Goal: Task Accomplishment & Management: Use online tool/utility

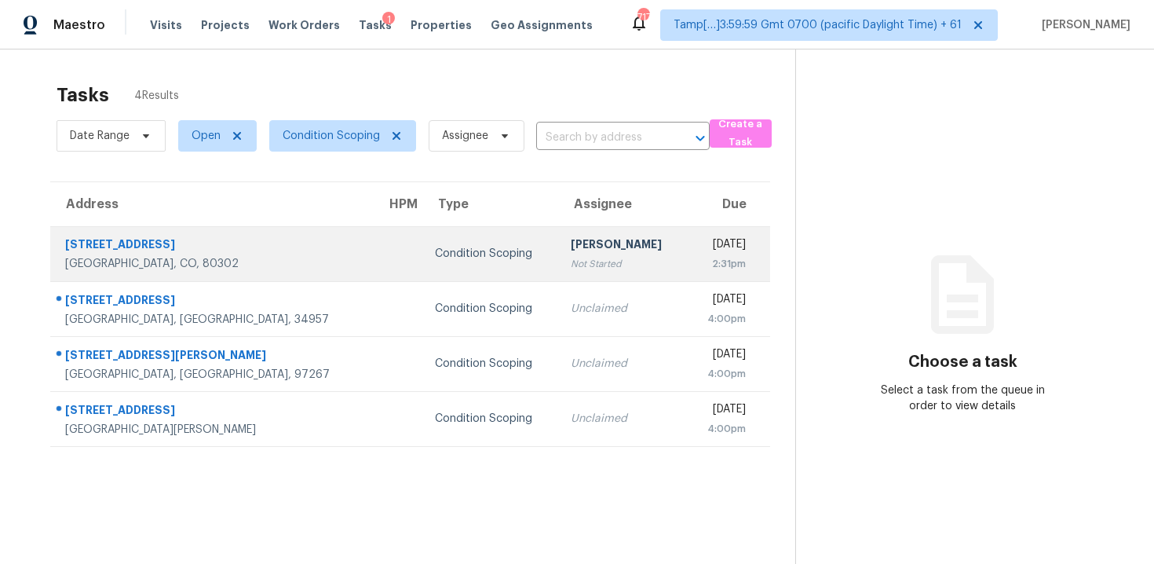
scroll to position [49, 0]
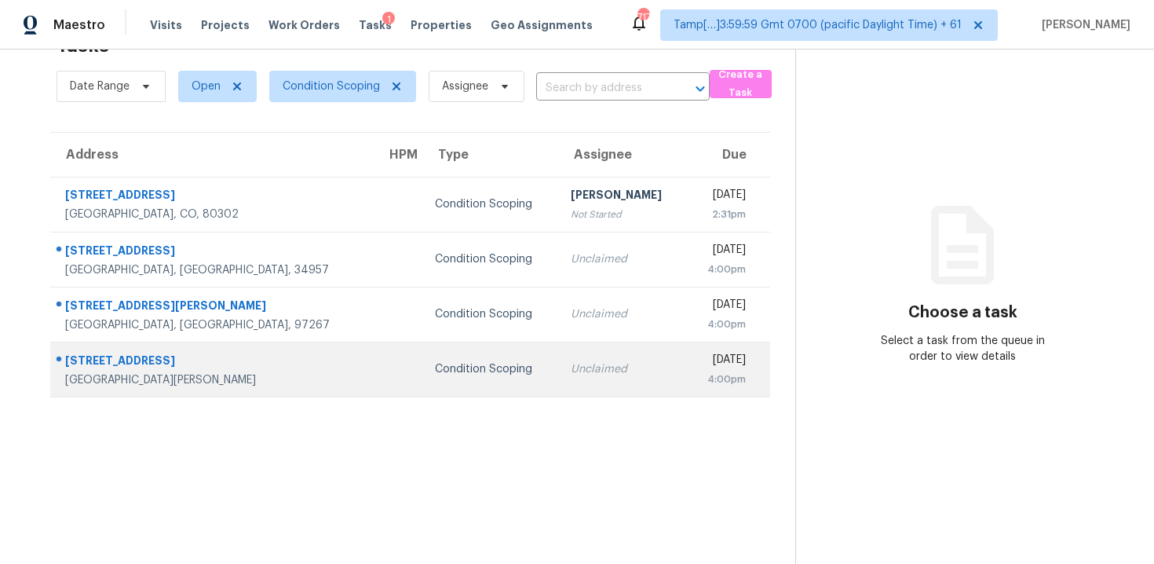
click at [436, 368] on div "Condition Scoping" at bounding box center [490, 369] width 111 height 16
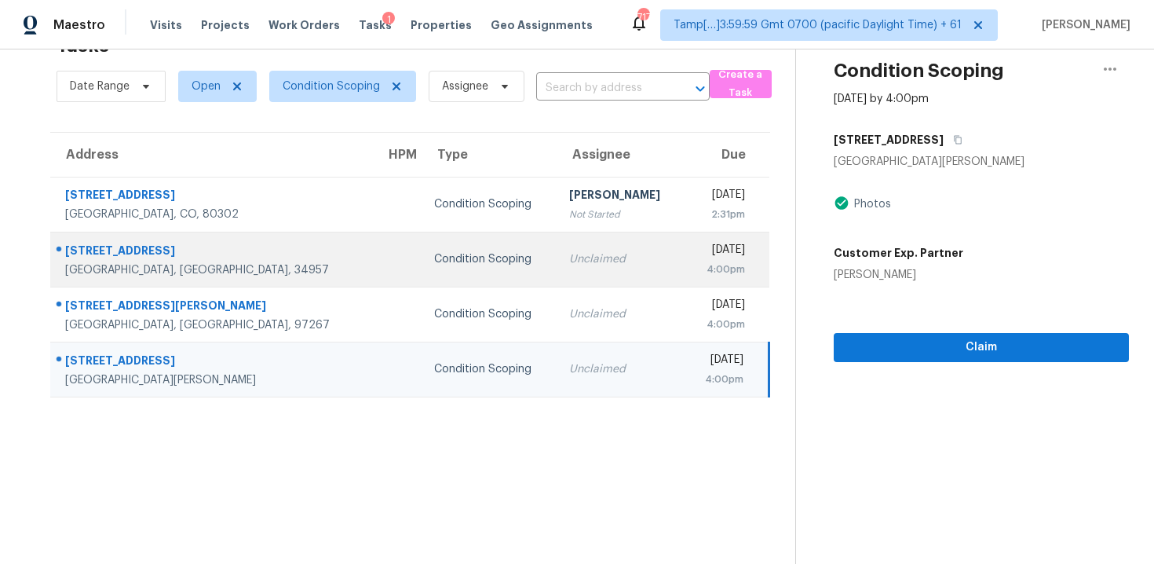
scroll to position [0, 0]
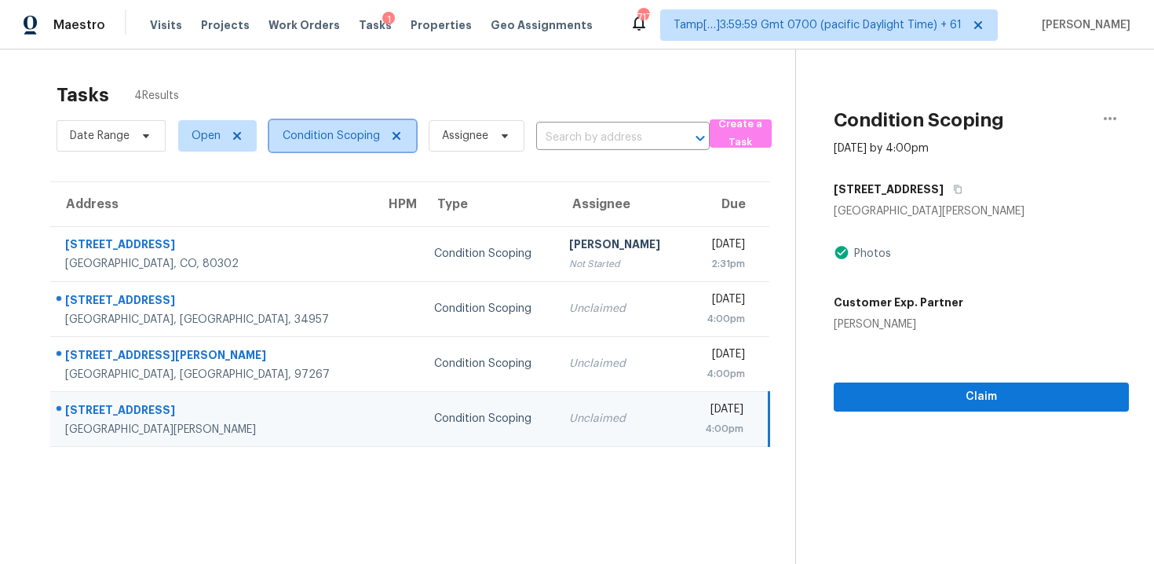
click at [345, 126] on span "Condition Scoping" at bounding box center [342, 135] width 147 height 31
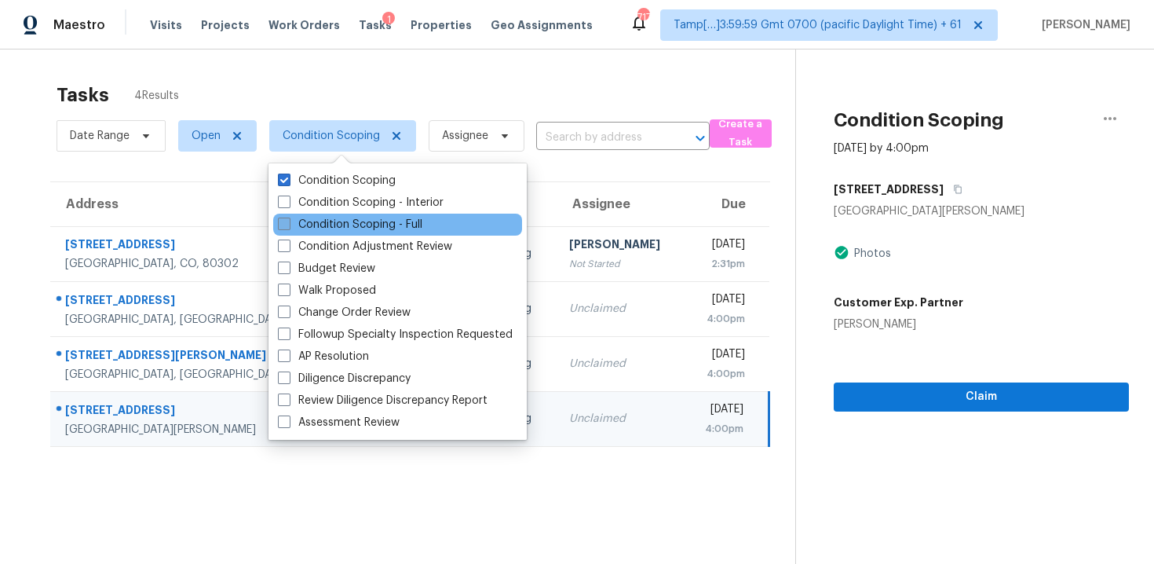
click at [372, 217] on label "Condition Scoping - Full" at bounding box center [350, 225] width 144 height 16
click at [288, 217] on input "Condition Scoping - Full" at bounding box center [283, 222] width 10 height 10
checkbox input "true"
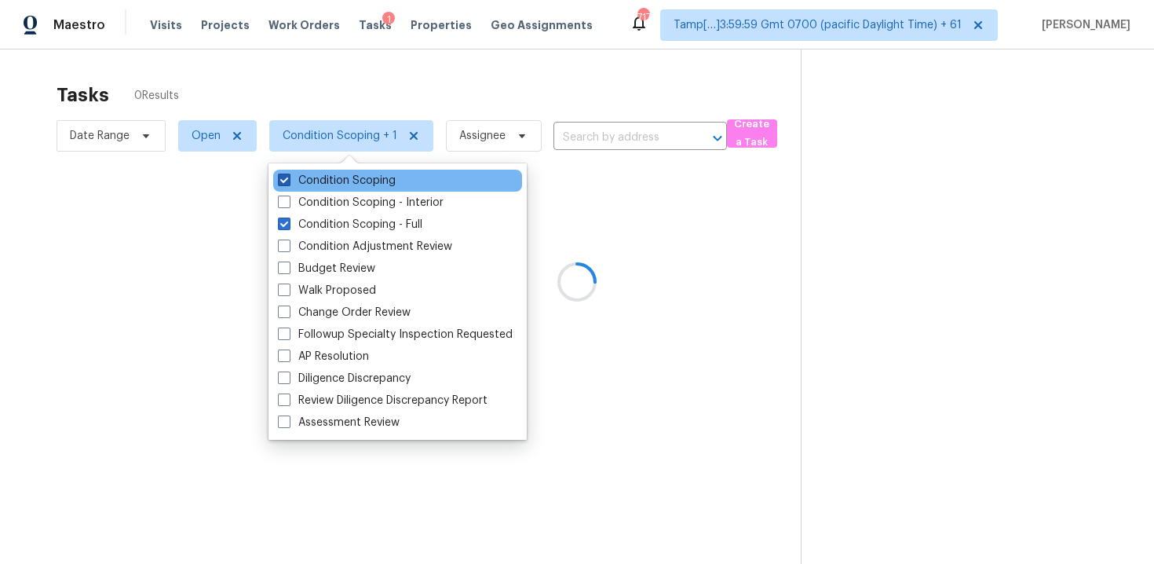
click at [360, 187] on label "Condition Scoping" at bounding box center [337, 181] width 118 height 16
click at [288, 183] on input "Condition Scoping" at bounding box center [283, 178] width 10 height 10
checkbox input "false"
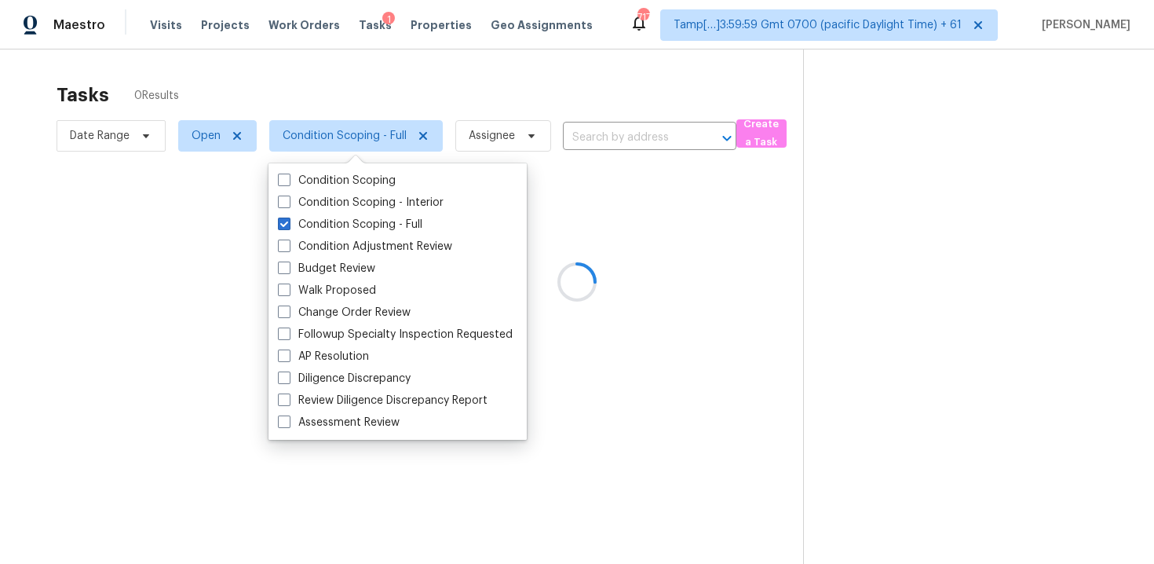
click at [356, 101] on div at bounding box center [577, 282] width 1154 height 564
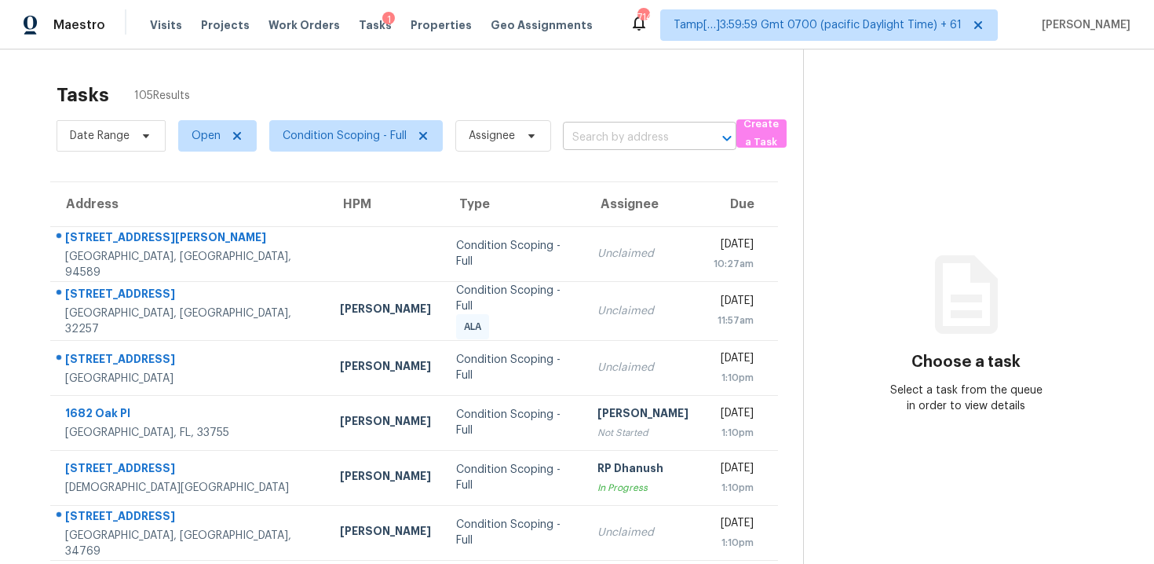
click at [608, 147] on input "text" at bounding box center [628, 138] width 130 height 24
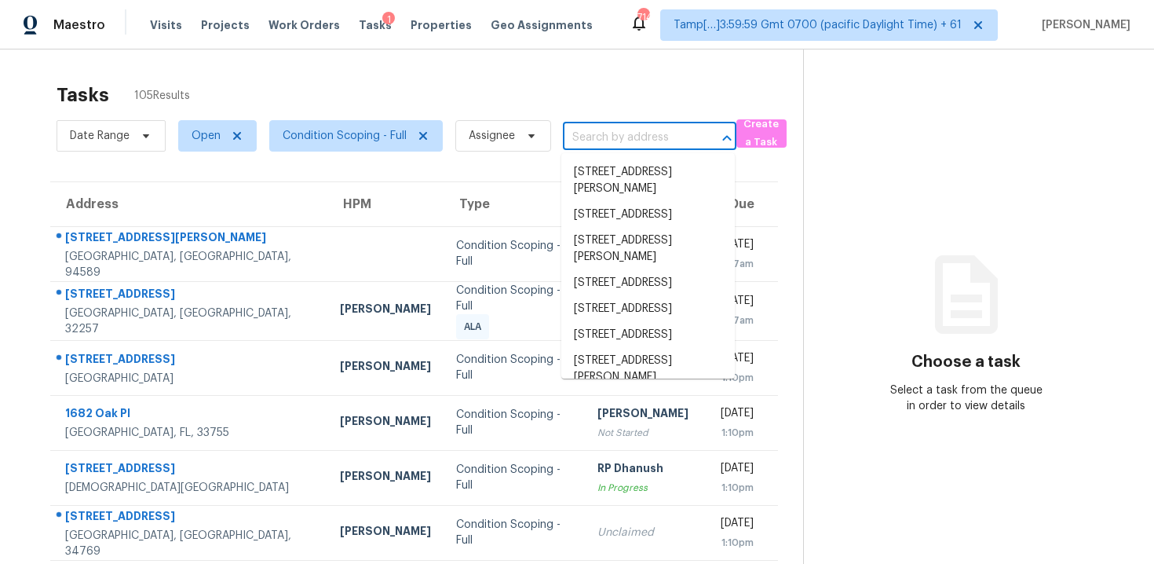
paste input "[STREET_ADDRESS][PERSON_NAME]"
type input "[STREET_ADDRESS][PERSON_NAME]"
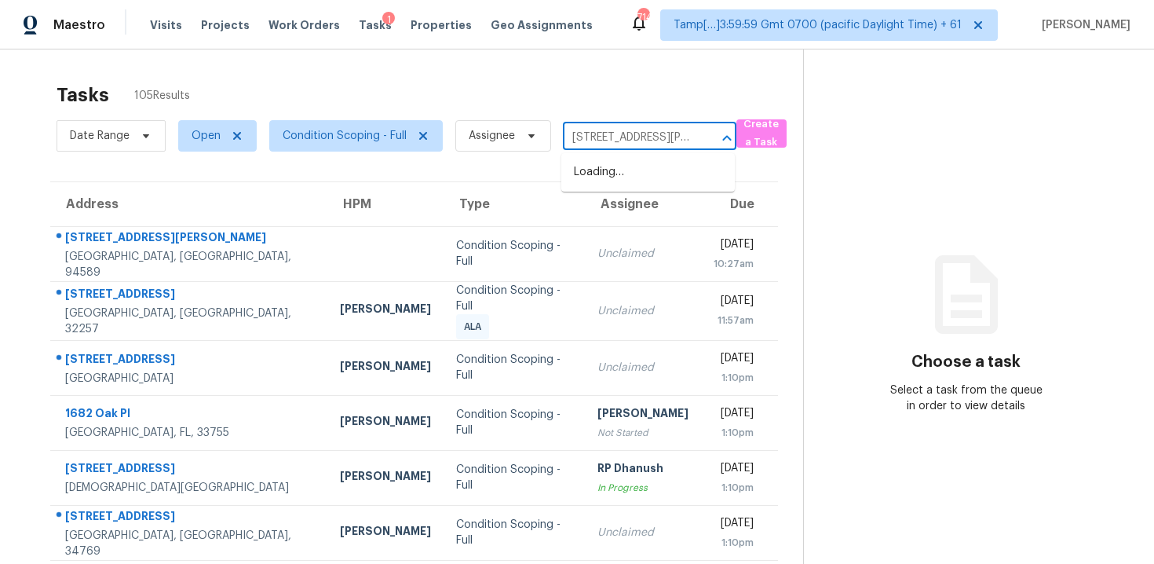
scroll to position [0, 63]
click at [633, 181] on li "2866 Alamo Pl, Snellville, GA 30078" at bounding box center [647, 180] width 173 height 42
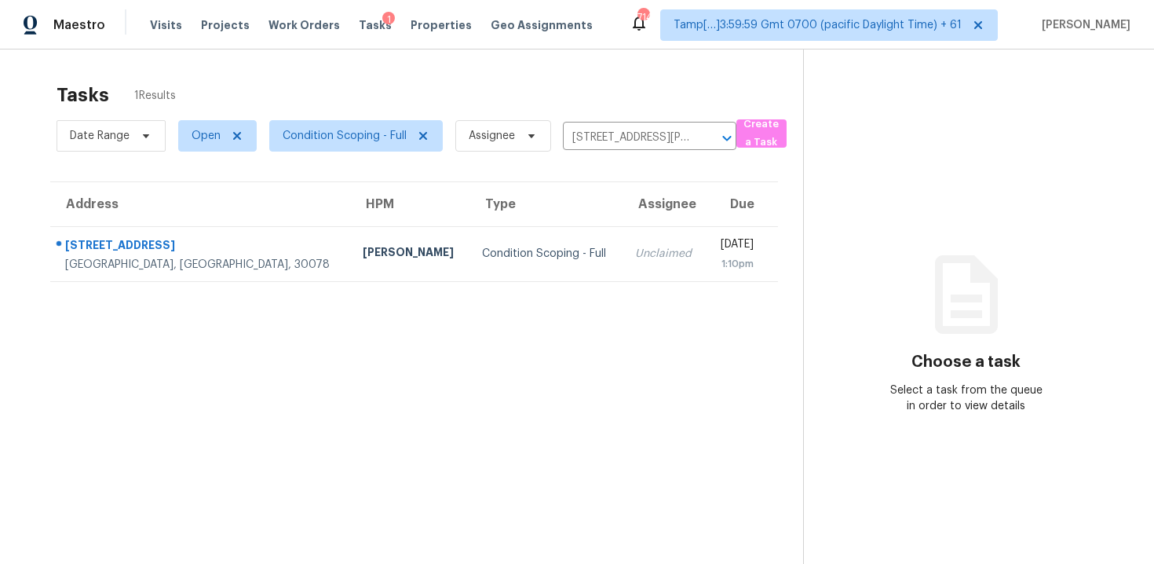
click at [706, 254] on td "Thu, Sep 25th 2025 1:10pm" at bounding box center [741, 253] width 71 height 55
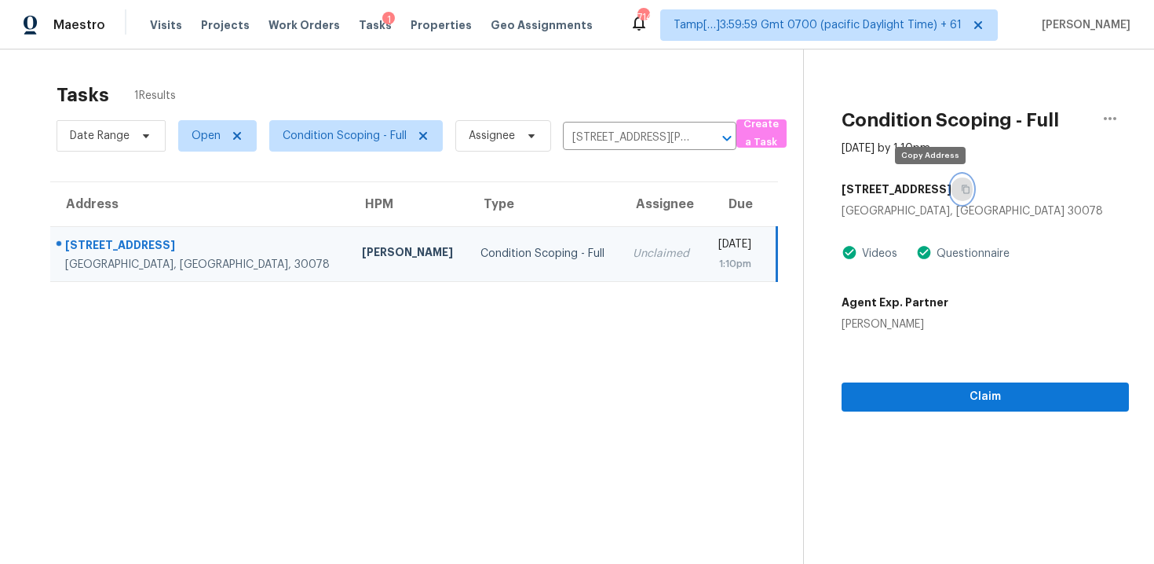
click at [961, 189] on icon "button" at bounding box center [965, 188] width 9 height 9
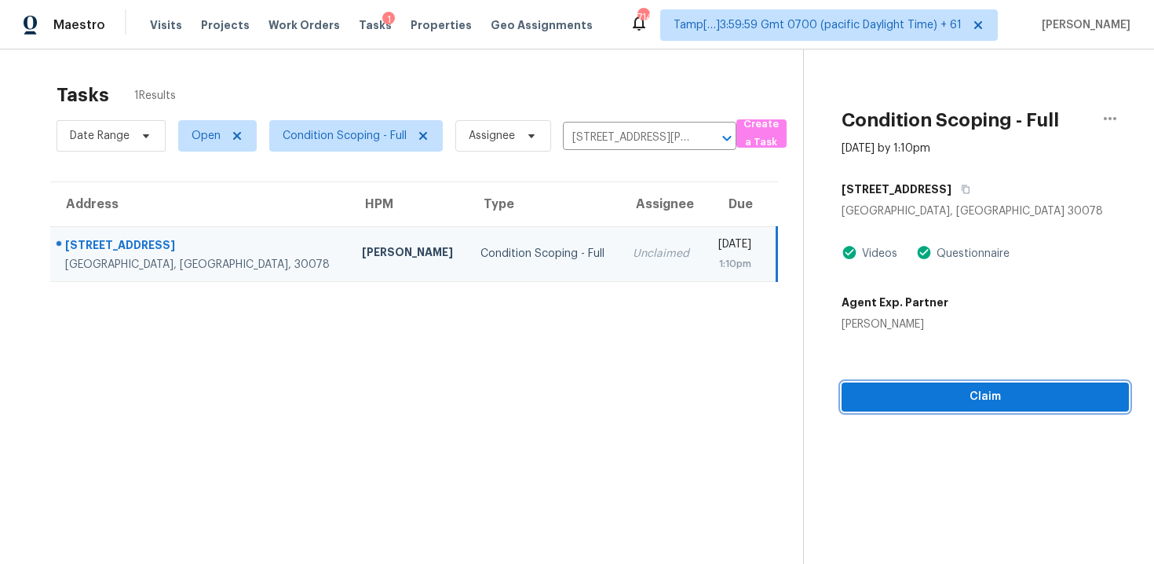
click at [912, 396] on span "Claim" at bounding box center [985, 397] width 262 height 20
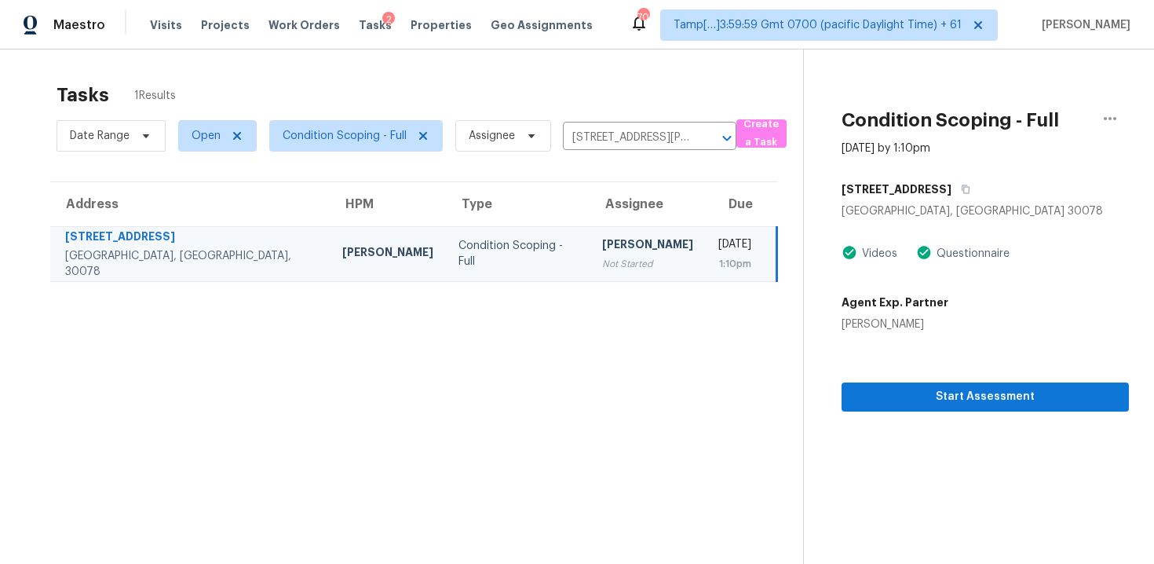
scroll to position [49, 0]
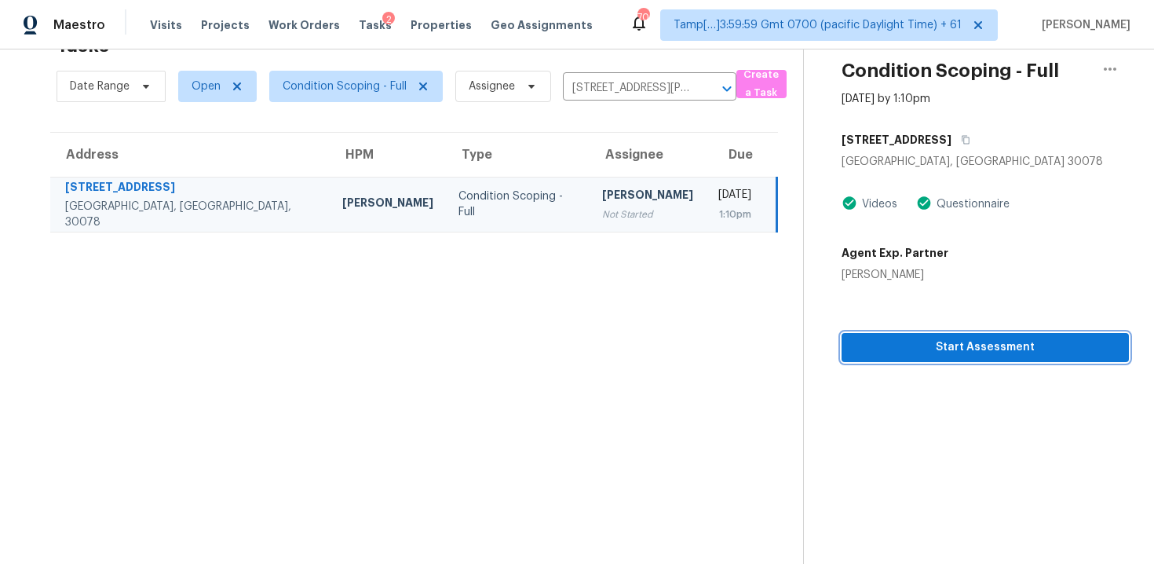
click at [924, 348] on span "Start Assessment" at bounding box center [985, 348] width 262 height 20
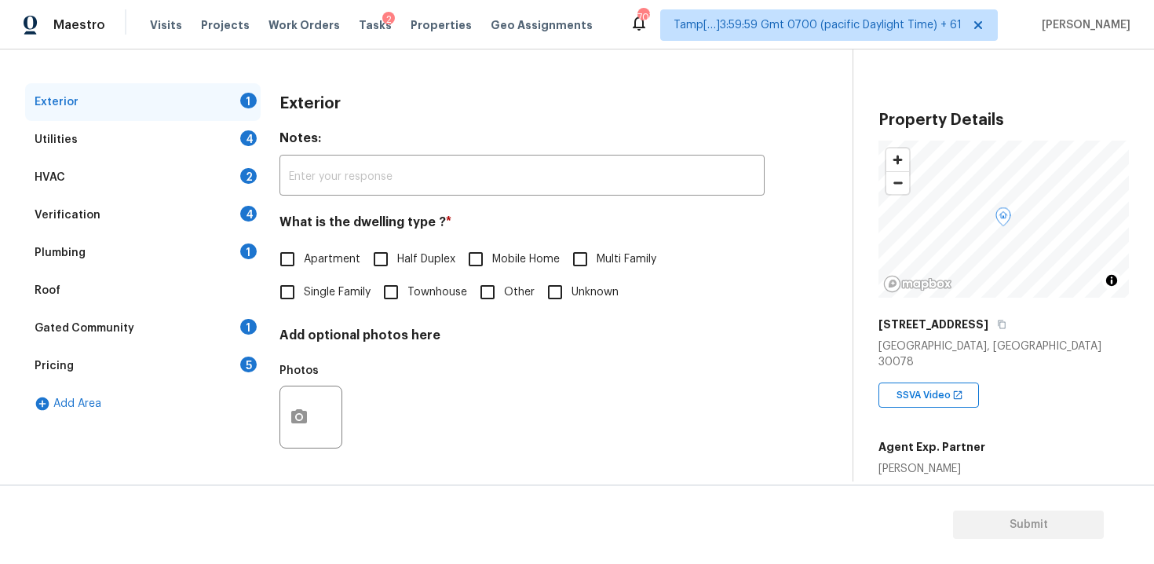
click at [296, 305] on input "Single Family" at bounding box center [287, 292] width 33 height 33
checkbox input "true"
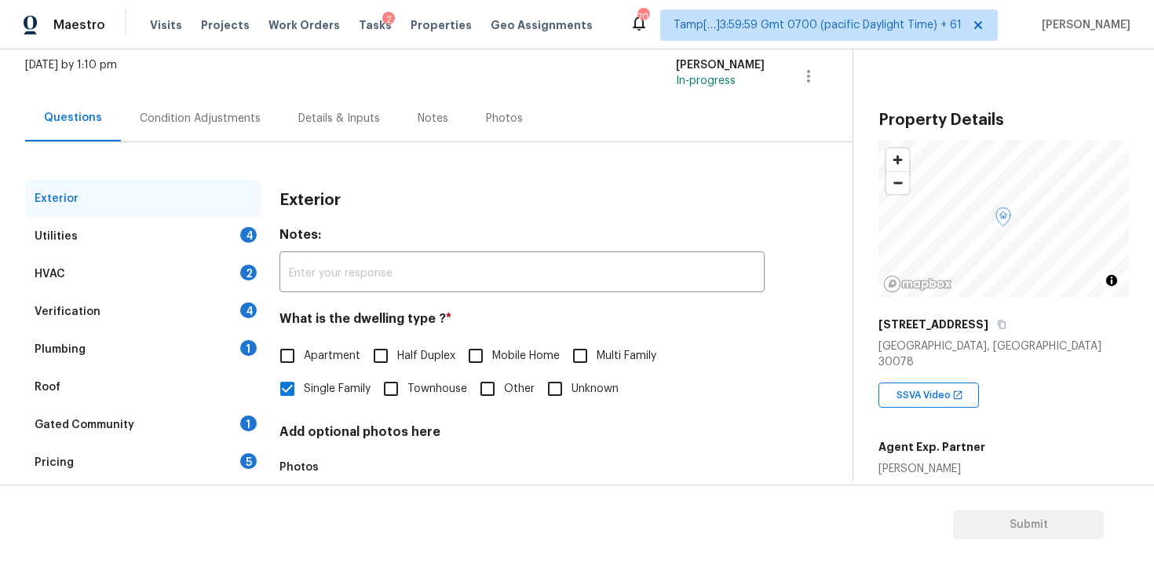
click at [221, 137] on div "Condition Adjustments" at bounding box center [200, 118] width 159 height 46
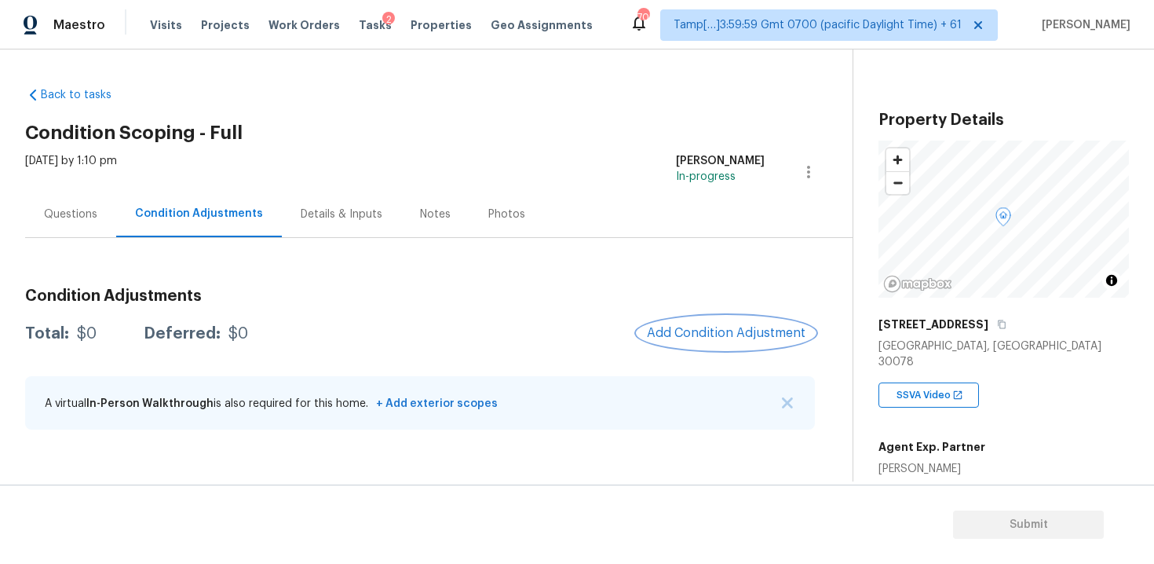
click at [753, 330] on span "Add Condition Adjustment" at bounding box center [726, 333] width 159 height 14
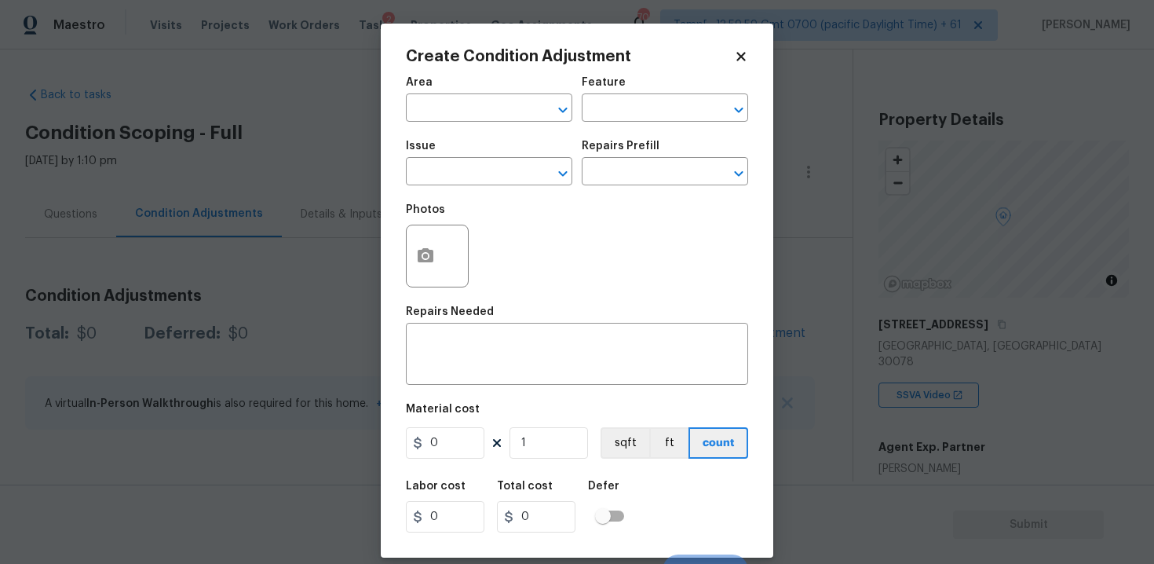
click at [506, 123] on span "Area ​" at bounding box center [489, 100] width 166 height 64
click at [501, 112] on input "text" at bounding box center [467, 109] width 122 height 24
type input "re"
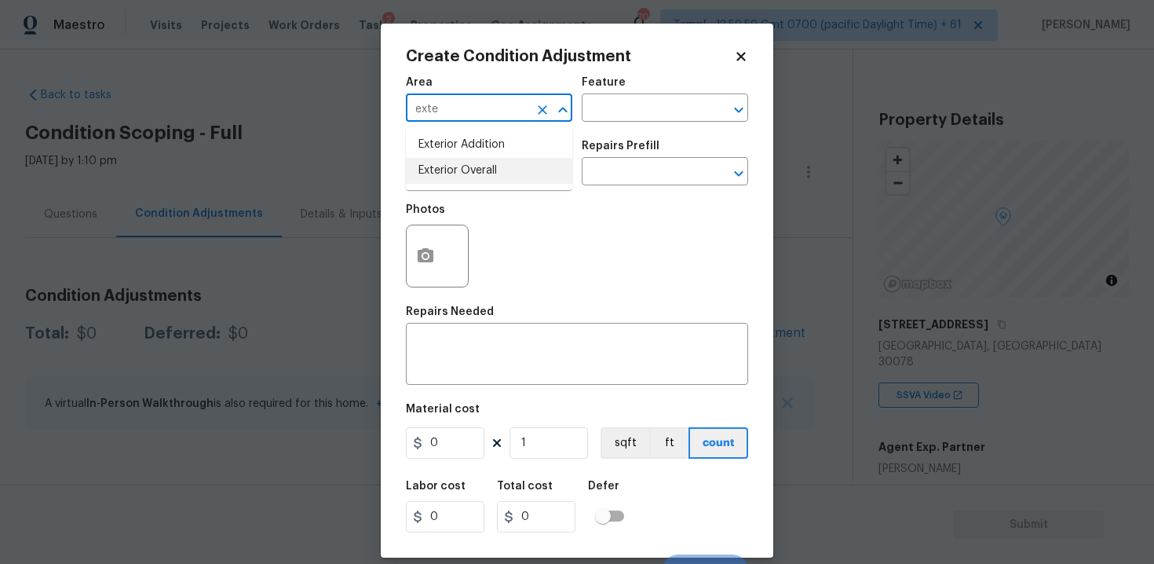
click at [483, 171] on li "Exterior Overall" at bounding box center [489, 171] width 166 height 26
type input "Exterior Overall"
click at [483, 171] on input "text" at bounding box center [467, 173] width 122 height 24
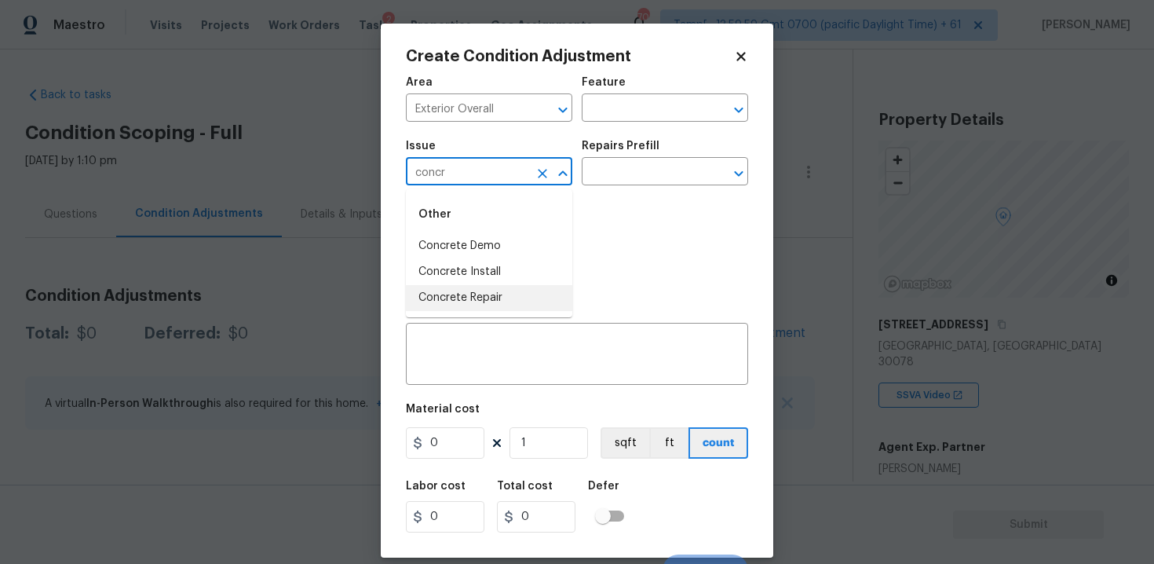
click at [492, 288] on li "Concrete Repair" at bounding box center [489, 298] width 166 height 26
type input "Concrete Repair"
click at [609, 183] on input "text" at bounding box center [643, 173] width 122 height 24
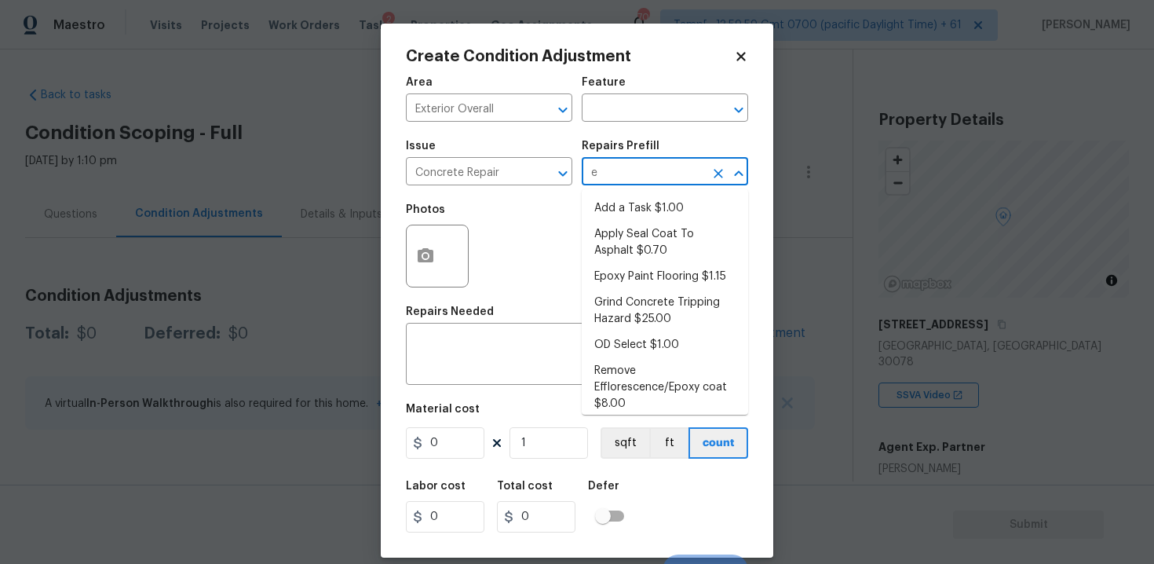
type input "ep"
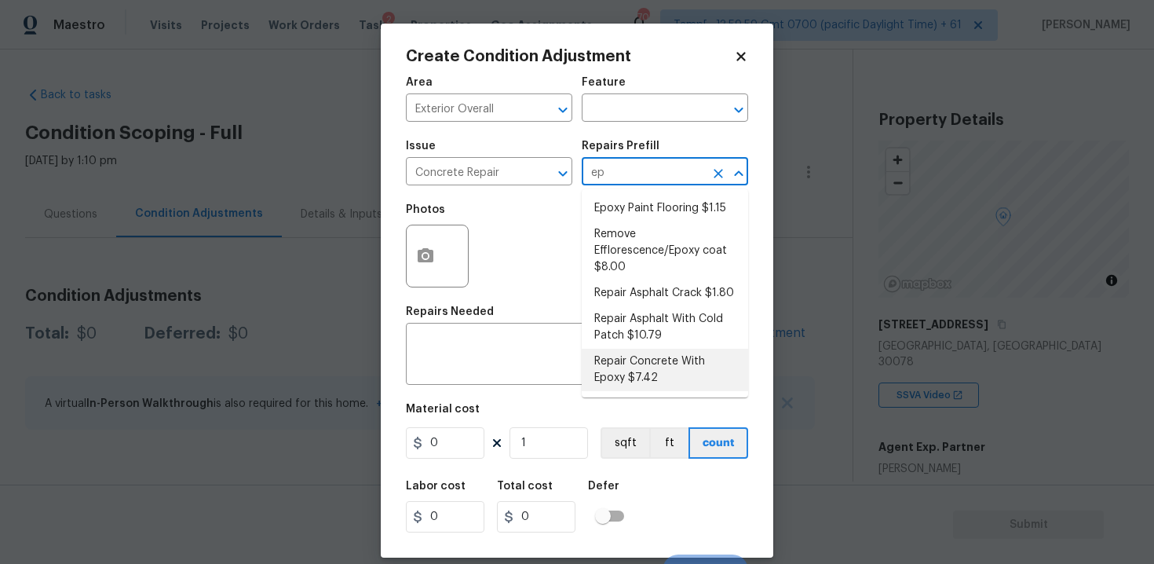
click at [655, 376] on li "Repair Concrete With Epoxy $7.42" at bounding box center [665, 370] width 166 height 42
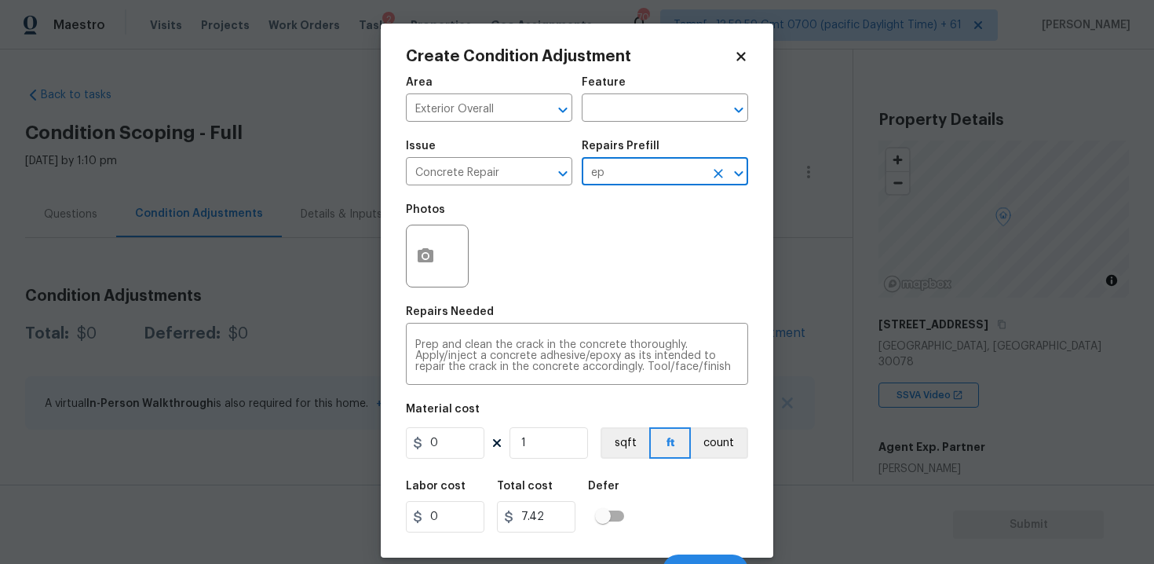
type input "Flatwork"
type textarea "Prep and clean the crack in the concrete thoroughly. Apply/inject a concrete ad…"
type input "7.42"
click at [460, 443] on input "7.42" at bounding box center [445, 442] width 78 height 31
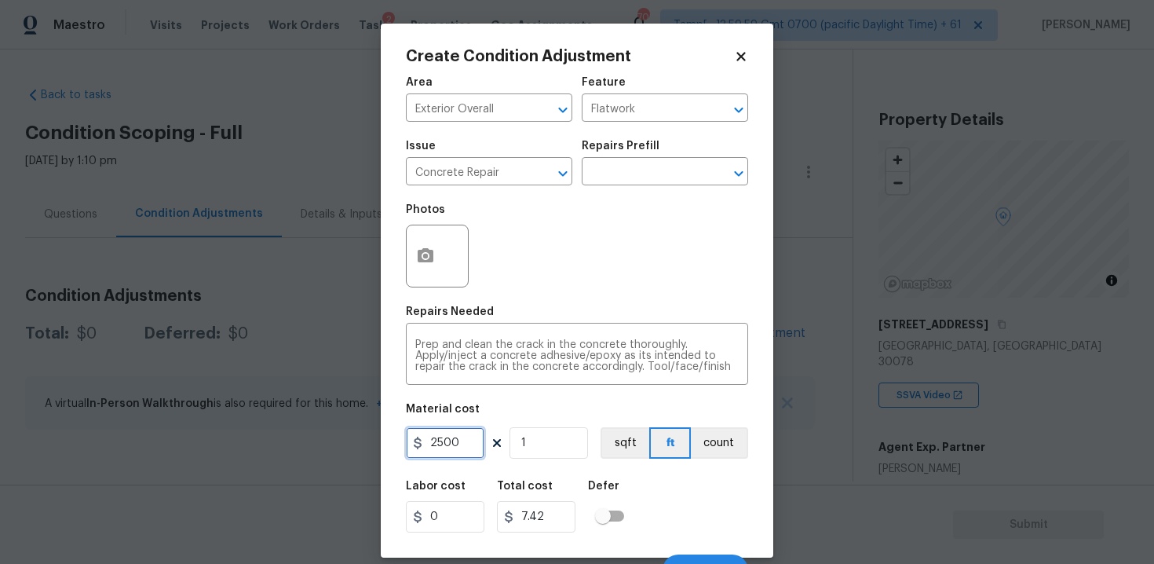
type input "2500"
click at [424, 230] on button "button" at bounding box center [426, 255] width 38 height 61
type input "2500"
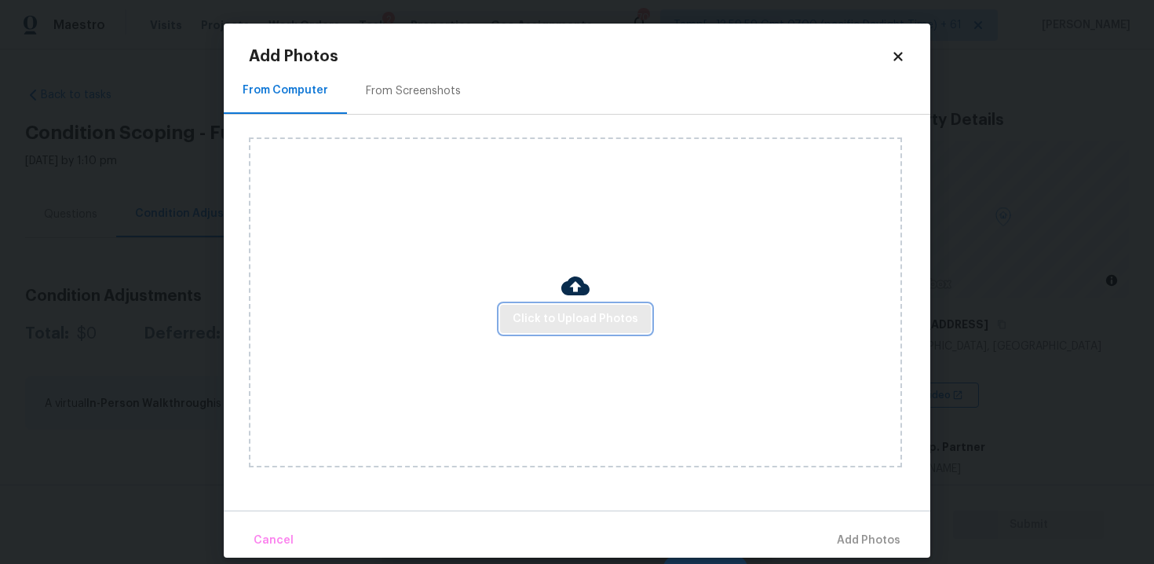
click at [611, 317] on span "Click to Upload Photos" at bounding box center [576, 319] width 126 height 20
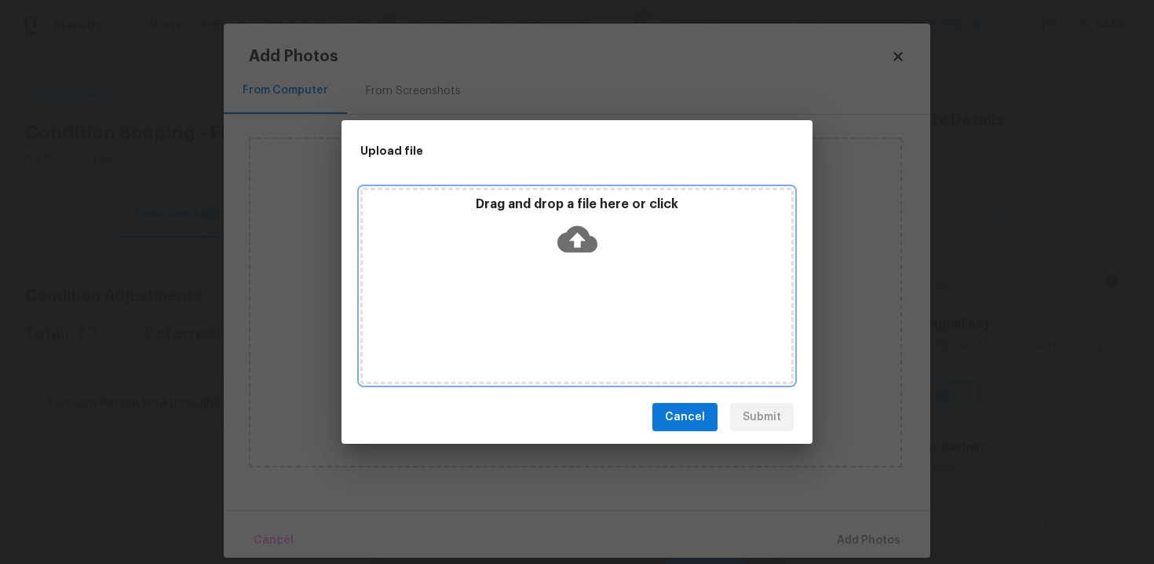
click at [574, 234] on icon at bounding box center [577, 239] width 40 height 27
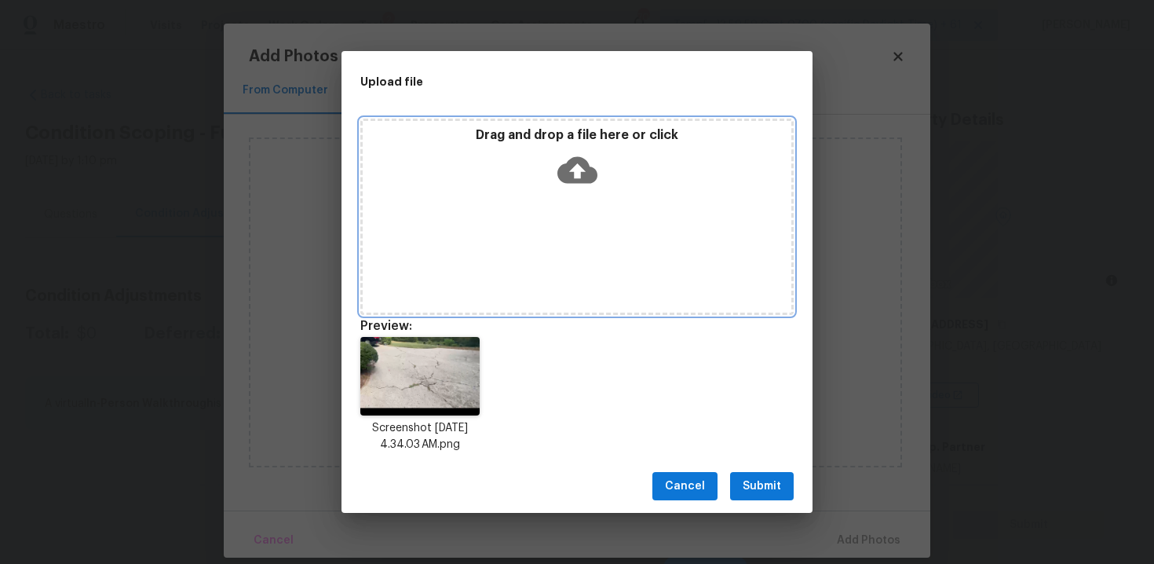
click at [543, 173] on div "Drag and drop a file here or click" at bounding box center [577, 161] width 429 height 68
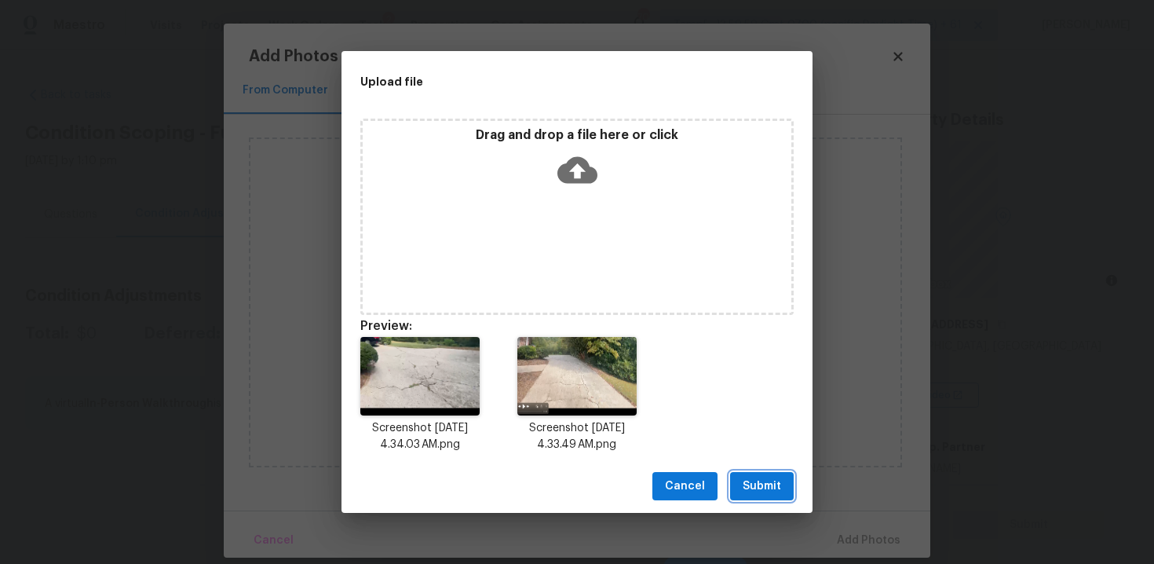
click at [761, 476] on span "Submit" at bounding box center [762, 486] width 38 height 20
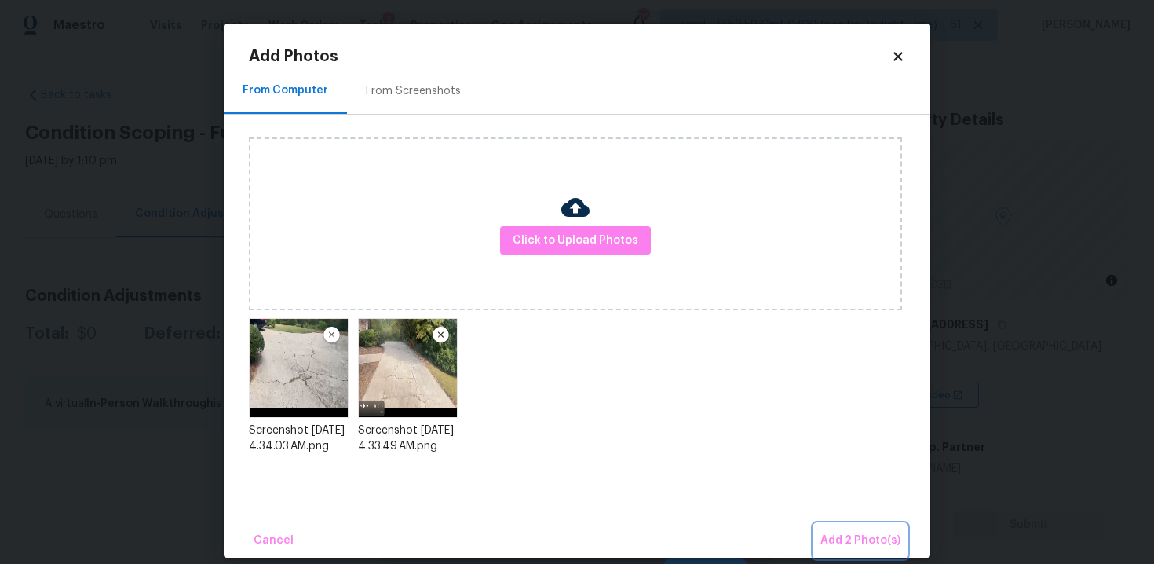
click at [863, 530] on button "Add 2 Photo(s)" at bounding box center [860, 541] width 93 height 34
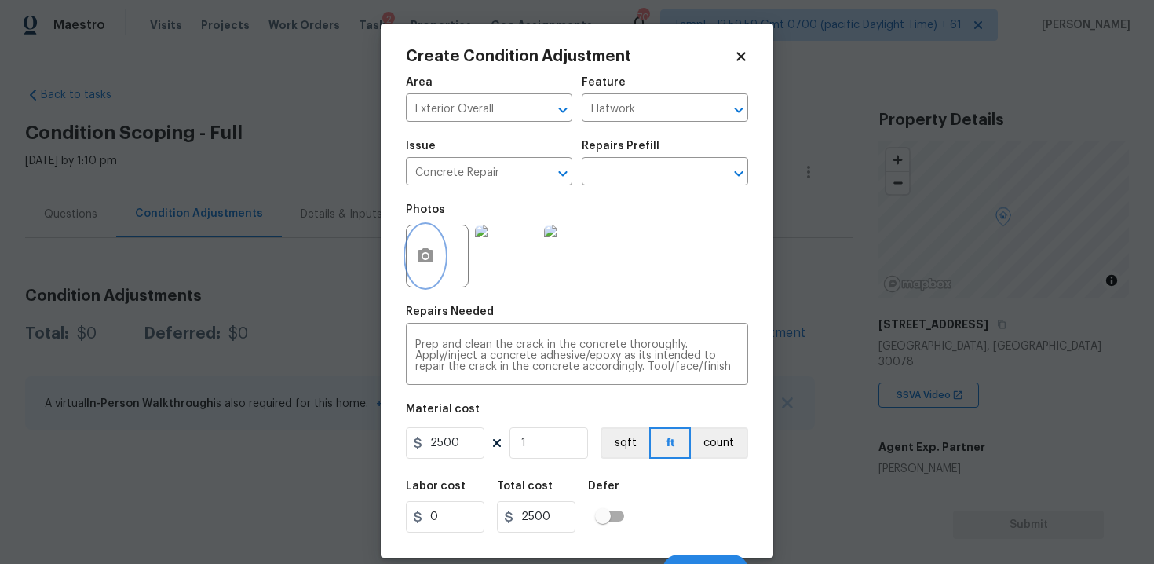
click at [420, 234] on button "button" at bounding box center [426, 255] width 38 height 61
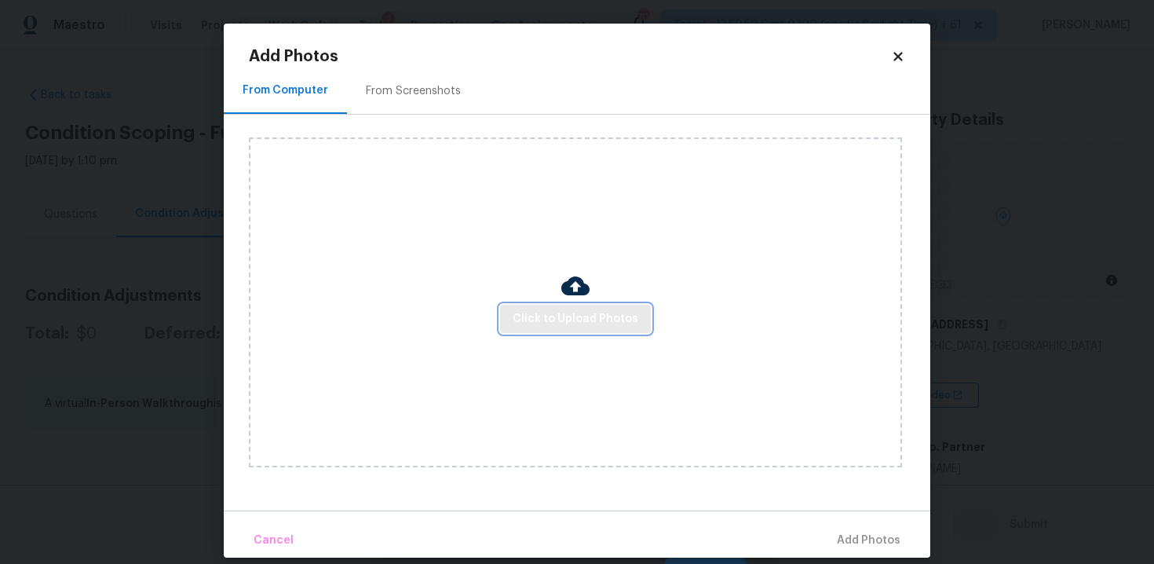
click at [589, 309] on span "Click to Upload Photos" at bounding box center [576, 319] width 126 height 20
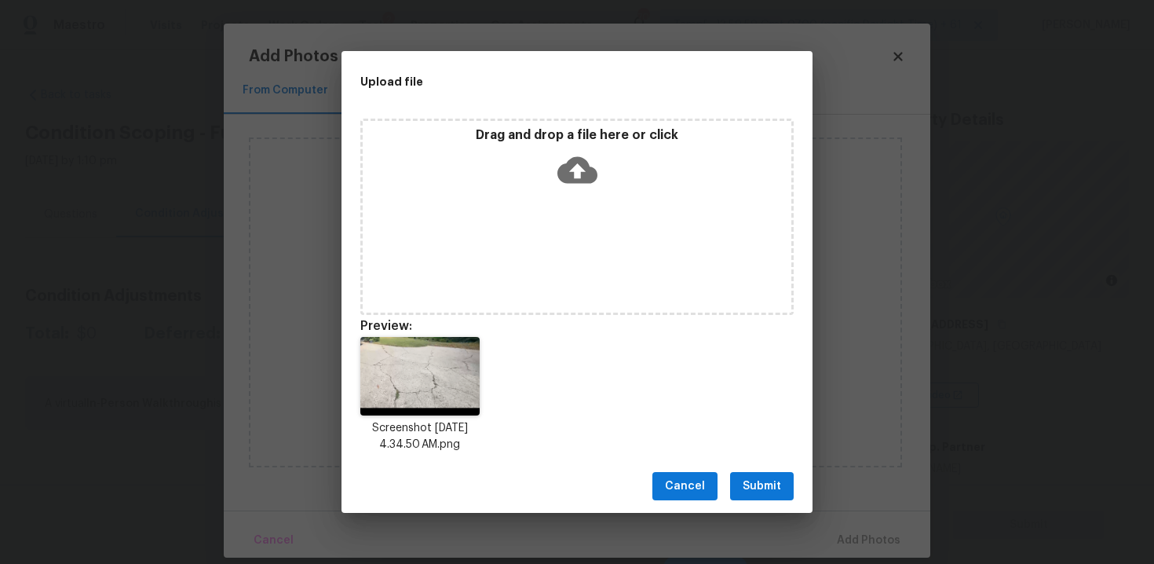
click at [750, 476] on button "Submit" at bounding box center [762, 486] width 64 height 29
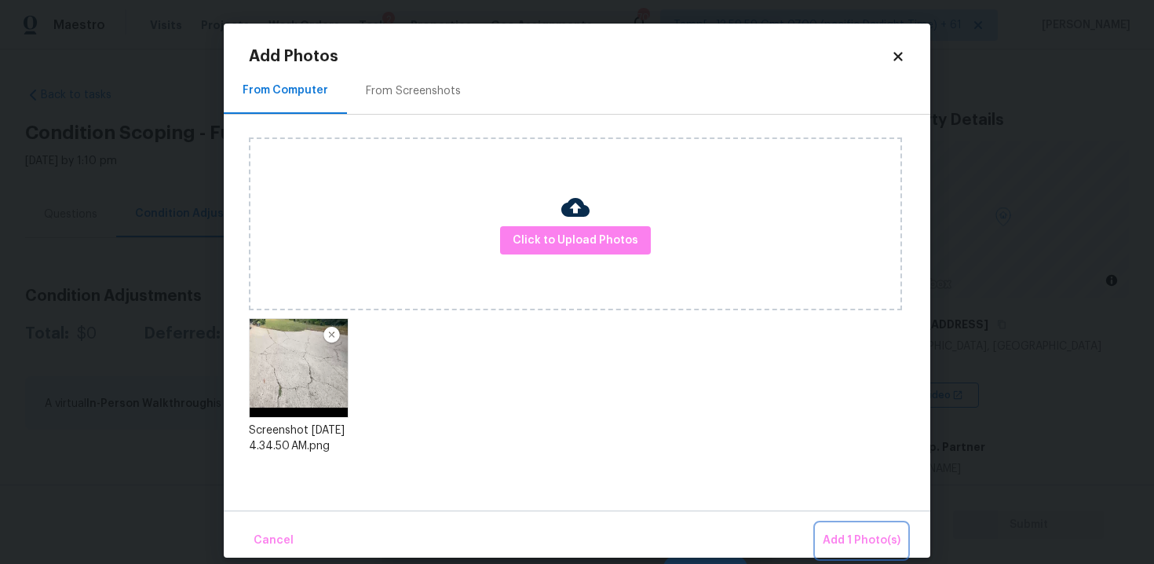
click at [843, 535] on span "Add 1 Photo(s)" at bounding box center [862, 541] width 78 height 20
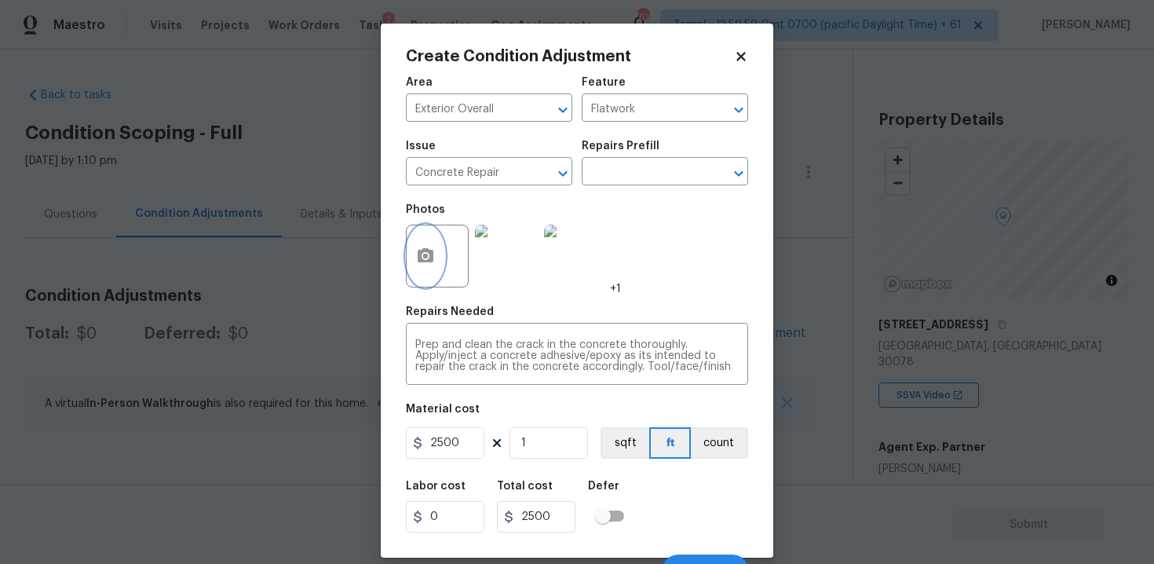
scroll to position [23, 0]
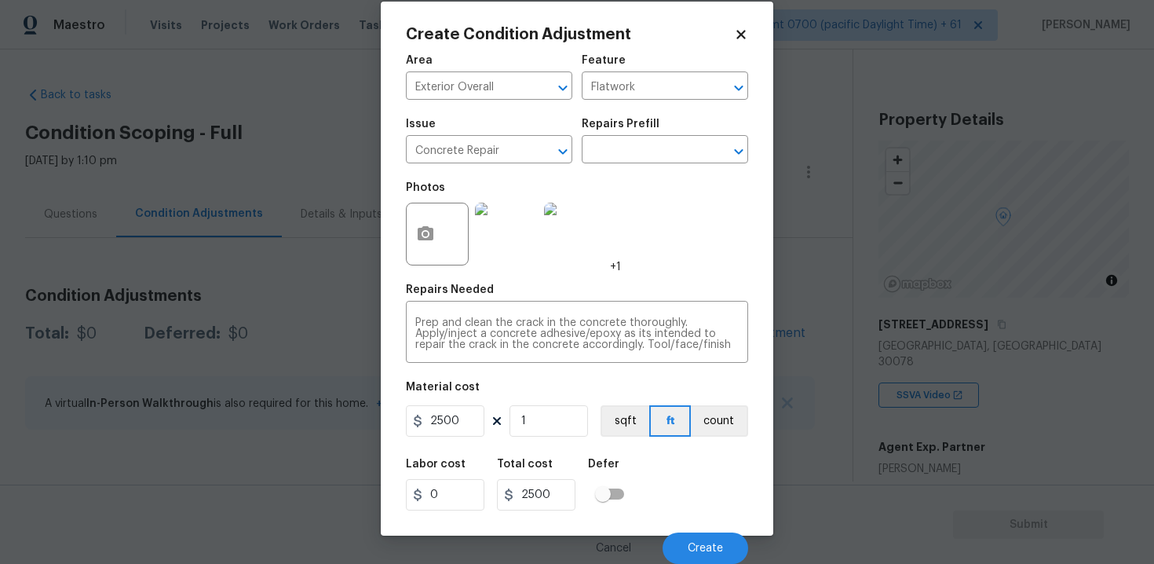
click at [703, 497] on div "Labor cost 0 Total cost 2500 Defer" at bounding box center [577, 484] width 342 height 71
click at [714, 548] on span "Create" at bounding box center [705, 548] width 35 height 12
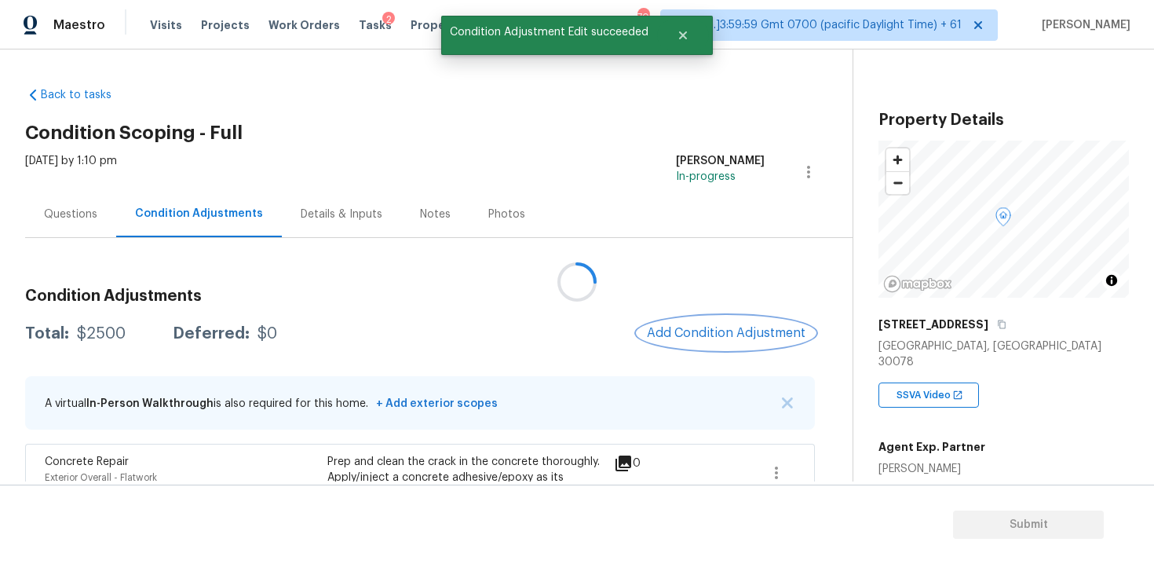
scroll to position [0, 0]
click at [752, 319] on button "Add Condition Adjustment" at bounding box center [725, 332] width 177 height 33
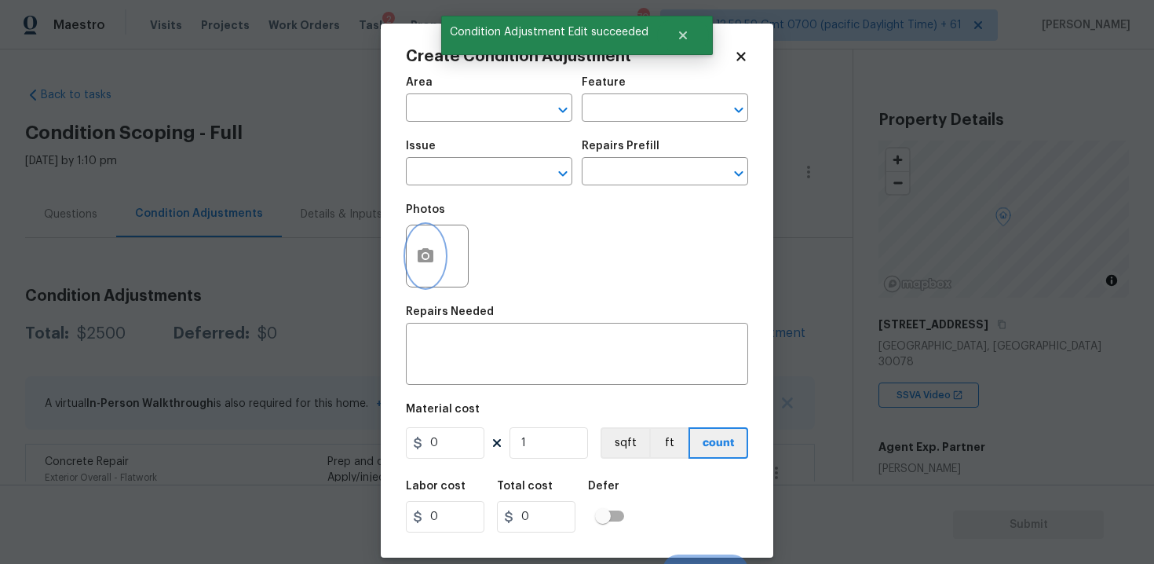
click at [414, 268] on button "button" at bounding box center [426, 255] width 38 height 61
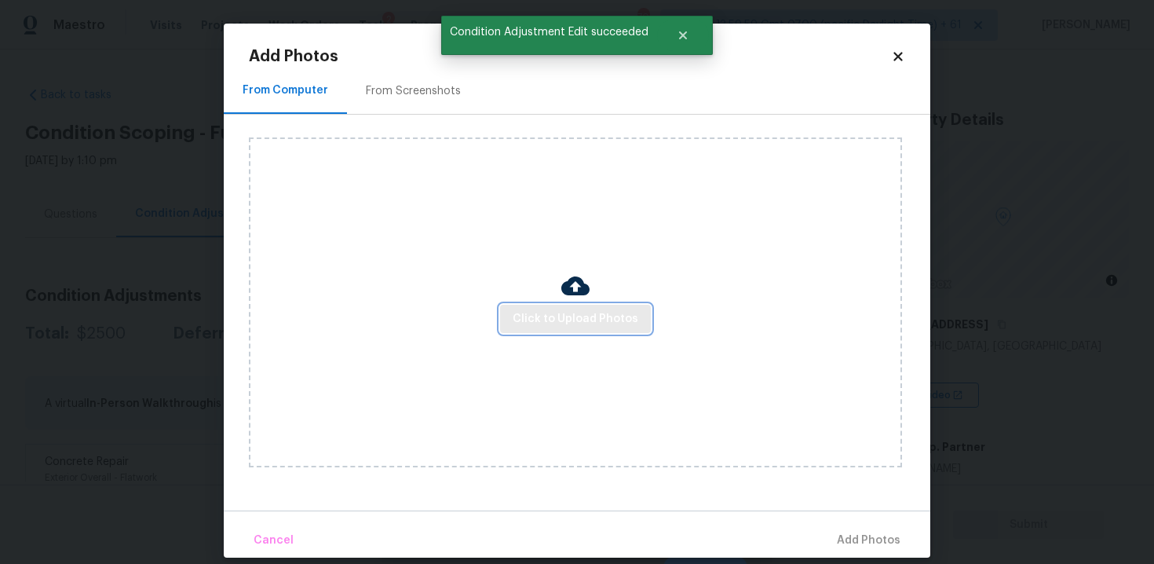
click at [574, 325] on span "Click to Upload Photos" at bounding box center [576, 319] width 126 height 20
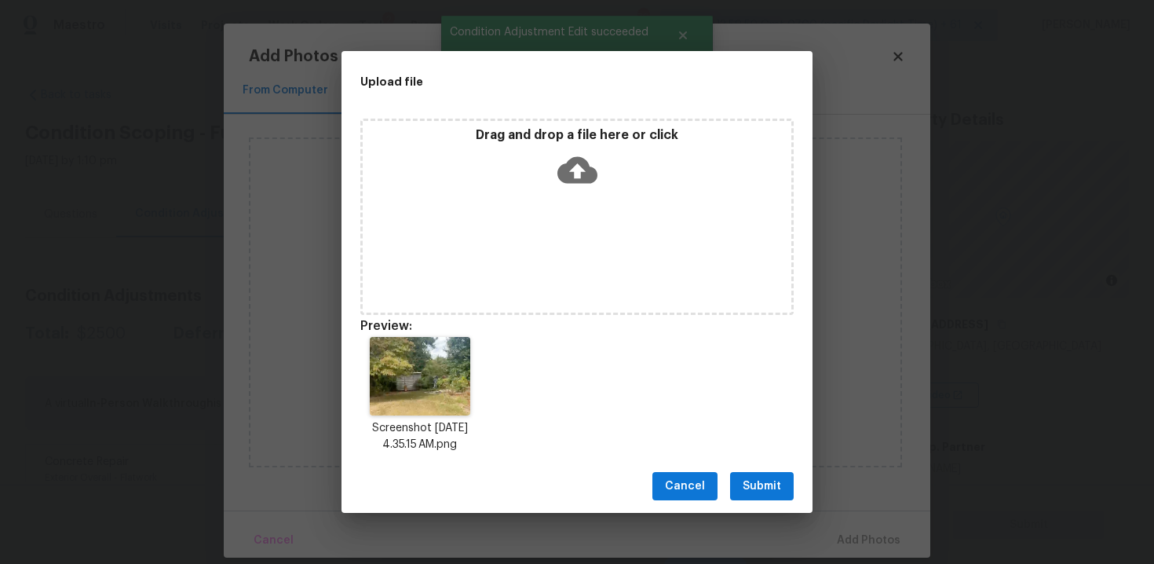
click at [770, 491] on span "Submit" at bounding box center [762, 486] width 38 height 20
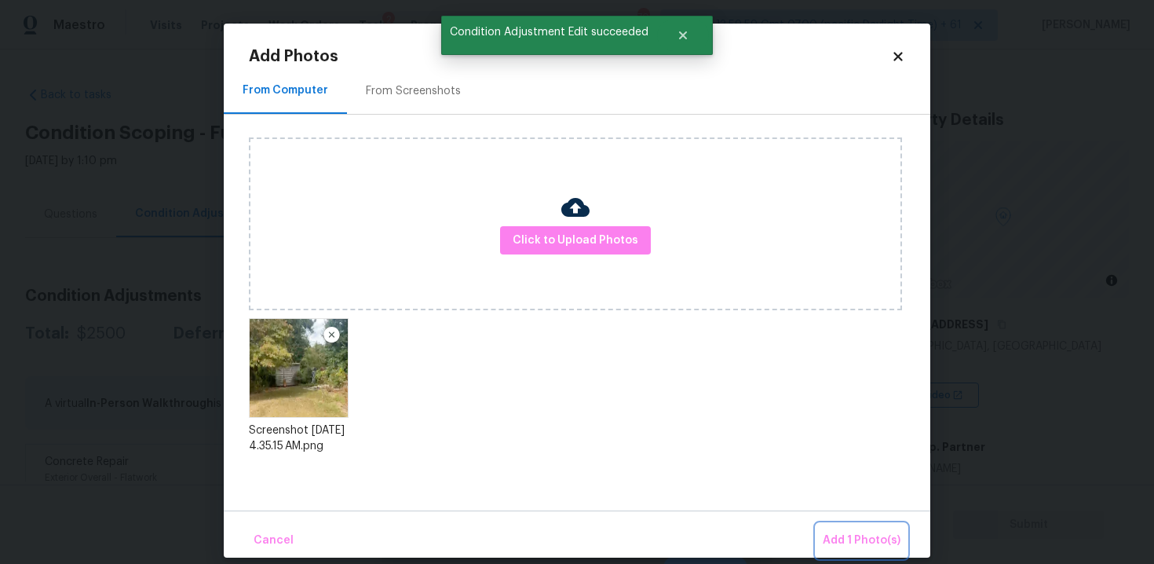
click at [826, 526] on button "Add 1 Photo(s)" at bounding box center [861, 541] width 90 height 34
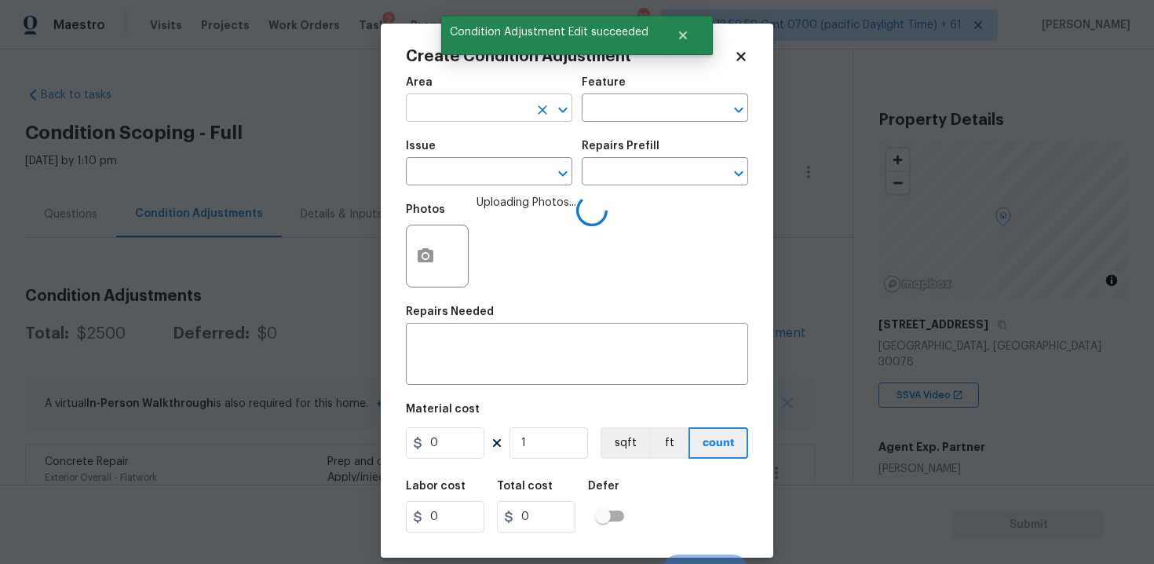
click at [484, 118] on input "text" at bounding box center [467, 109] width 122 height 24
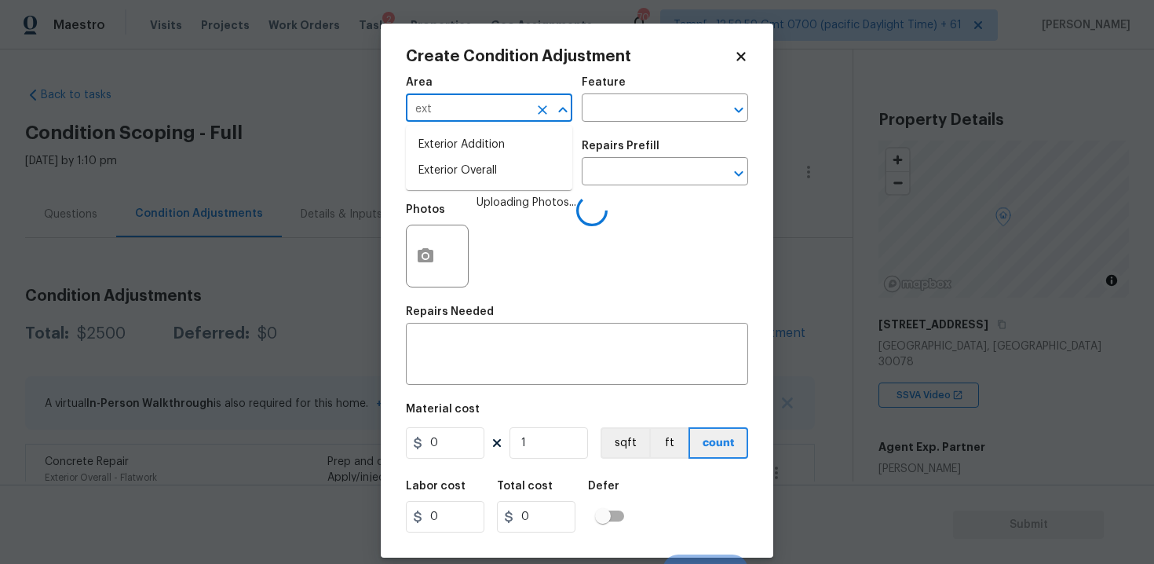
type input "exte"
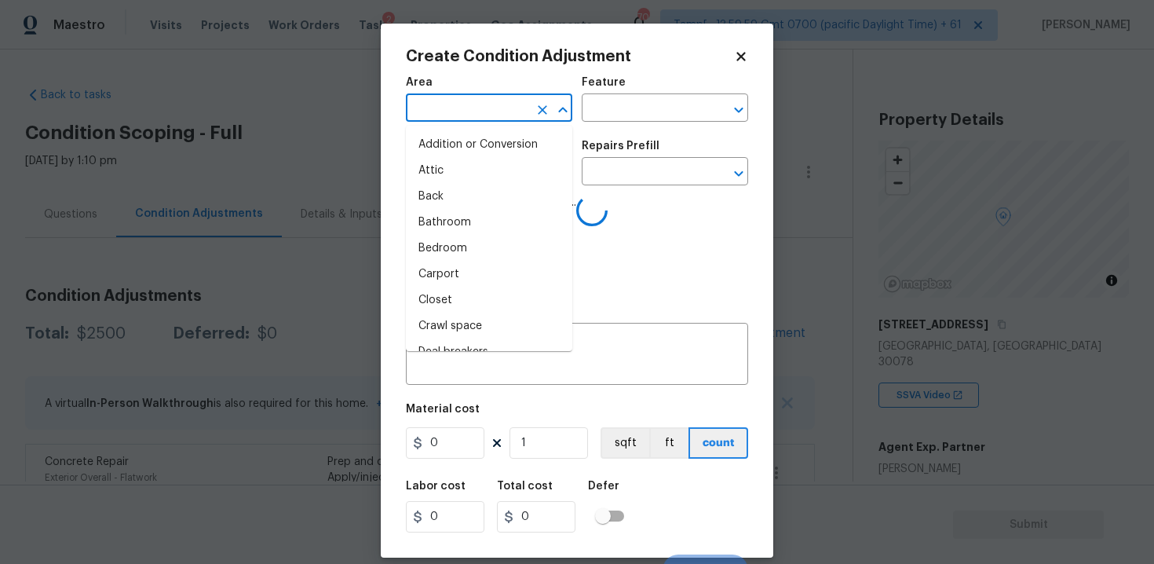
click at [481, 155] on li "Addition or Conversion" at bounding box center [489, 145] width 166 height 26
type input "Addition or Conversion"
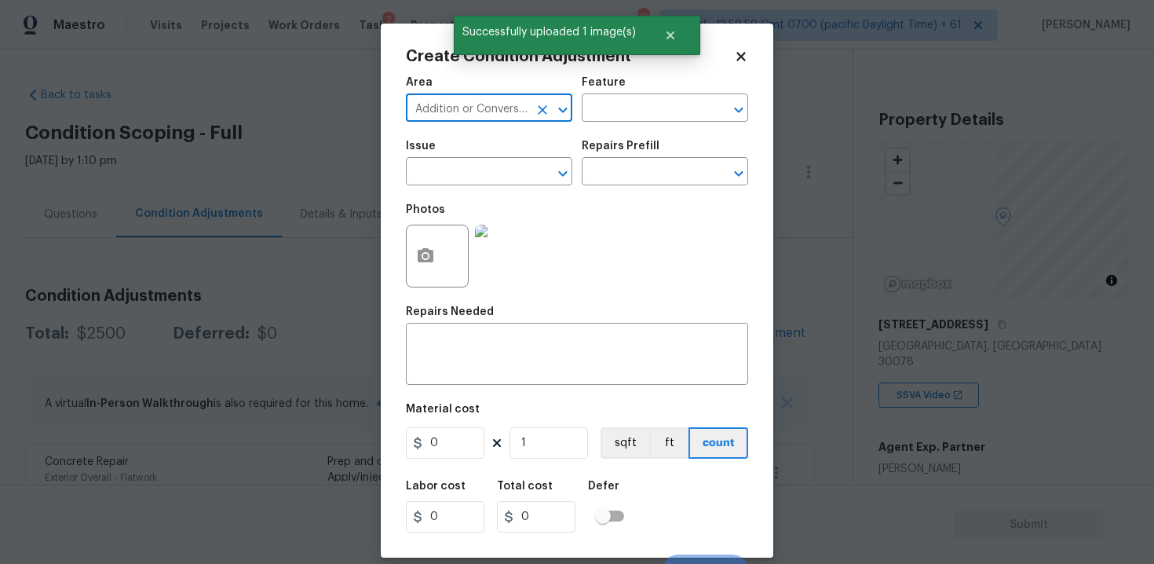
click at [530, 104] on div "Addition or Conversion ​" at bounding box center [489, 109] width 166 height 24
click at [545, 106] on icon "Clear" at bounding box center [542, 109] width 9 height 9
click at [471, 166] on li "Exterior Overall" at bounding box center [489, 171] width 166 height 26
type input "Exterior Overall"
click at [471, 166] on input "text" at bounding box center [467, 173] width 122 height 24
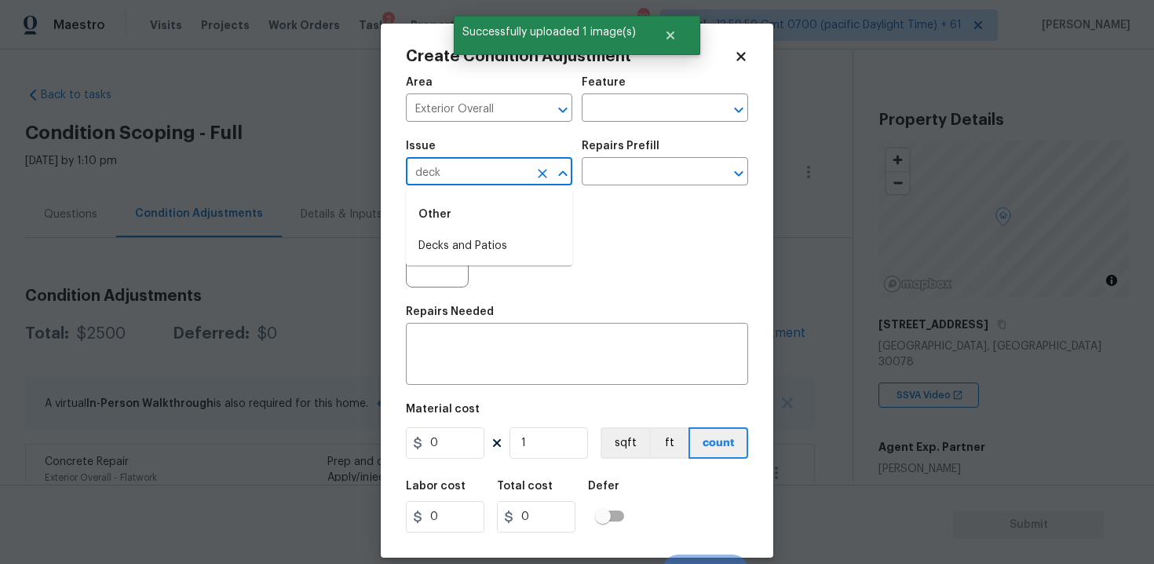
click at [469, 230] on div "Other" at bounding box center [489, 214] width 166 height 38
click at [469, 238] on li "Decks and Patios" at bounding box center [489, 246] width 166 height 26
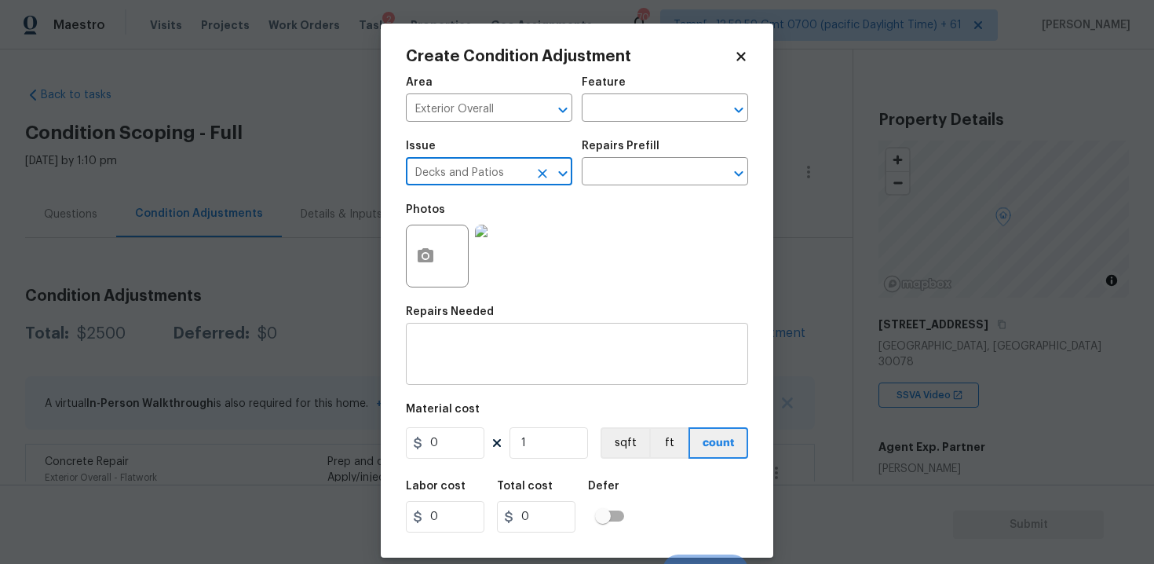
type input "Decks and Patios"
click at [466, 340] on textarea at bounding box center [576, 355] width 323 height 33
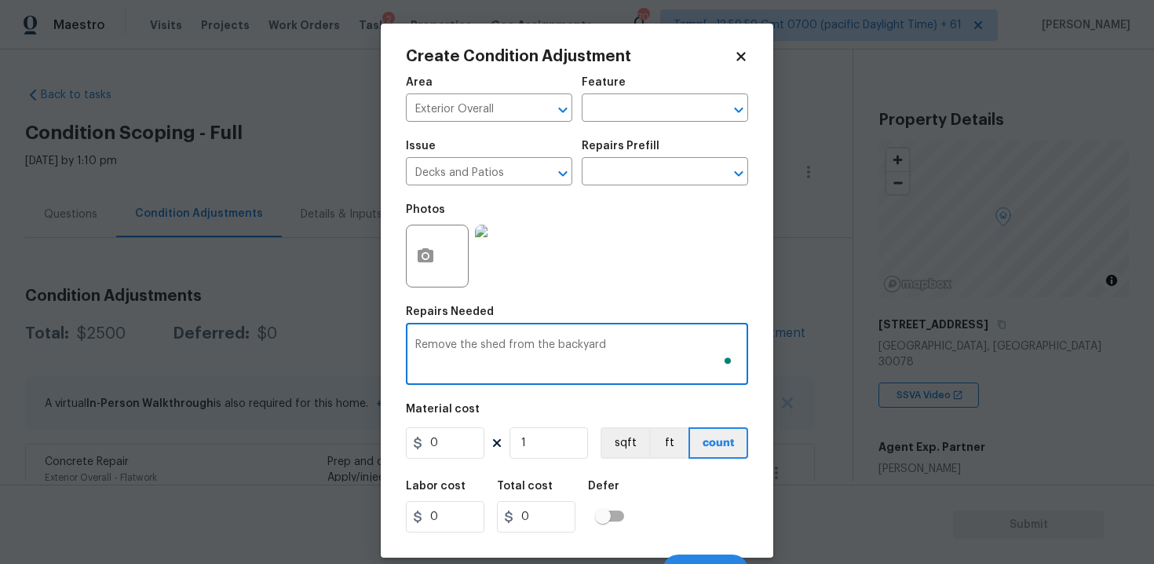
type textarea "Remove the shed from the backyard"
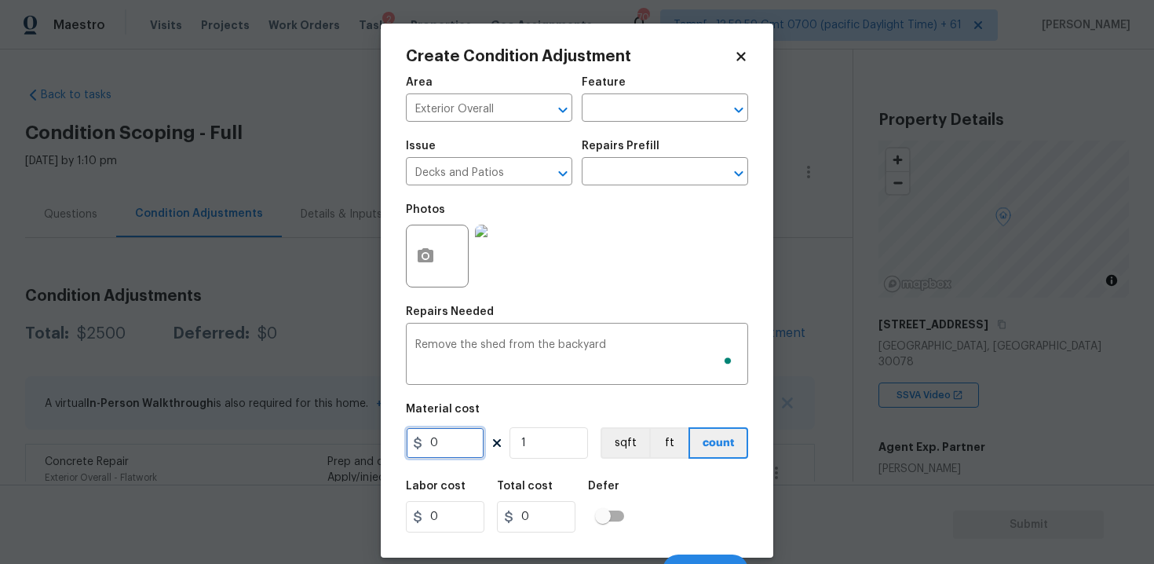
click at [429, 442] on input "0" at bounding box center [445, 442] width 78 height 31
click at [457, 441] on input "0" at bounding box center [445, 442] width 78 height 31
type input "1000"
click at [624, 477] on div "Labor cost 0 Total cost 1000 Defer" at bounding box center [577, 506] width 342 height 71
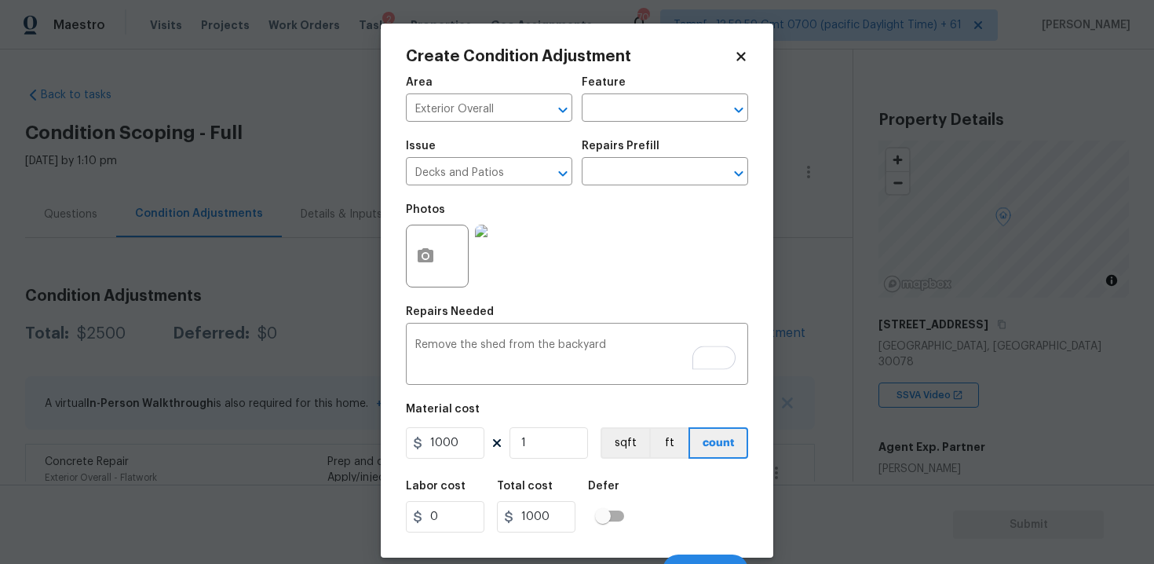
scroll to position [23, 0]
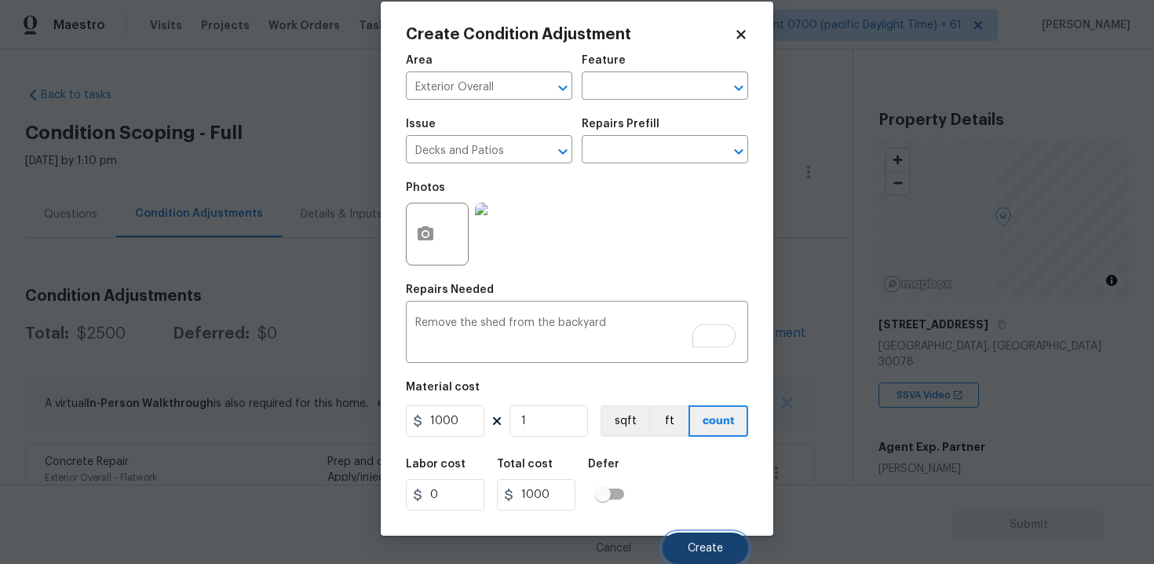
click at [690, 533] on button "Create" at bounding box center [706, 547] width 86 height 31
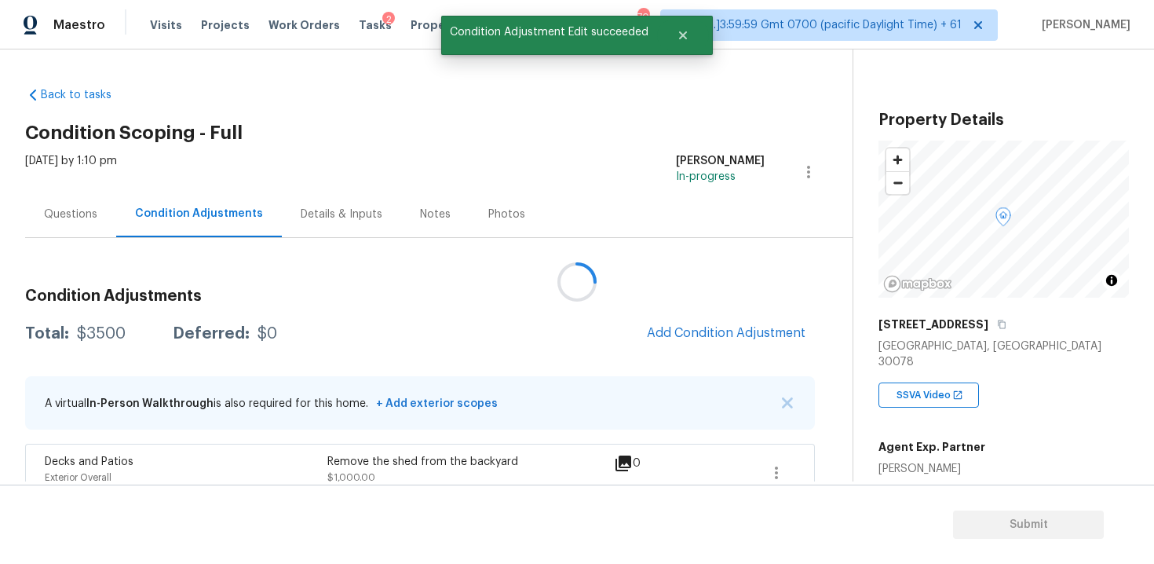
scroll to position [0, 0]
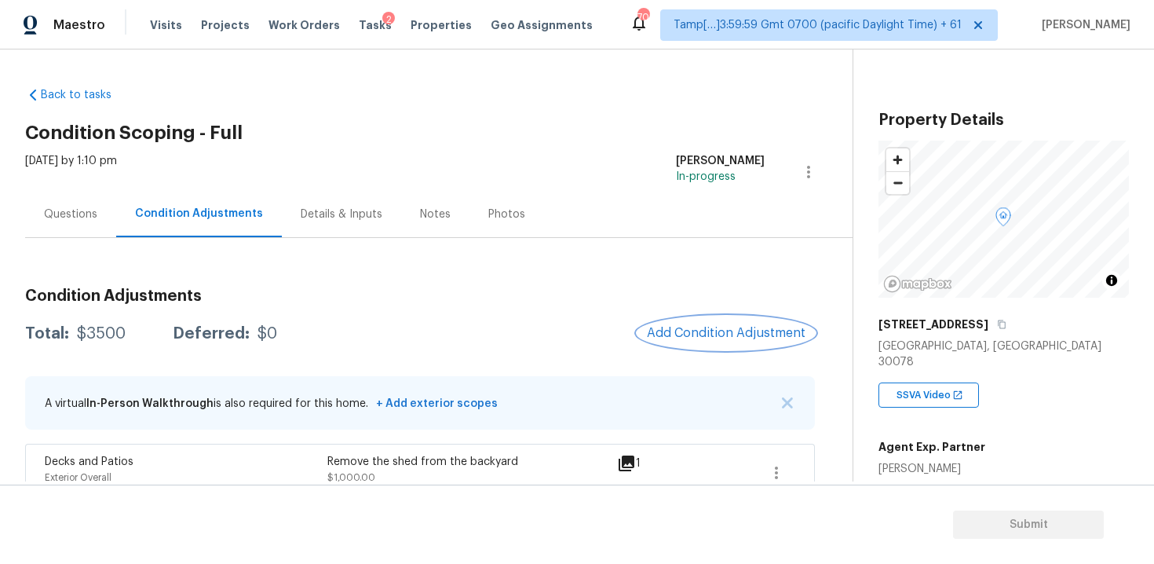
click at [759, 327] on span "Add Condition Adjustment" at bounding box center [726, 333] width 159 height 14
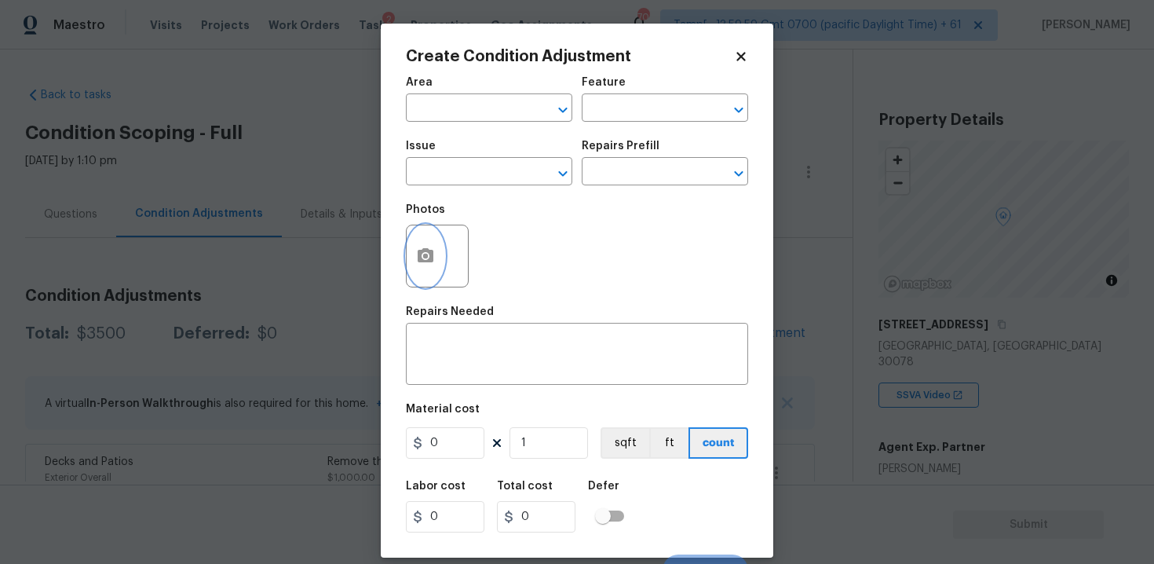
click at [427, 254] on circle "button" at bounding box center [425, 256] width 5 height 5
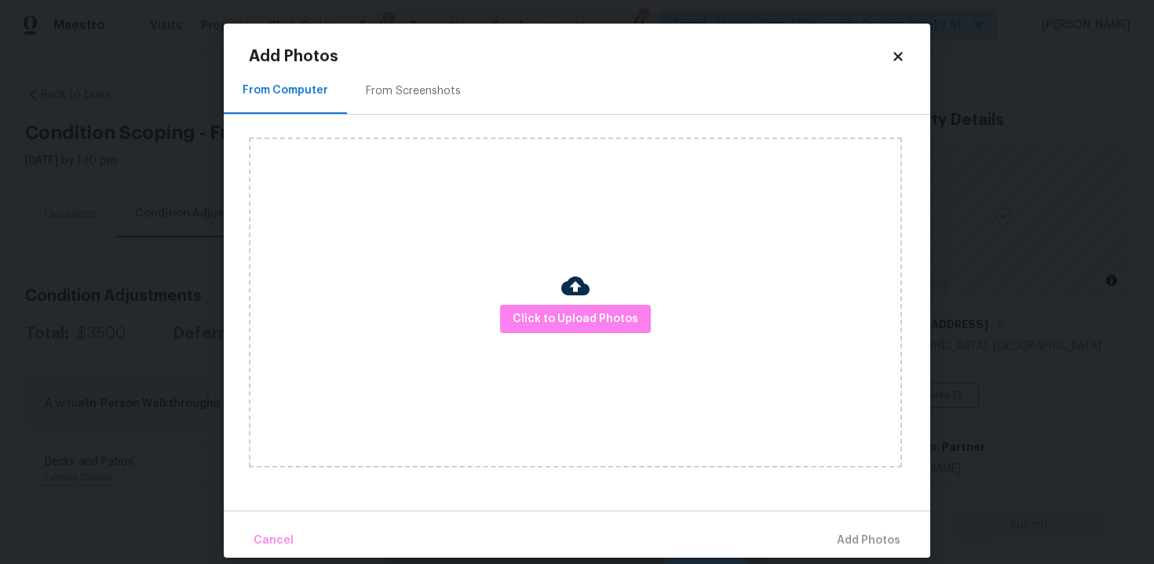
click at [633, 338] on div "Click to Upload Photos" at bounding box center [575, 302] width 653 height 330
click at [612, 314] on span "Click to Upload Photos" at bounding box center [576, 319] width 126 height 20
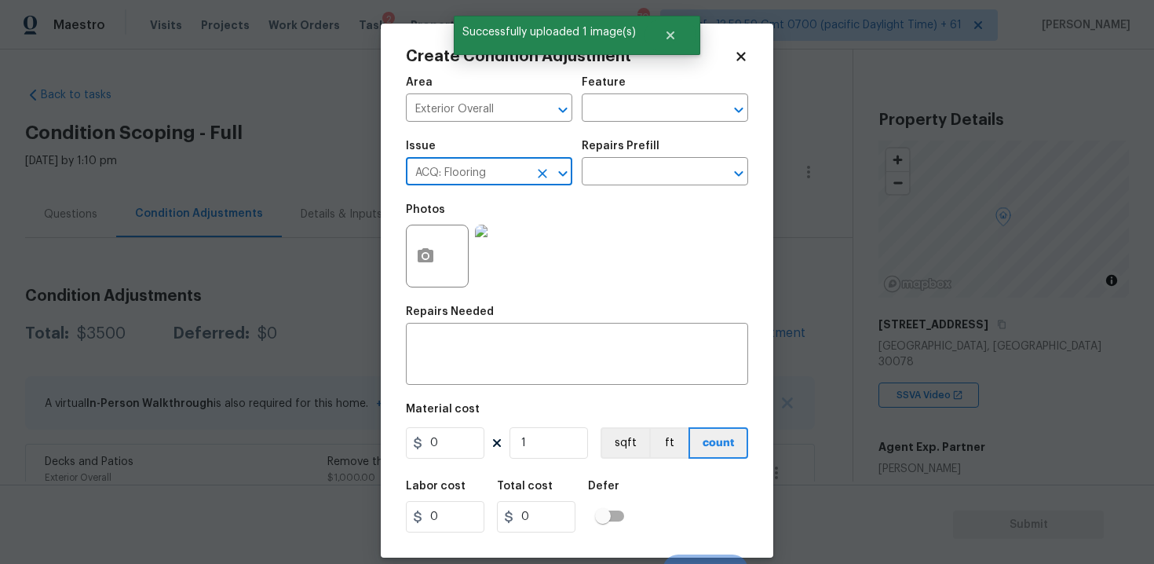
click at [534, 180] on button "Clear" at bounding box center [542, 173] width 22 height 22
type input "e"
click at [500, 235] on li "Decks and Patios" at bounding box center [489, 246] width 166 height 26
type input "Decks and Patios"
click at [531, 327] on div "x ​" at bounding box center [577, 356] width 342 height 58
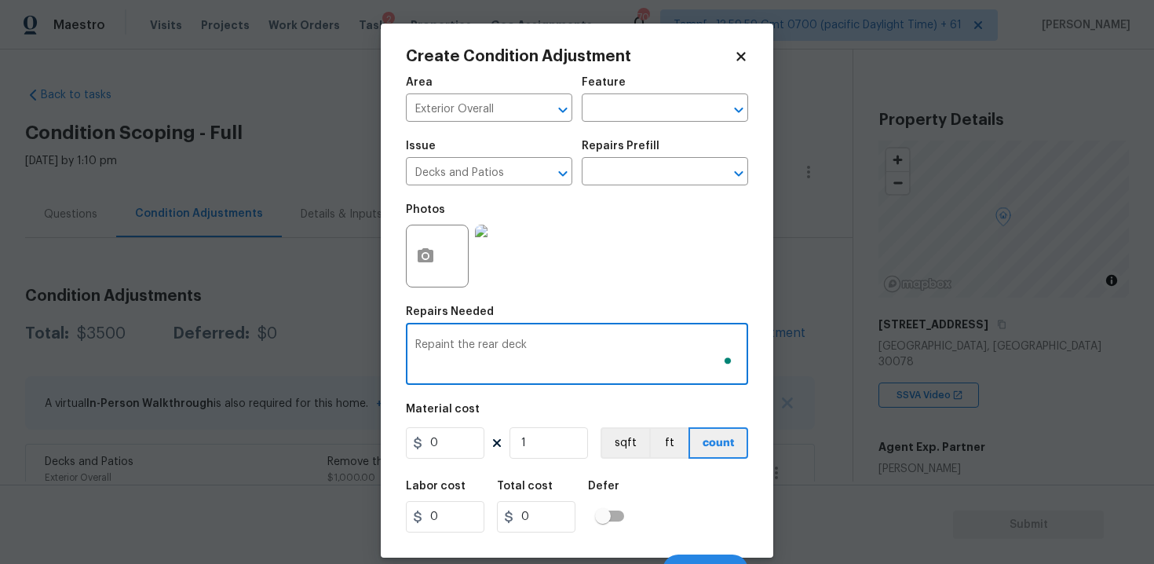
type textarea "Repaint the rear deck"
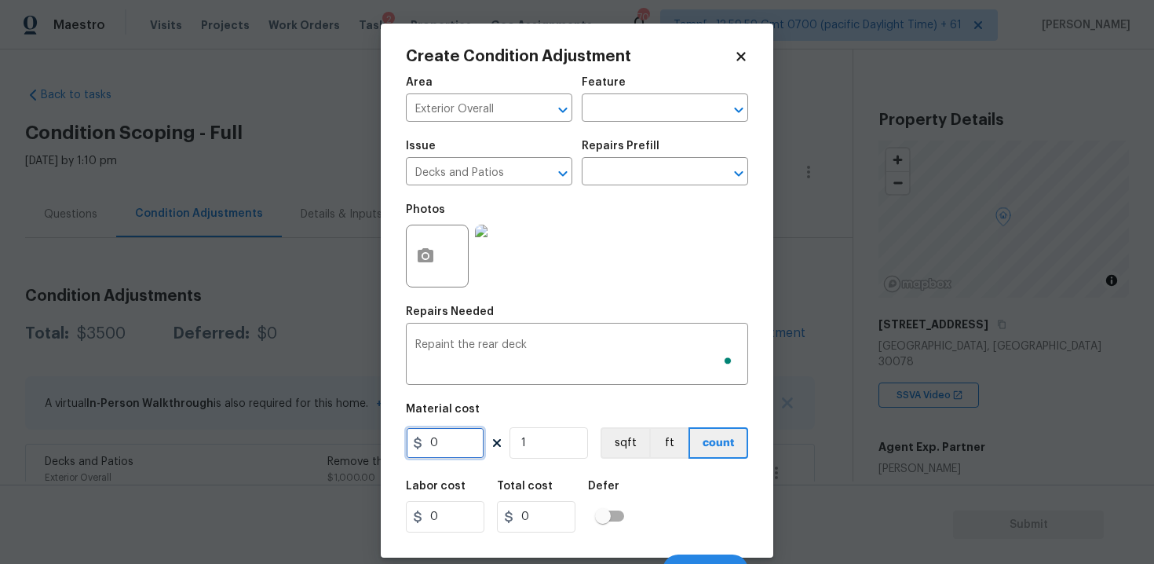
click at [468, 440] on input "0" at bounding box center [445, 442] width 78 height 31
type input "800"
click at [647, 494] on div "Labor cost 0 Total cost 800 Defer" at bounding box center [577, 506] width 342 height 71
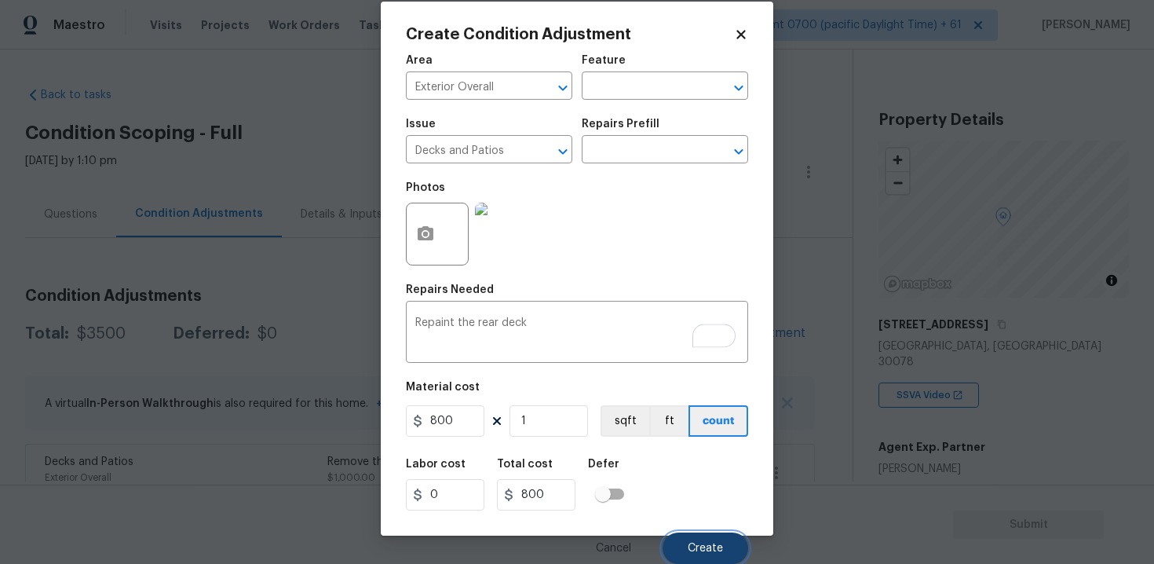
click at [722, 541] on button "Create" at bounding box center [706, 547] width 86 height 31
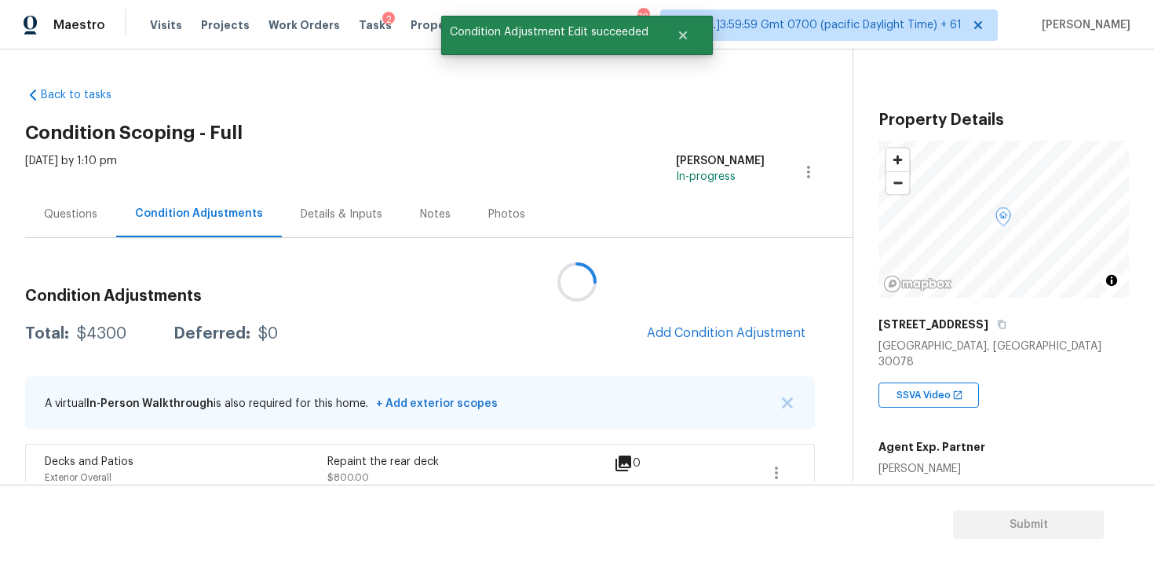
scroll to position [0, 0]
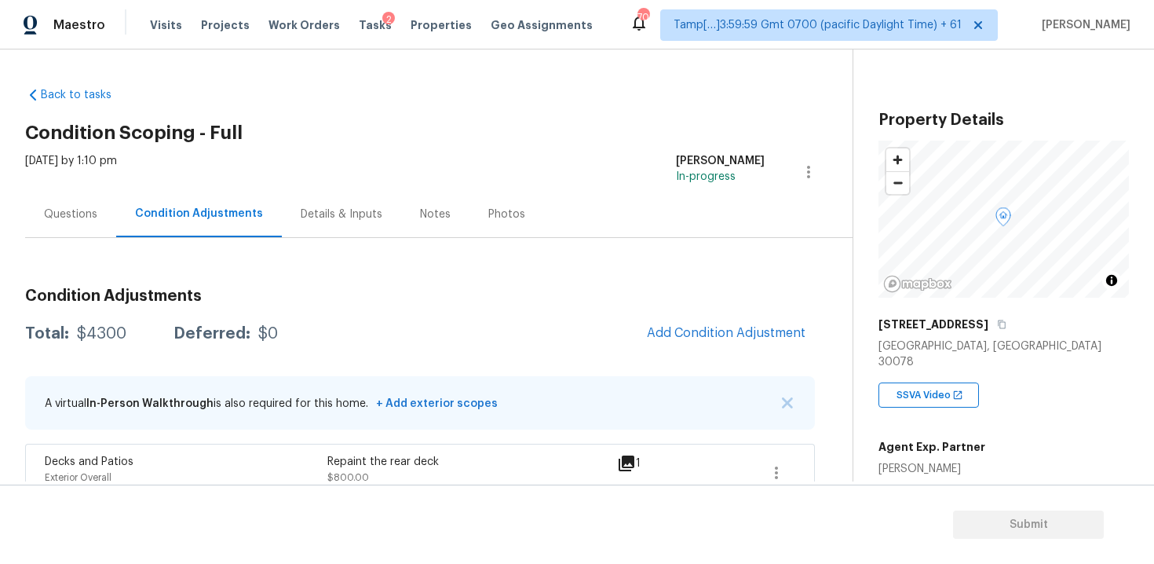
click at [740, 356] on div "Condition Adjustments Total: $4300 Deferred: $0 Add Condition Adjustment A virt…" at bounding box center [420, 482] width 790 height 413
click at [732, 330] on span "Add Condition Adjustment" at bounding box center [726, 333] width 159 height 14
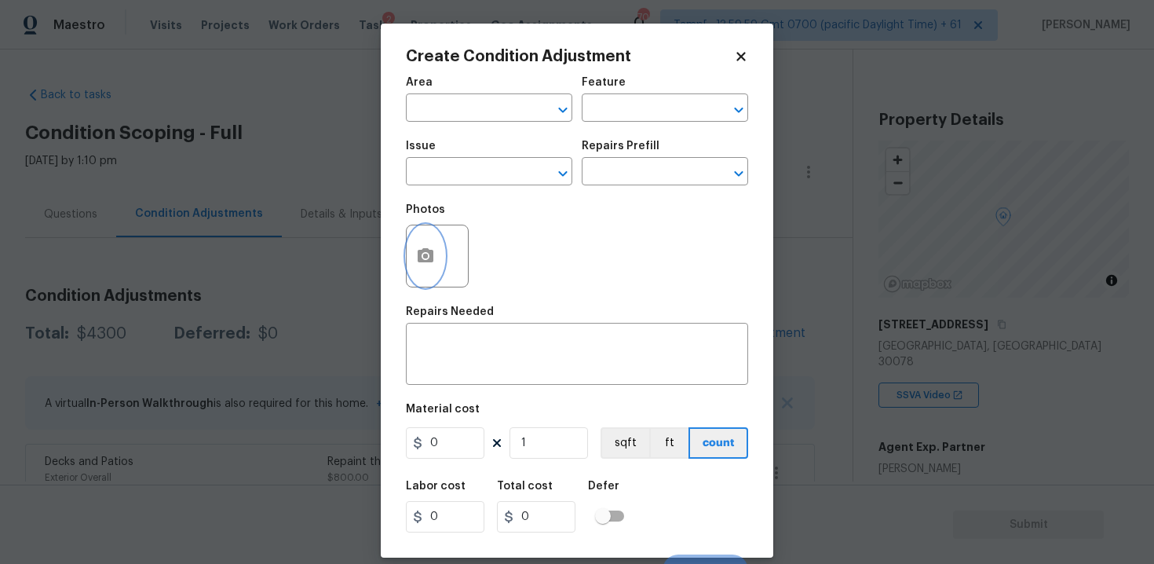
click at [434, 241] on button "button" at bounding box center [426, 255] width 38 height 61
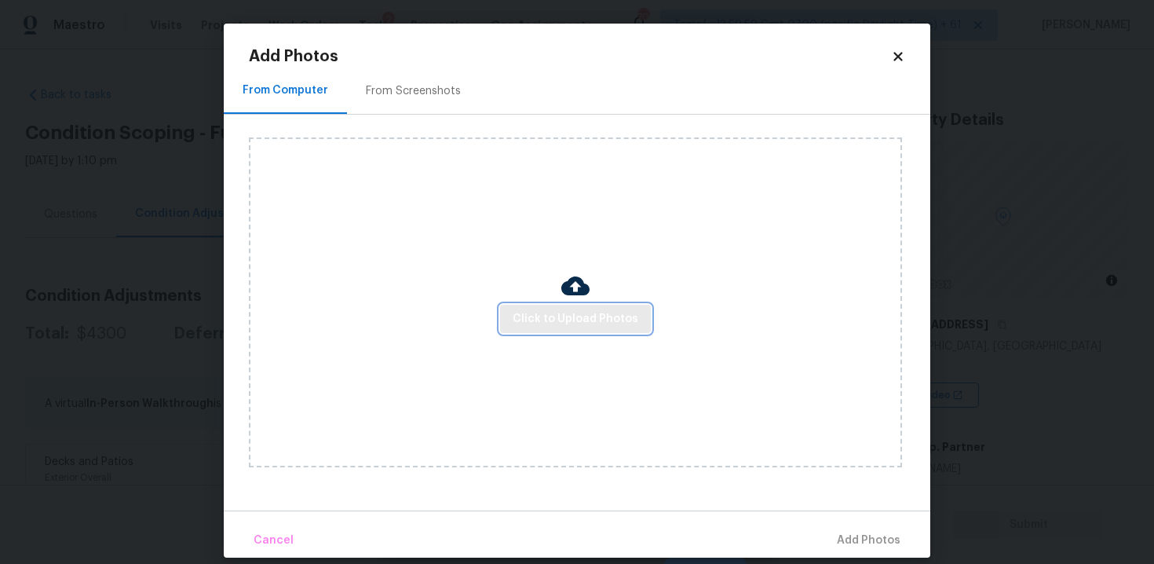
click at [566, 313] on span "Click to Upload Photos" at bounding box center [576, 319] width 126 height 20
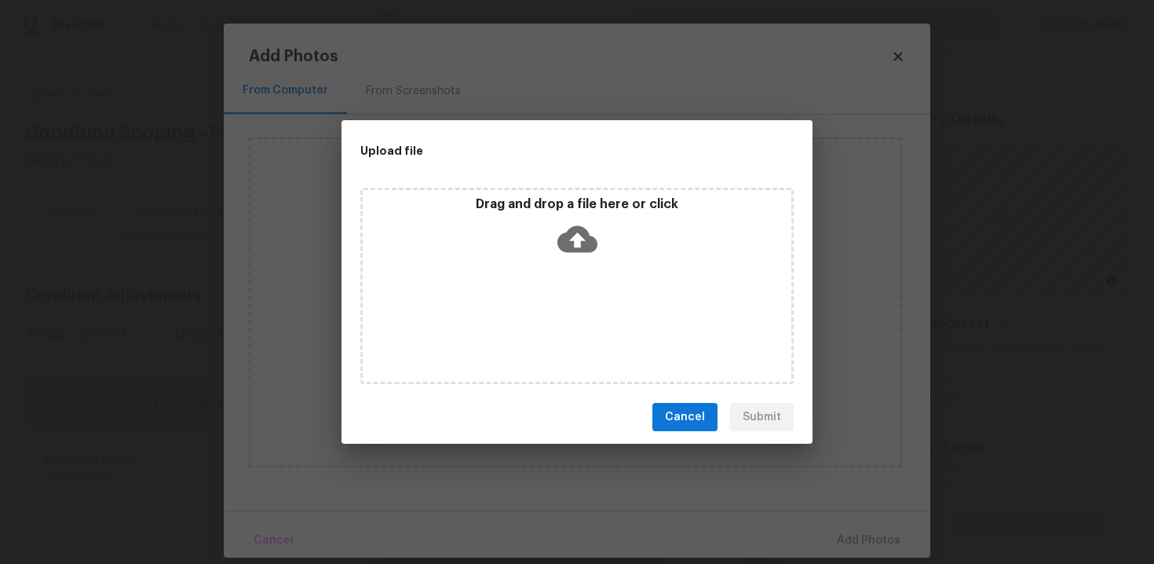
click at [582, 251] on icon at bounding box center [577, 239] width 40 height 40
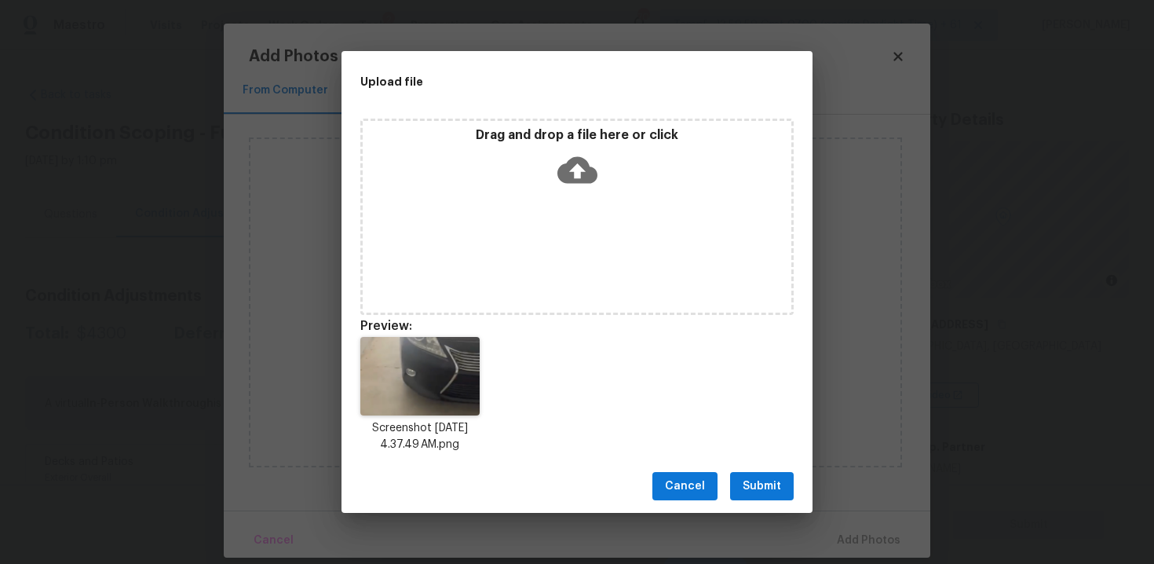
click at [765, 480] on span "Submit" at bounding box center [762, 486] width 38 height 20
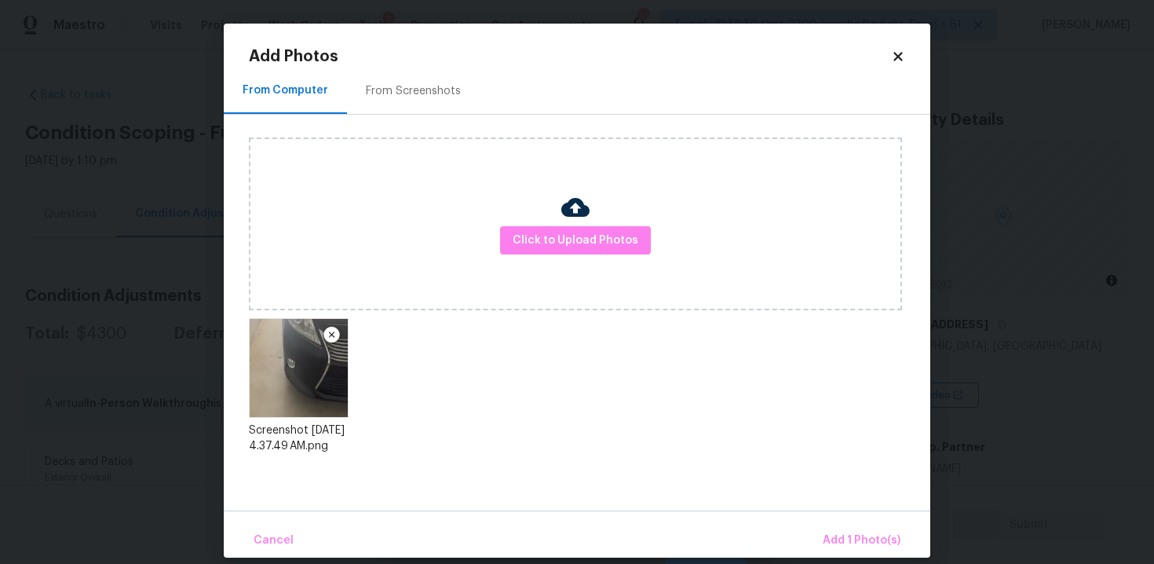
click at [828, 521] on div "Cancel Add 1 Photo(s)" at bounding box center [577, 533] width 706 height 47
click at [846, 533] on span "Add 1 Photo(s)" at bounding box center [862, 541] width 78 height 20
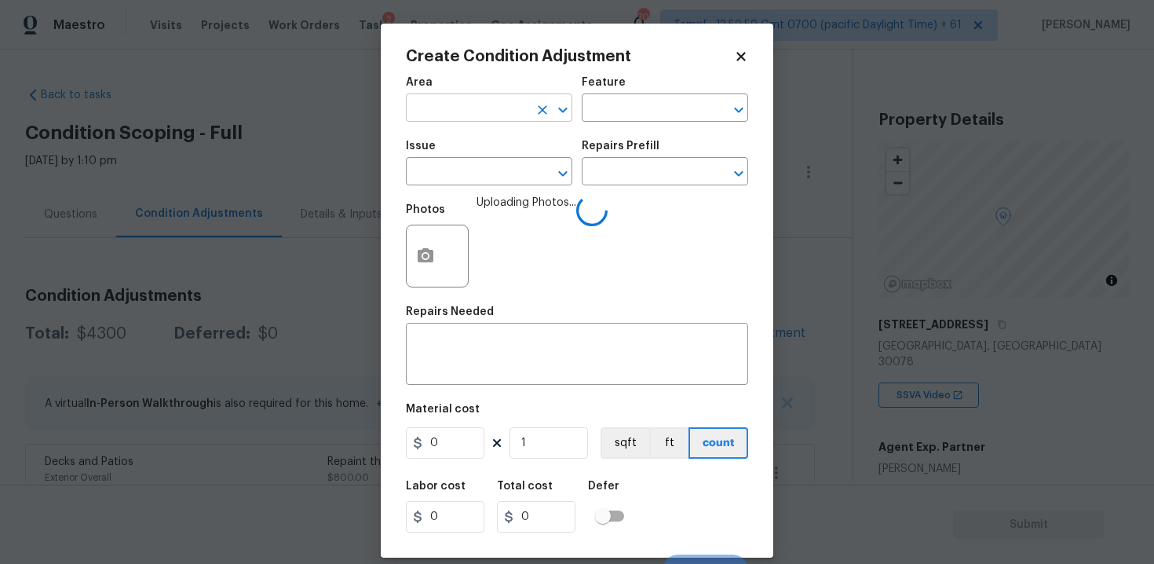
click at [497, 113] on input "text" at bounding box center [467, 109] width 122 height 24
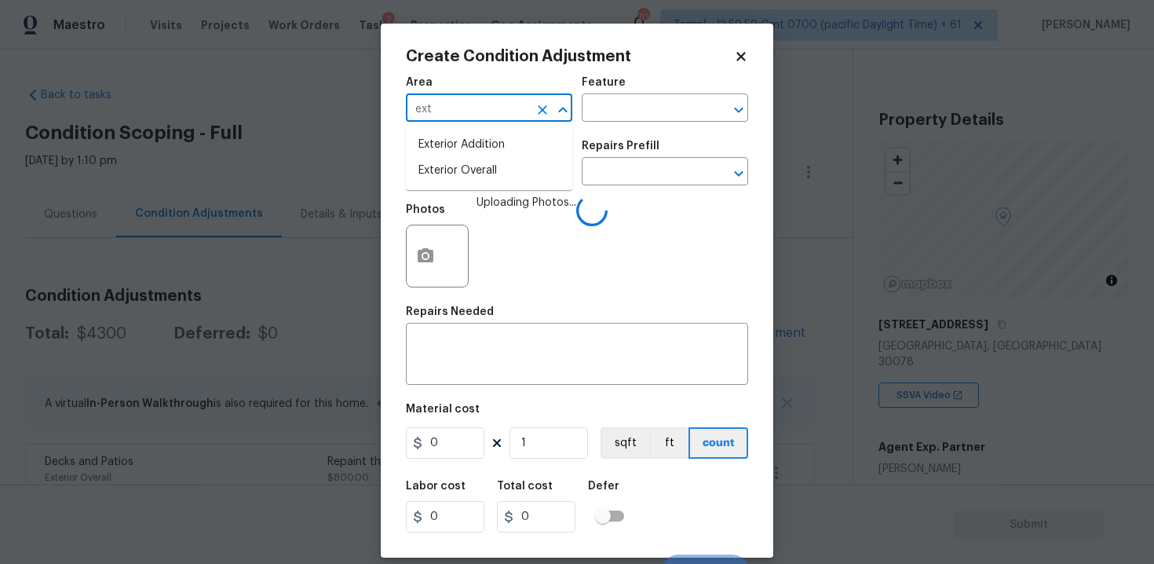
type input "exte"
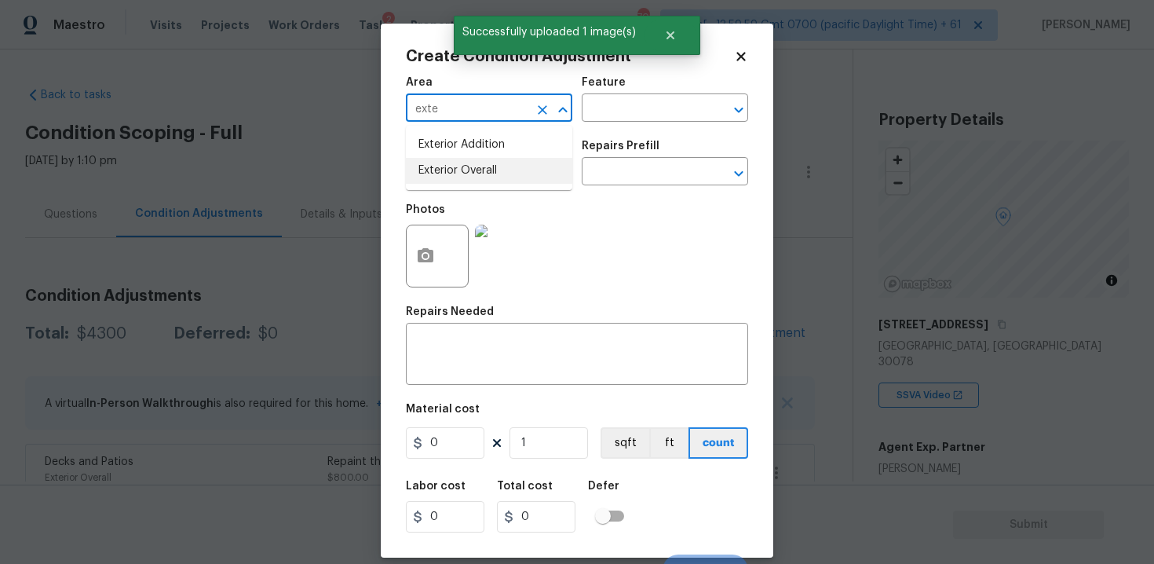
click at [451, 178] on li "Exterior Overall" at bounding box center [489, 171] width 166 height 26
type input "Exterior Overall"
click at [451, 178] on input "text" at bounding box center [467, 173] width 122 height 24
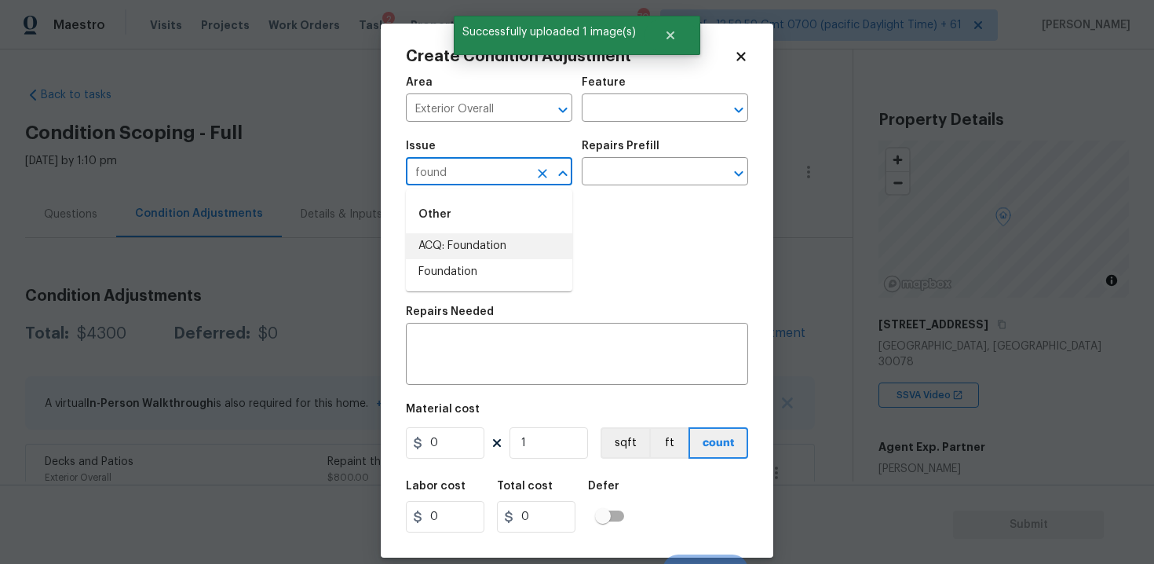
click at [460, 239] on li "ACQ: Foundation" at bounding box center [489, 246] width 166 height 26
click at [627, 161] on input "text" at bounding box center [643, 173] width 122 height 24
type input "ACQ: Foundation"
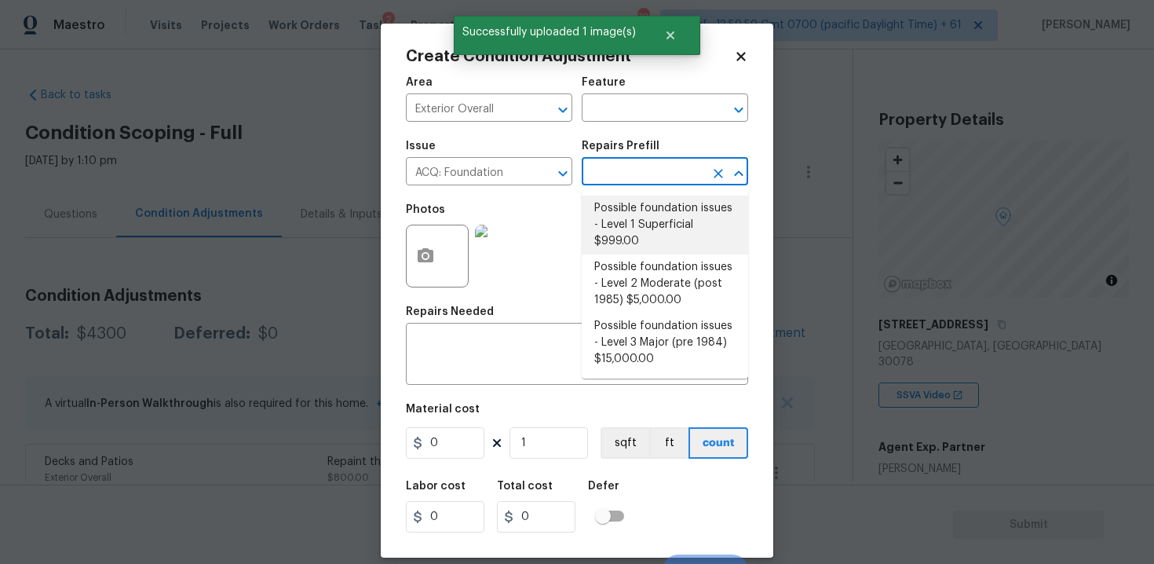
click at [641, 212] on li "Possible foundation issues - Level 1 Superficial $999.00" at bounding box center [665, 224] width 166 height 59
type input "Acquisition"
type textarea "Possible foundation issues - Level 1 - Superficial. Disclaimer: This is NOT a t…"
type input "999"
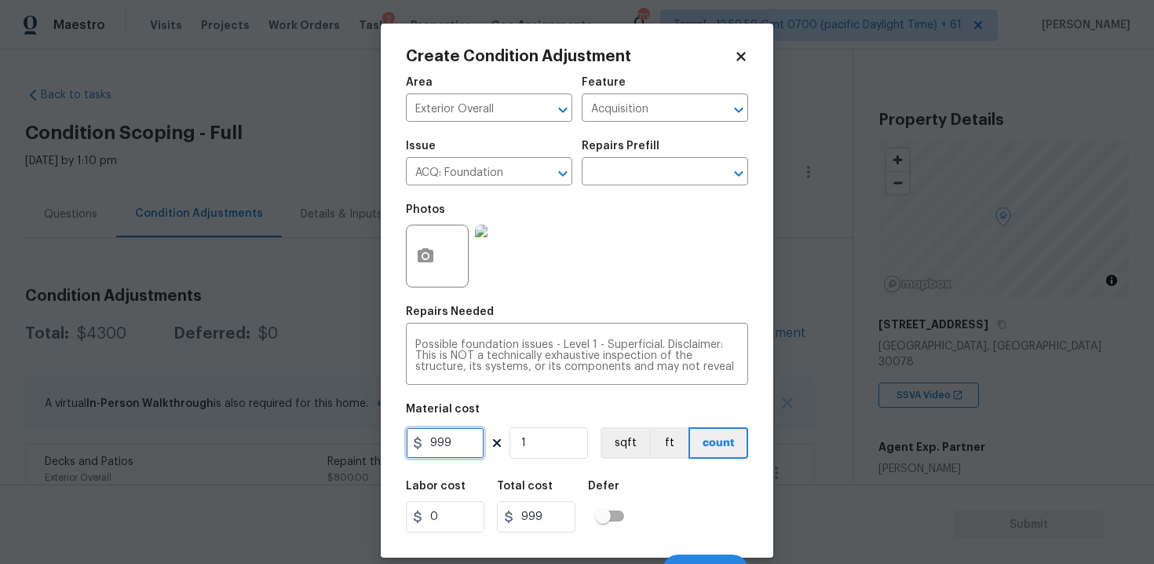
click at [465, 433] on input "999" at bounding box center [445, 442] width 78 height 31
type input "1"
click at [650, 486] on div "Labor cost 0 Total cost 999 Defer" at bounding box center [577, 506] width 342 height 71
type input "1"
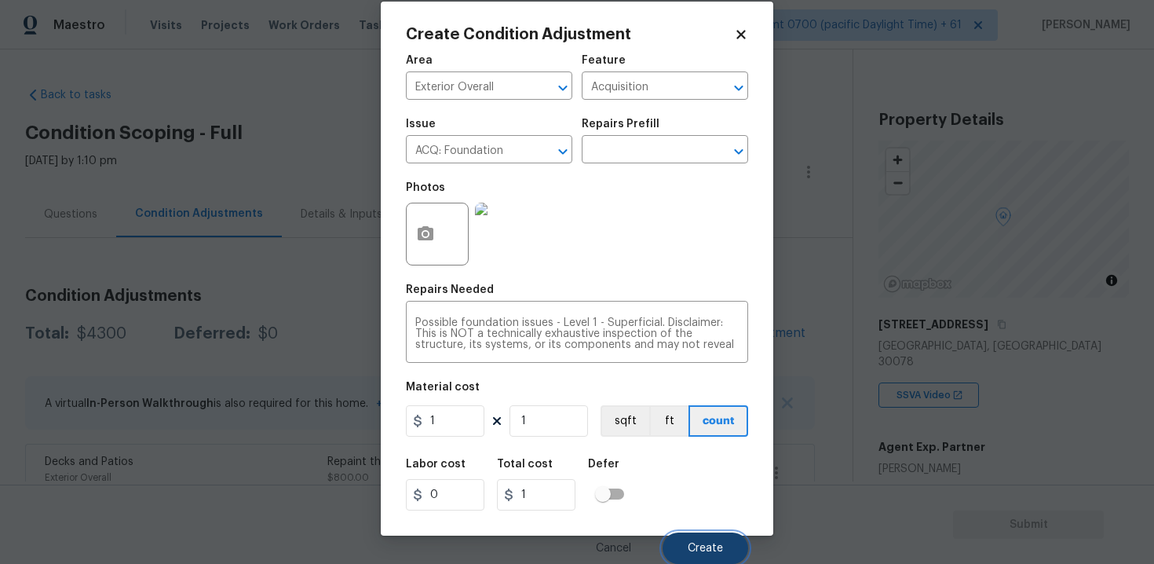
click at [718, 546] on span "Create" at bounding box center [705, 548] width 35 height 12
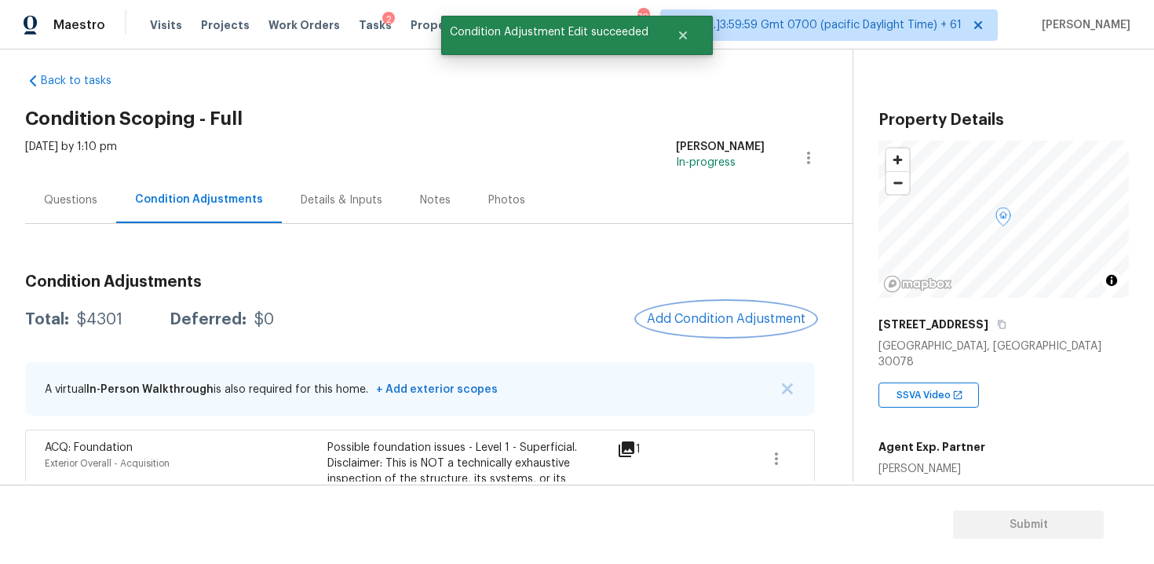
scroll to position [0, 0]
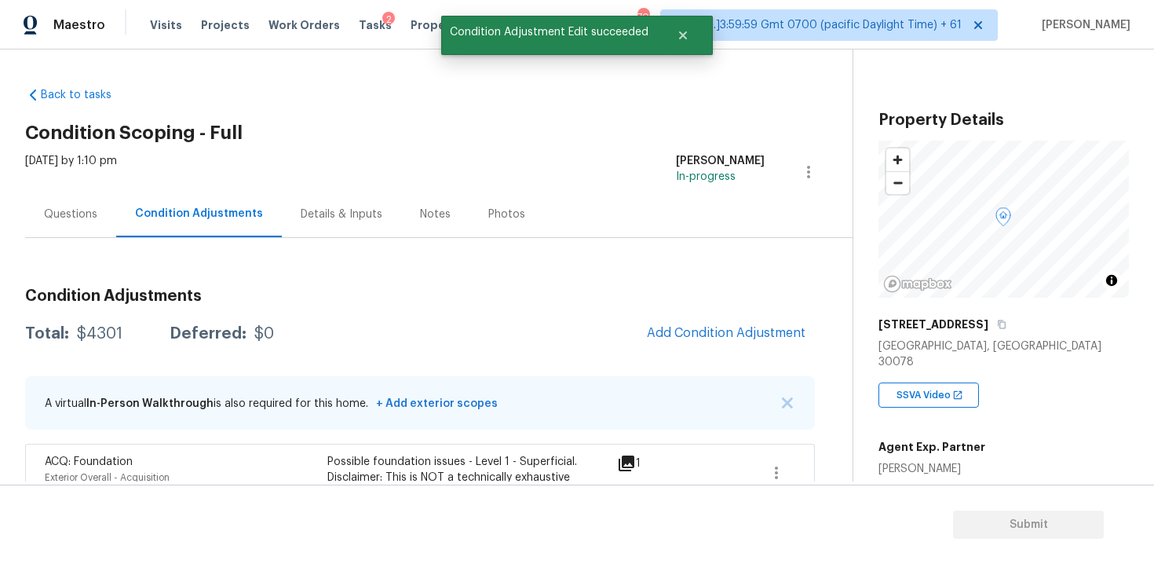
click at [88, 213] on div "Questions" at bounding box center [70, 214] width 53 height 16
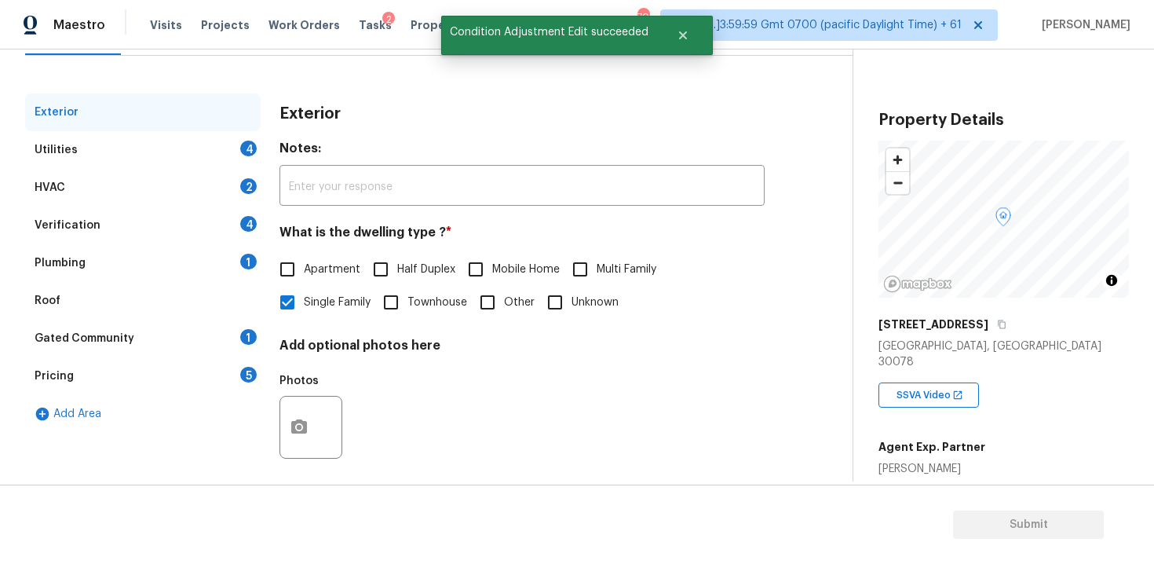
scroll to position [192, 0]
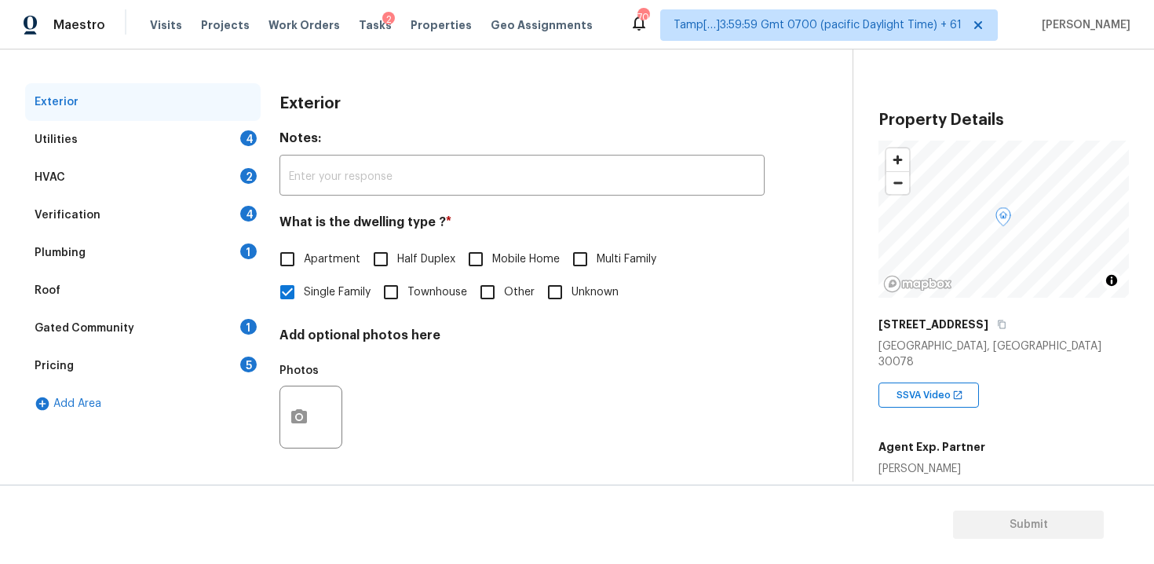
click at [228, 209] on div "Verification 4" at bounding box center [142, 215] width 235 height 38
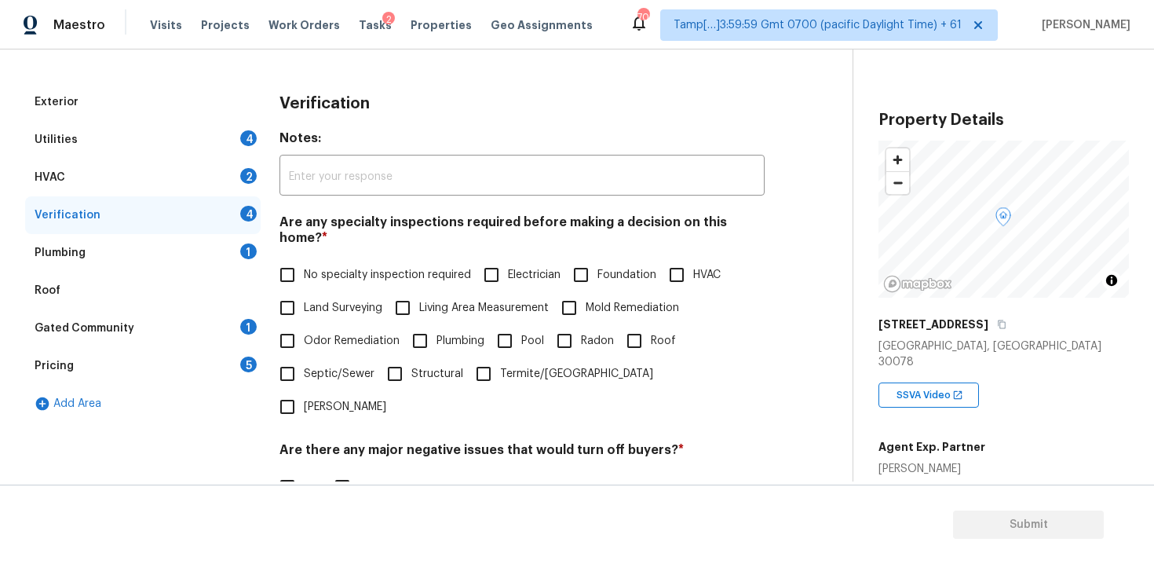
scroll to position [365, 0]
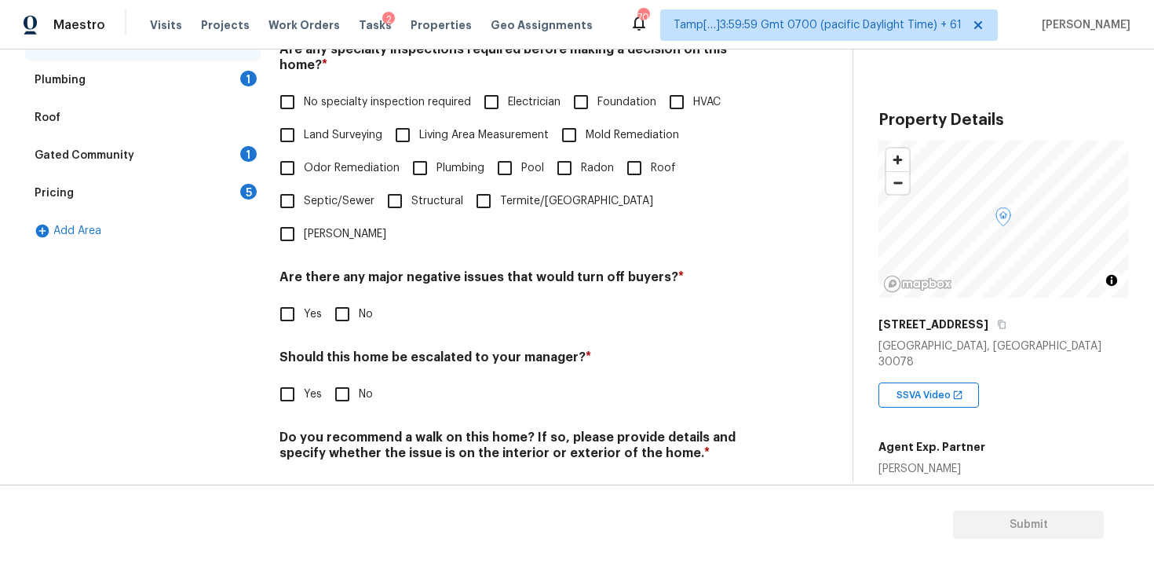
click at [286, 378] on input "Yes" at bounding box center [287, 394] width 33 height 33
checkbox input "true"
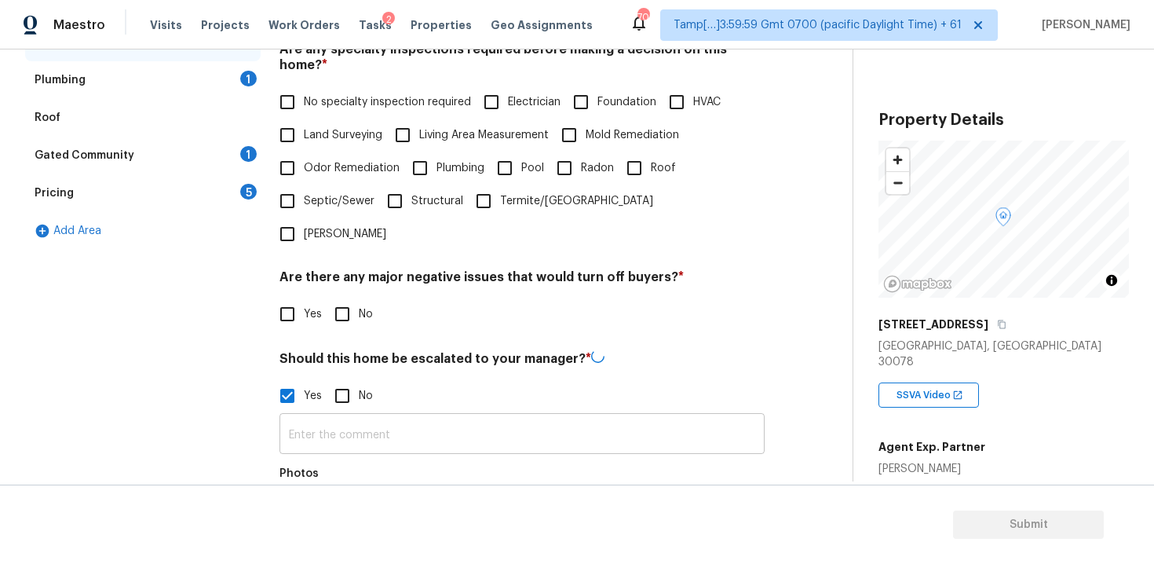
click at [333, 417] on input "text" at bounding box center [521, 435] width 485 height 37
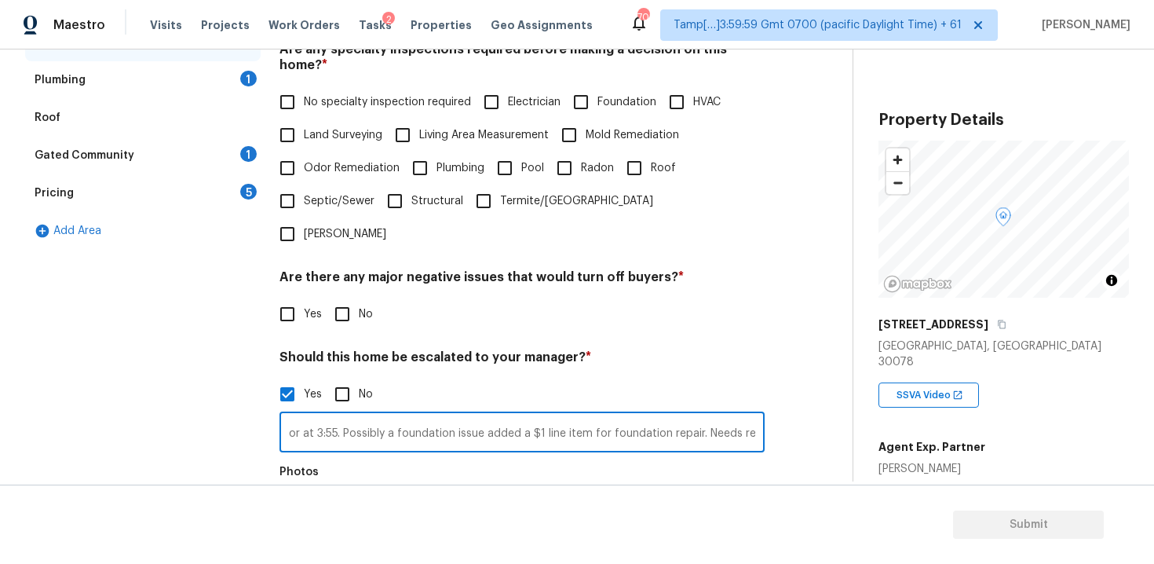
scroll to position [0, 210]
type input "Seems to be a crack on the garage floor at 3:55. Possibly a foundation issue ad…"
click at [329, 487] on div at bounding box center [310, 518] width 63 height 63
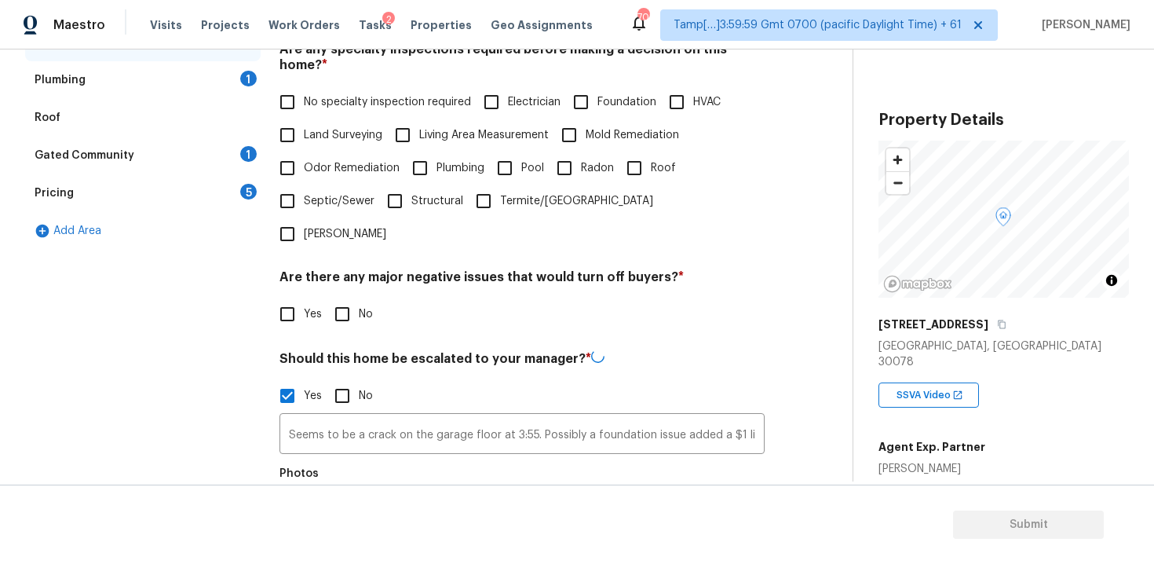
click at [304, 489] on button "button" at bounding box center [299, 519] width 38 height 61
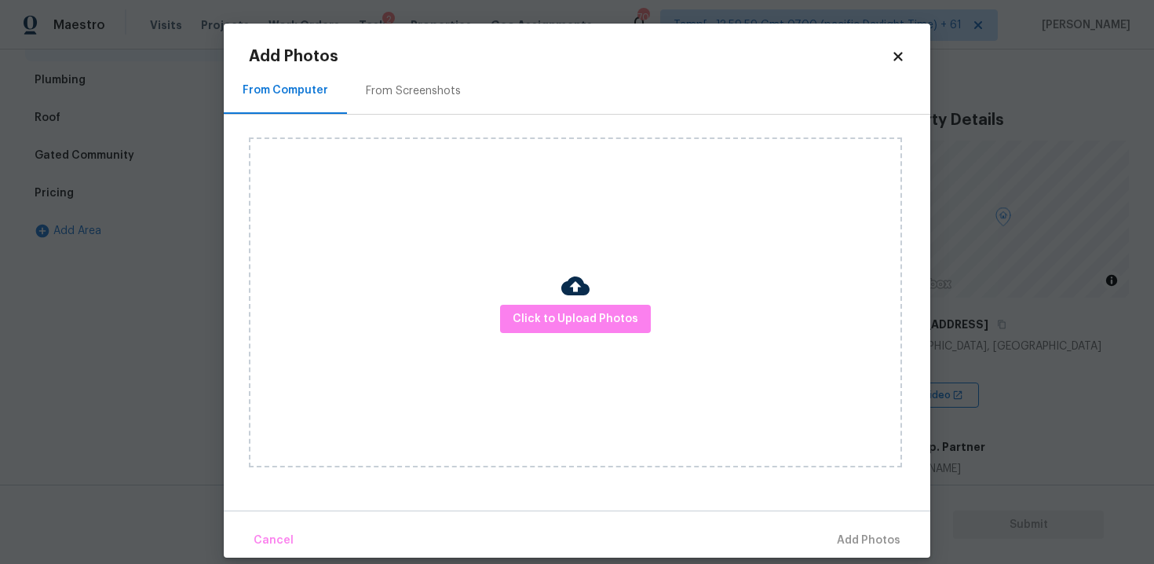
click at [582, 298] on img at bounding box center [575, 286] width 28 height 28
click at [575, 325] on span "Click to Upload Photos" at bounding box center [576, 319] width 126 height 20
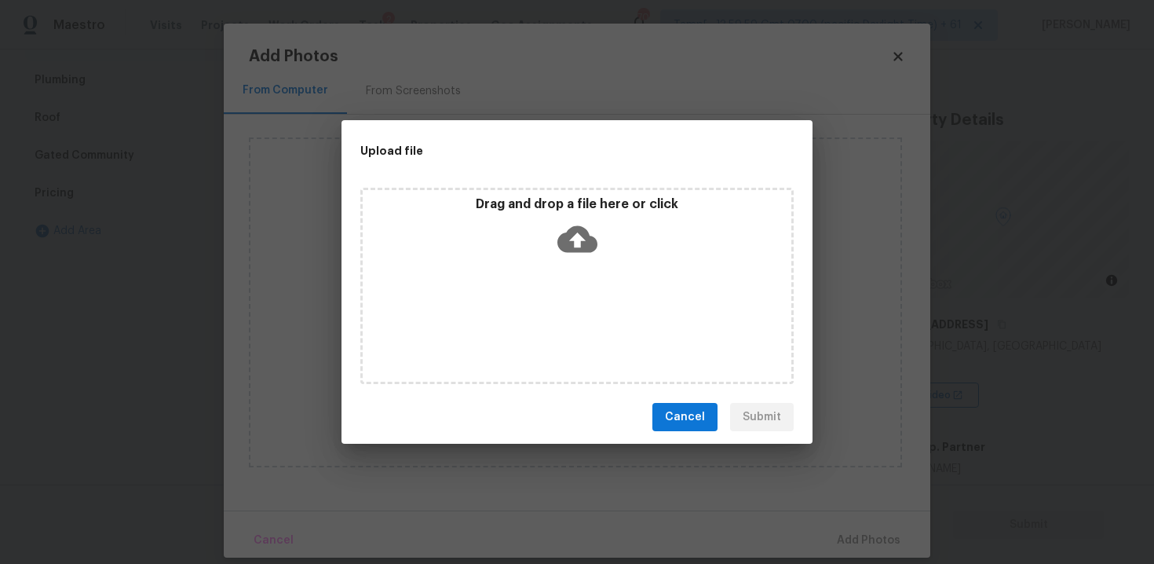
click at [560, 250] on icon at bounding box center [577, 239] width 40 height 40
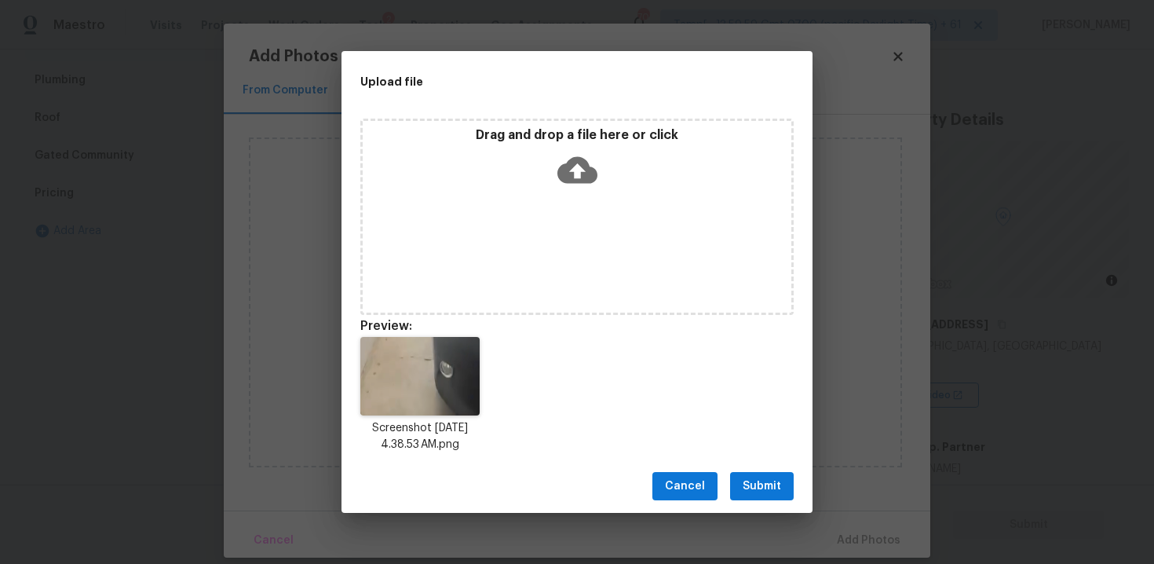
click at [758, 491] on span "Submit" at bounding box center [762, 486] width 38 height 20
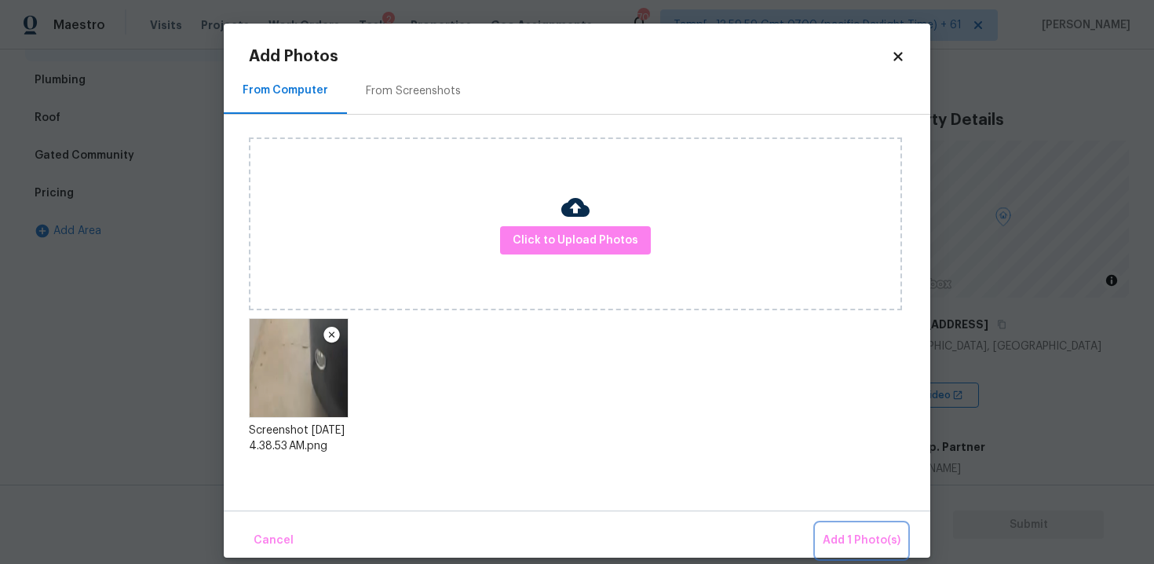
click at [852, 537] on span "Add 1 Photo(s)" at bounding box center [862, 541] width 78 height 20
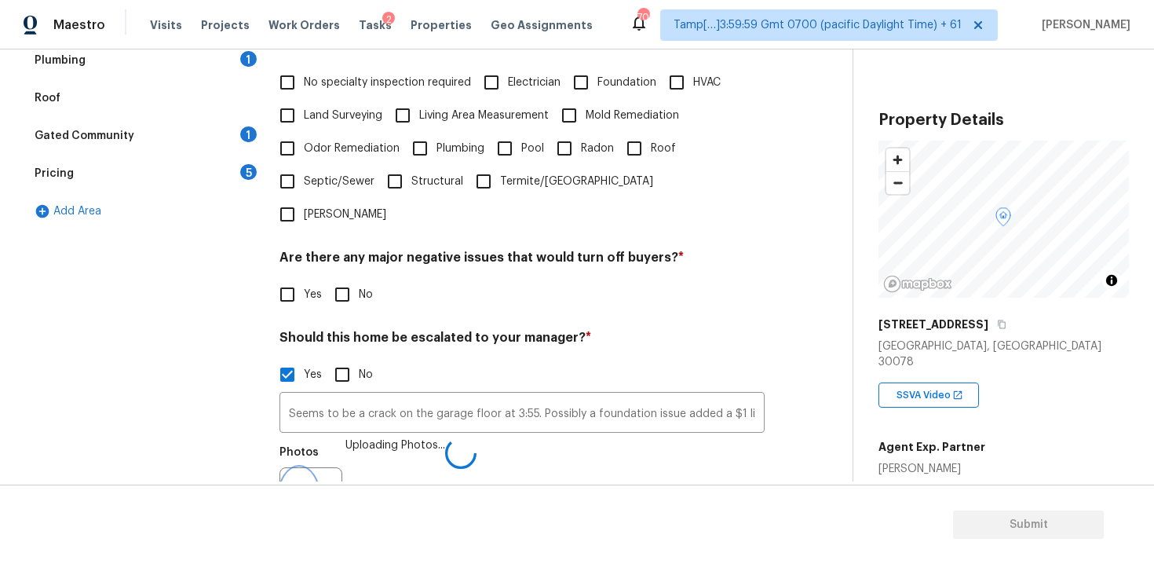
scroll to position [488, 0]
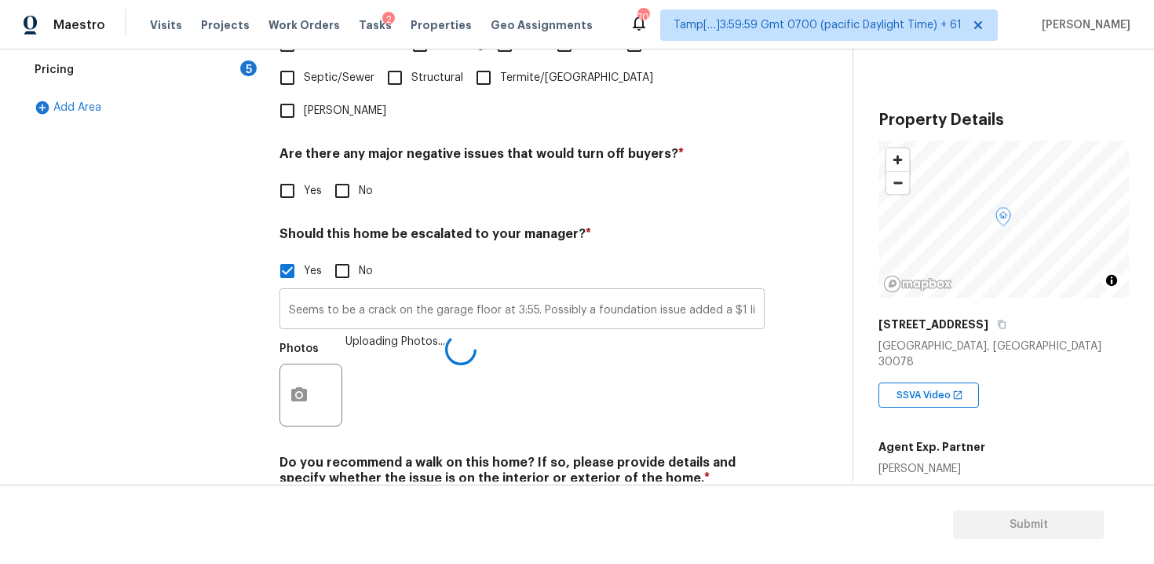
click at [714, 292] on input "Seems to be a crack on the garage floor at 3:55. Possibly a foundation issue ad…" at bounding box center [521, 310] width 485 height 37
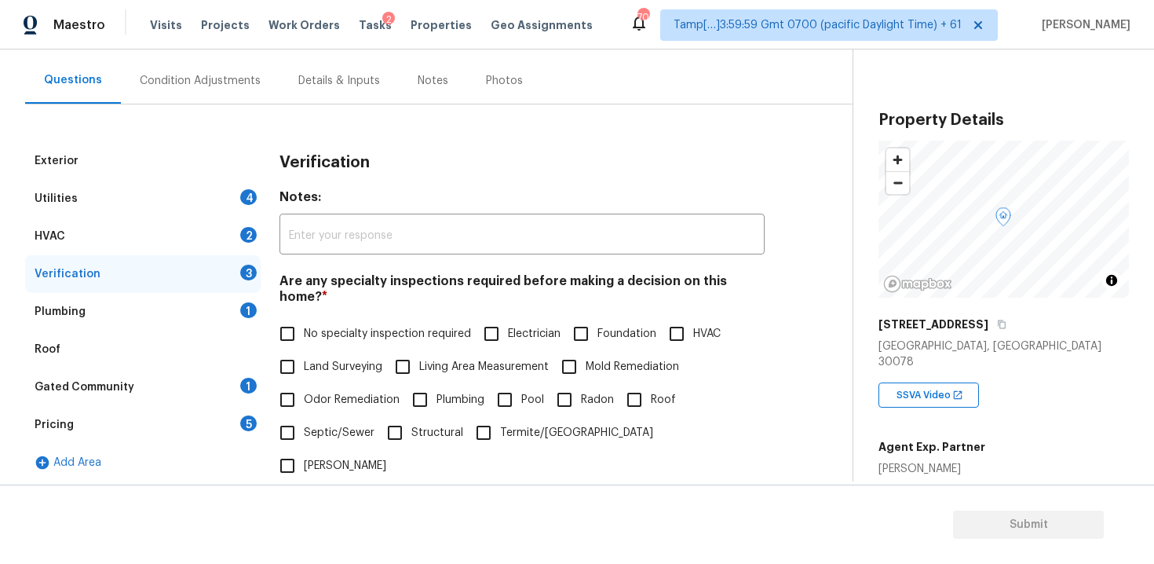
scroll to position [92, 0]
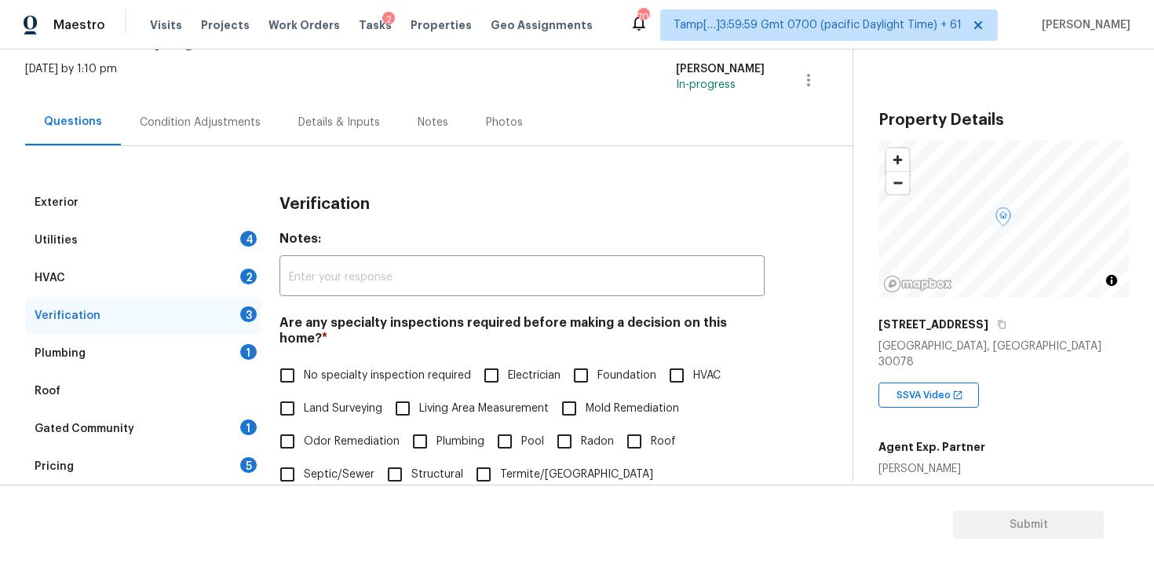
click at [247, 144] on div "Condition Adjustments" at bounding box center [200, 122] width 159 height 46
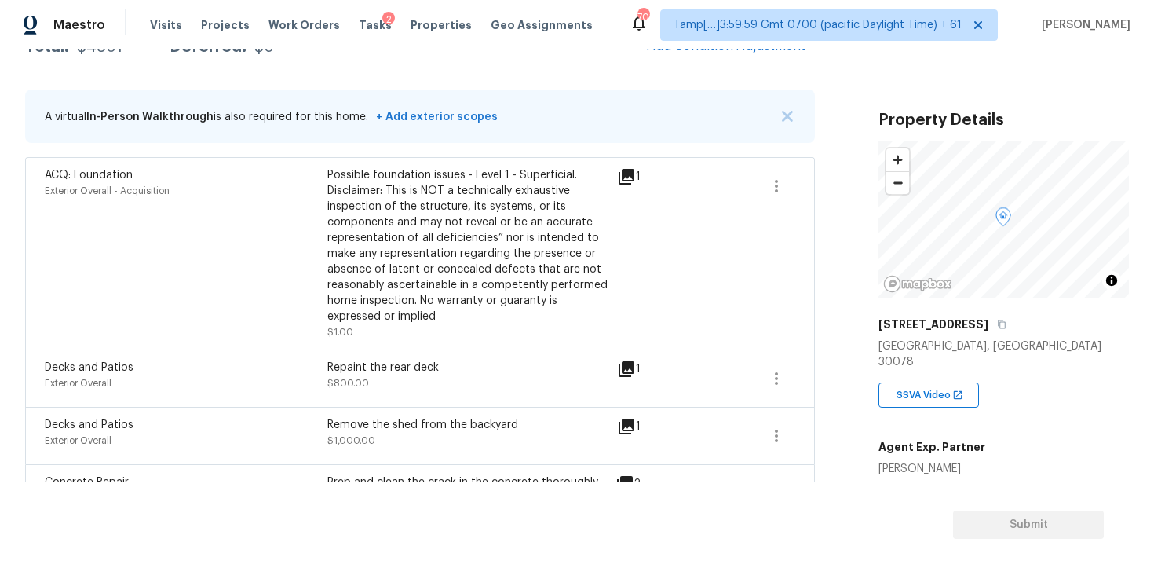
scroll to position [405, 0]
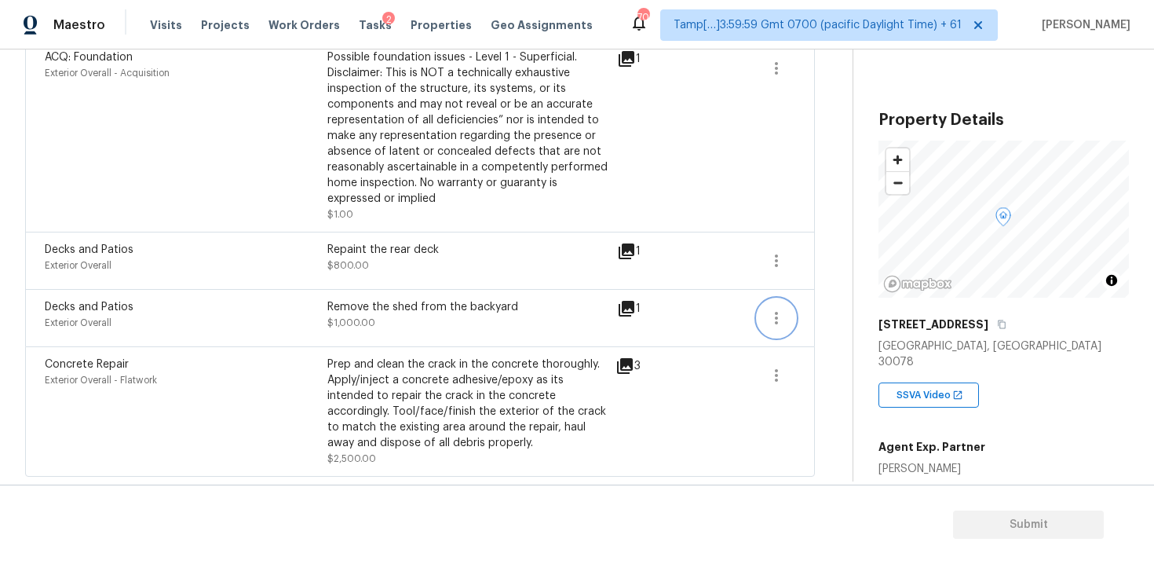
click at [777, 315] on icon "button" at bounding box center [776, 317] width 19 height 19
click at [842, 313] on div "Edit" at bounding box center [866, 315] width 122 height 16
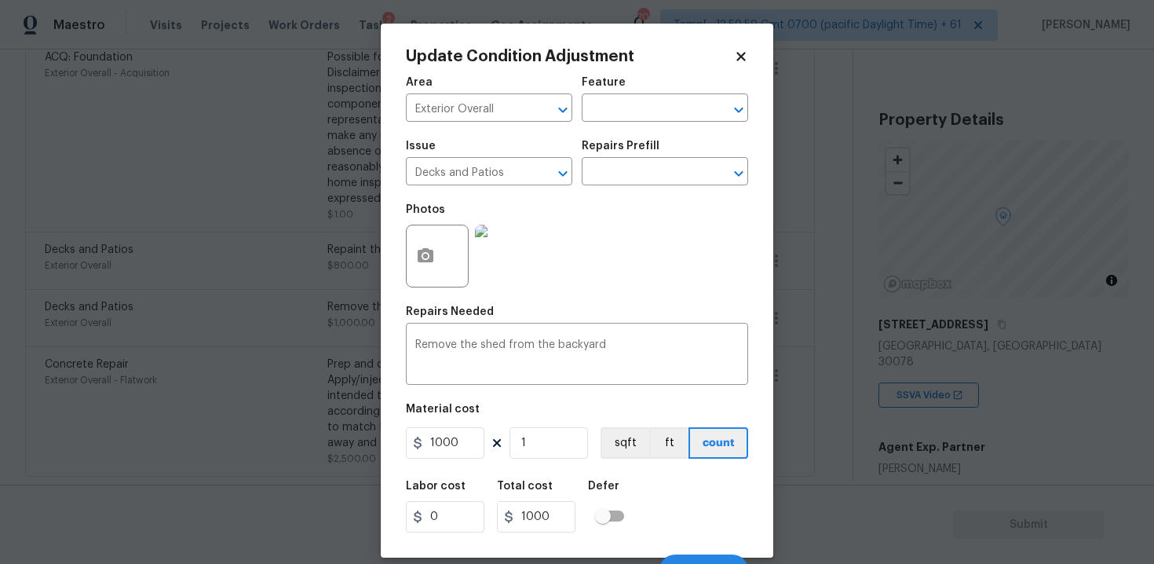
scroll to position [1, 0]
click at [513, 181] on input "Decks and Patios" at bounding box center [467, 172] width 122 height 24
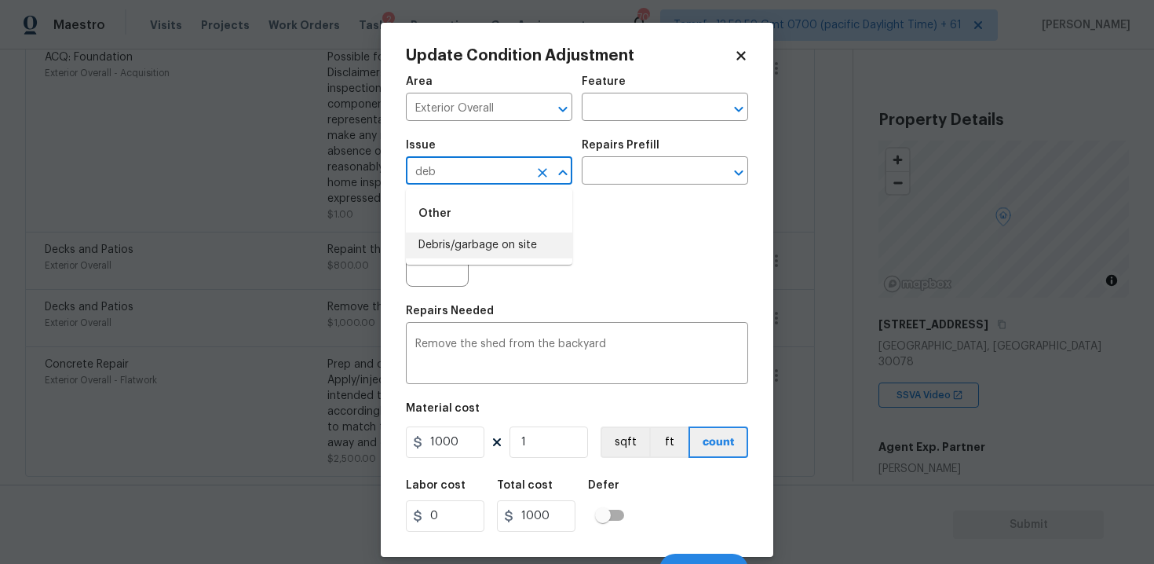
click at [526, 258] on ul "Other Debris/garbage on site" at bounding box center [489, 226] width 166 height 76
click at [520, 240] on li "Debris/garbage on site" at bounding box center [489, 245] width 166 height 26
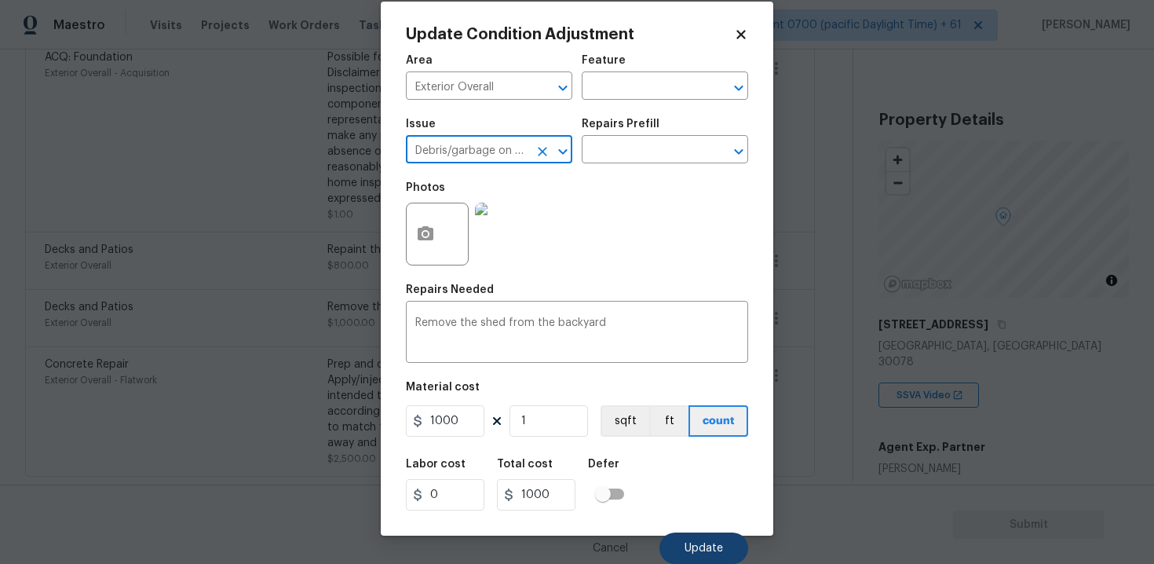
type input "Debris/garbage on site"
click at [712, 545] on span "Update" at bounding box center [703, 548] width 38 height 12
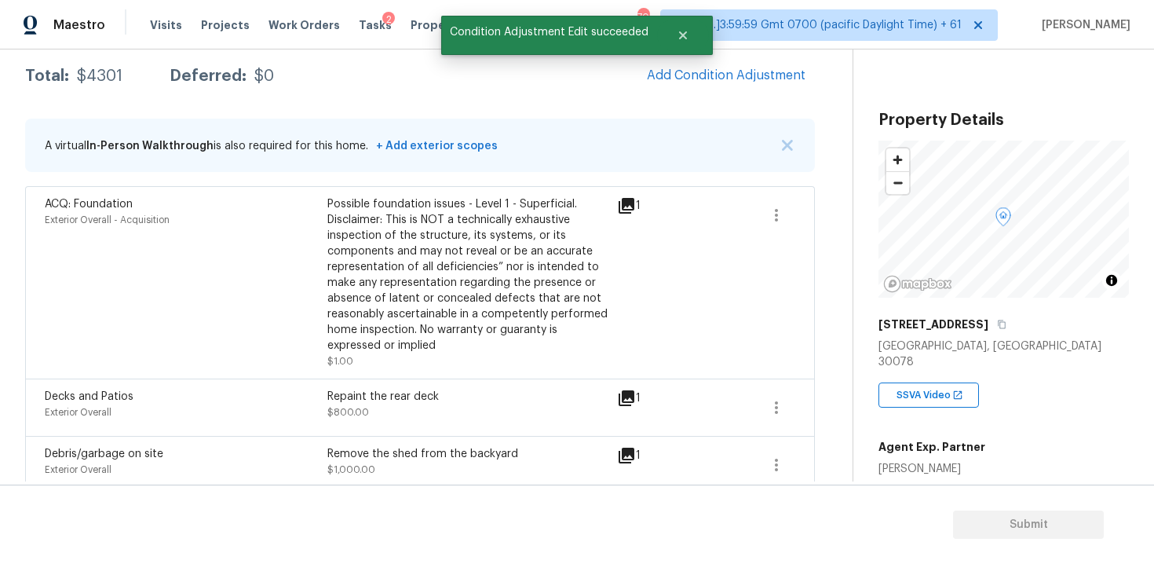
scroll to position [189, 0]
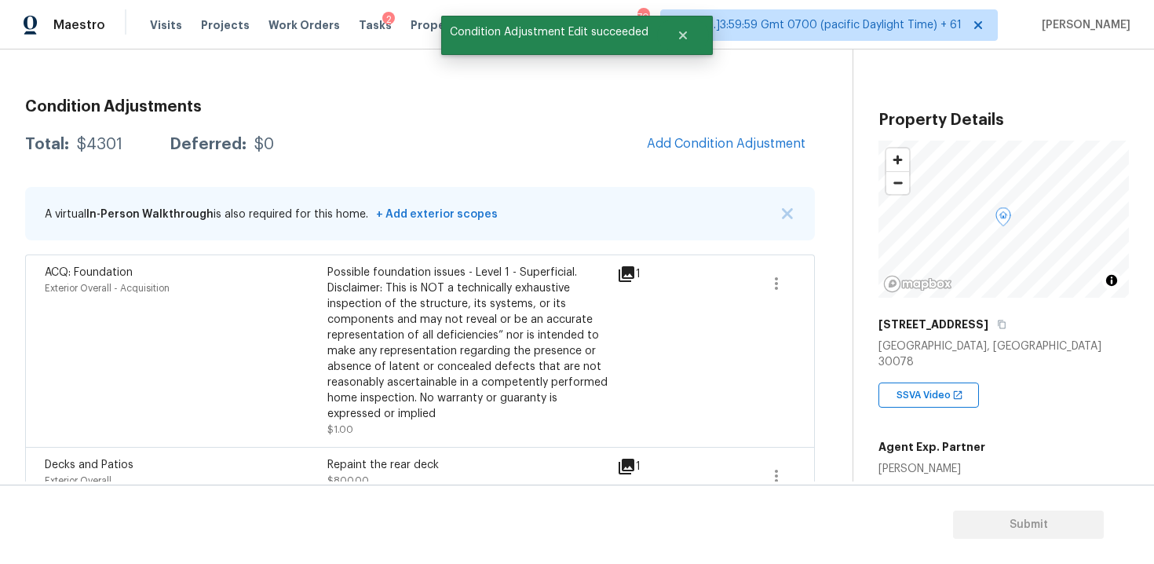
click at [721, 118] on div "Condition Adjustments Total: $4301 Deferred: $0 Add Condition Adjustment A virt…" at bounding box center [420, 388] width 790 height 605
click at [714, 138] on span "Add Condition Adjustment" at bounding box center [726, 144] width 159 height 14
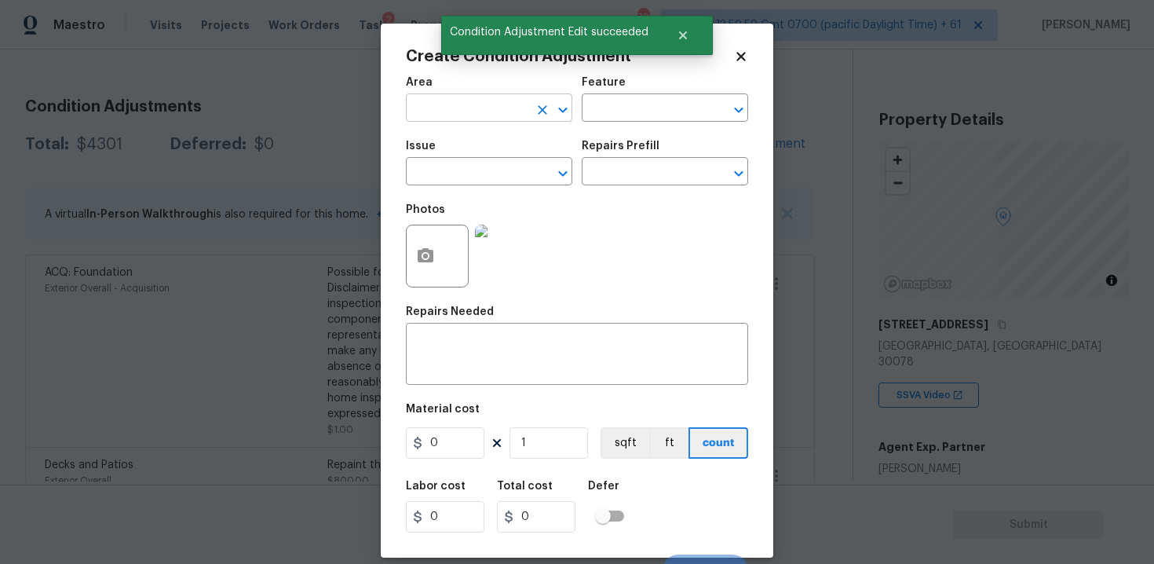
click at [486, 103] on input "text" at bounding box center [467, 109] width 122 height 24
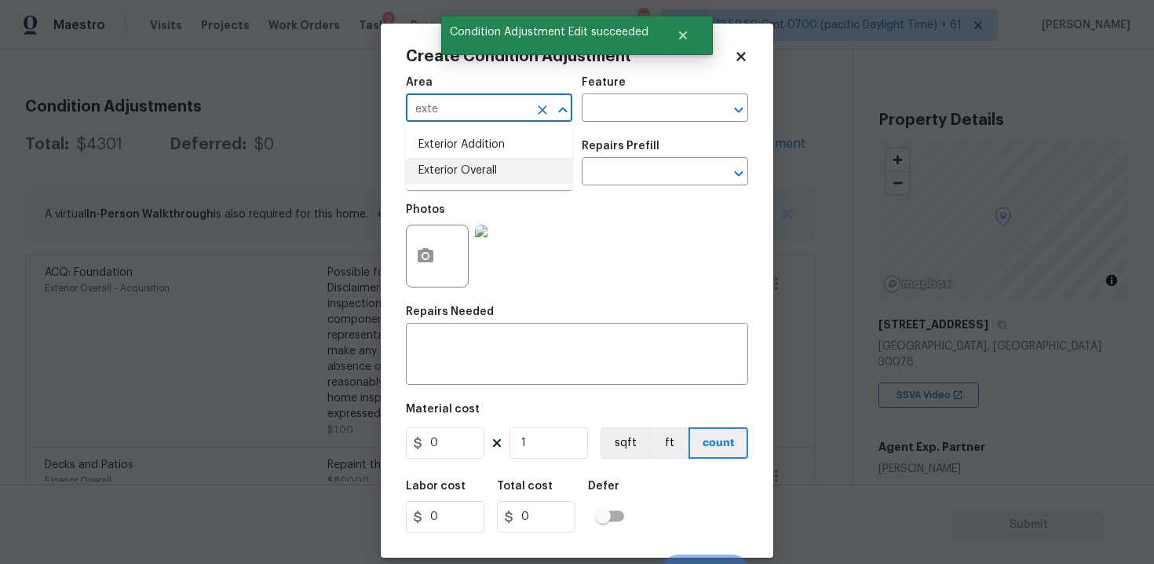
click at [482, 183] on li "Exterior Overall" at bounding box center [489, 171] width 166 height 26
type input "Exterior Overall"
click at [482, 183] on input "text" at bounding box center [467, 173] width 122 height 24
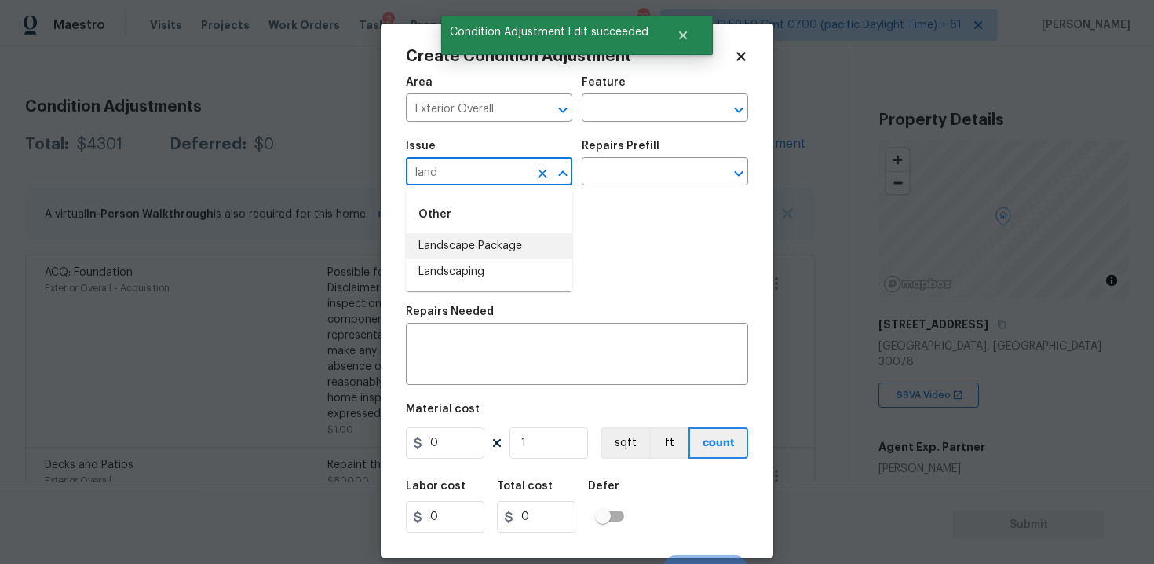
click at [486, 255] on li "Landscape Package" at bounding box center [489, 246] width 166 height 26
type input "Landscape Package"
click at [612, 173] on input "text" at bounding box center [643, 173] width 122 height 24
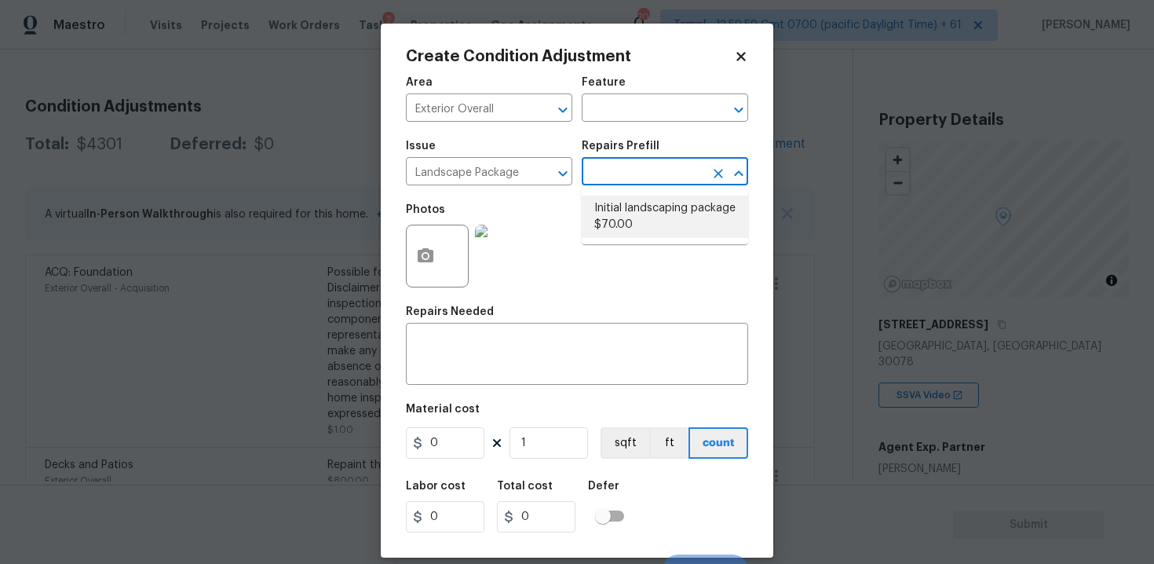
click at [625, 203] on li "Initial landscaping package $70.00" at bounding box center [665, 216] width 166 height 42
type input "Home Readiness Packages"
type textarea "Mowing of grass up to 6" in height. Mow, edge along driveways & sidewalks, trim…"
type input "70"
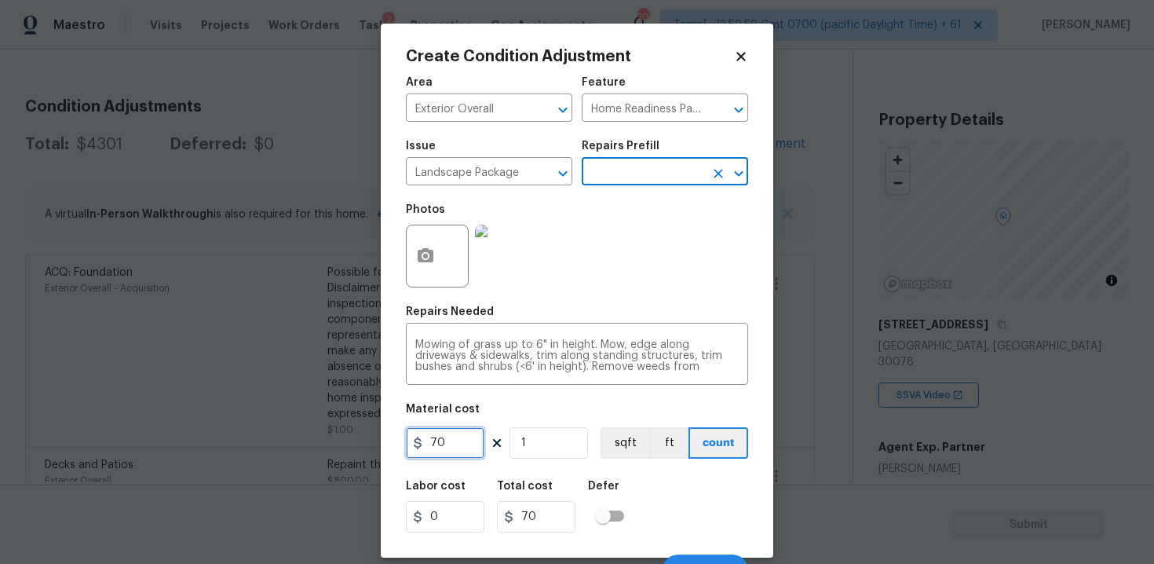
click at [466, 439] on input "70" at bounding box center [445, 442] width 78 height 31
click at [439, 439] on input "70" at bounding box center [445, 442] width 78 height 31
type input "750"
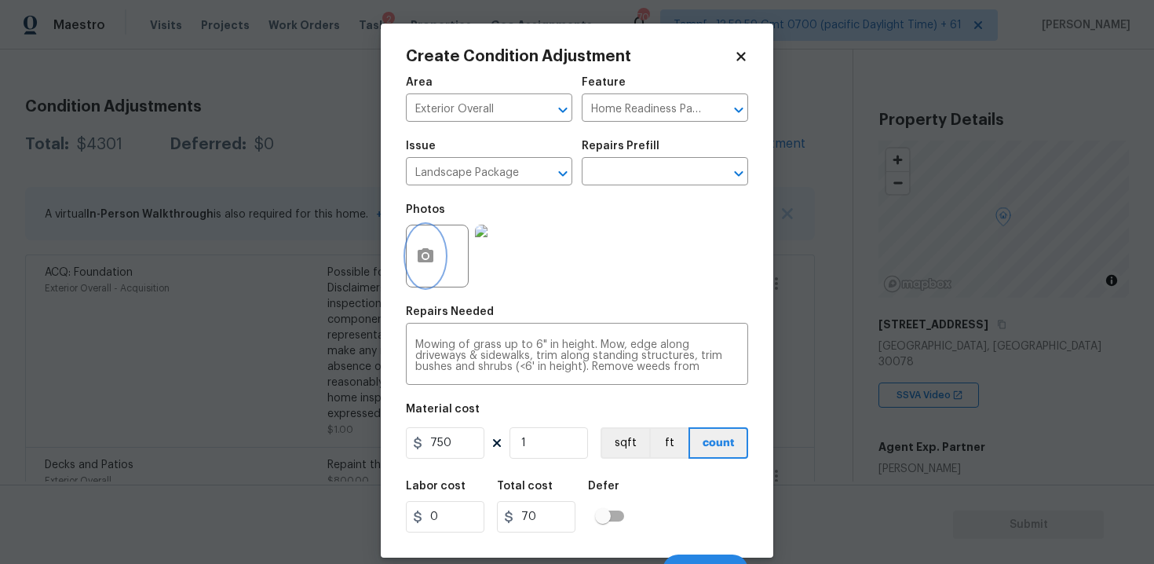
click at [414, 248] on button "button" at bounding box center [426, 255] width 38 height 61
type input "750"
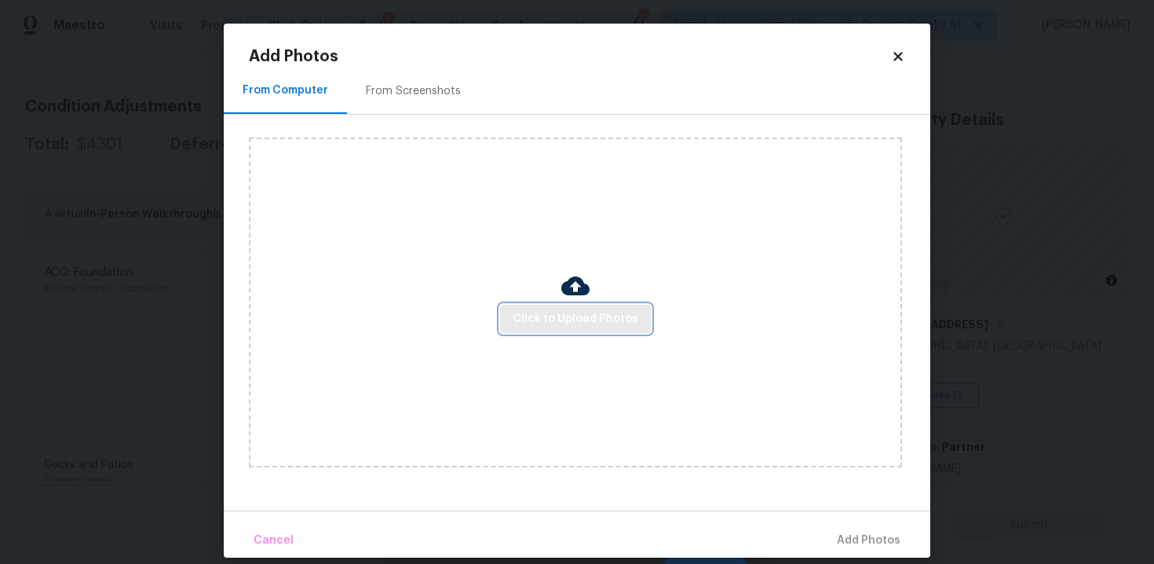
click at [559, 327] on span "Click to Upload Photos" at bounding box center [576, 319] width 126 height 20
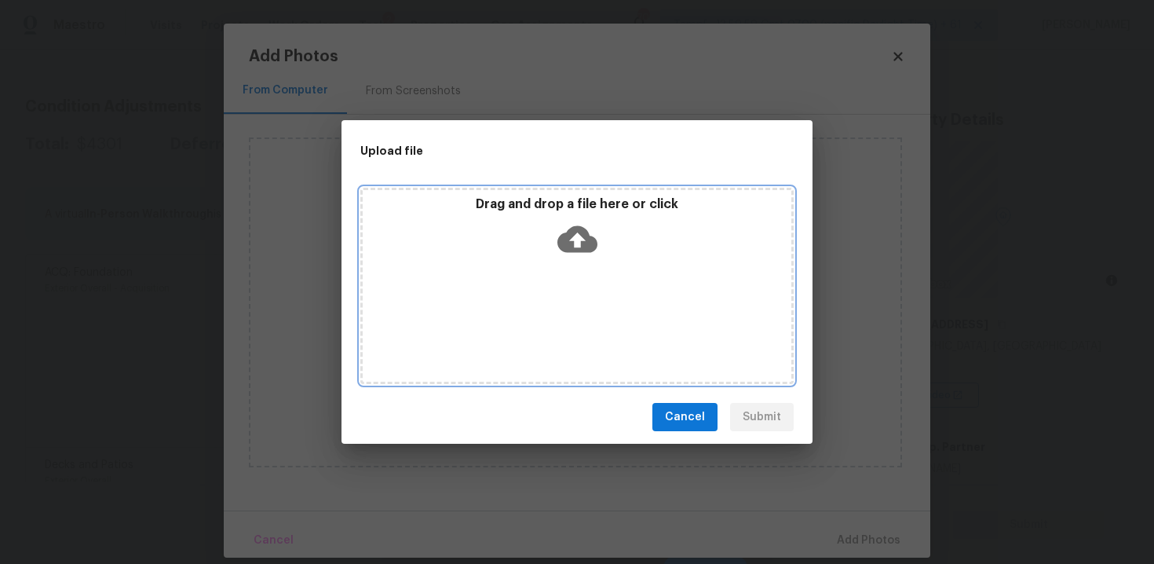
click at [575, 240] on icon at bounding box center [577, 239] width 40 height 40
